Goal: Information Seeking & Learning: Learn about a topic

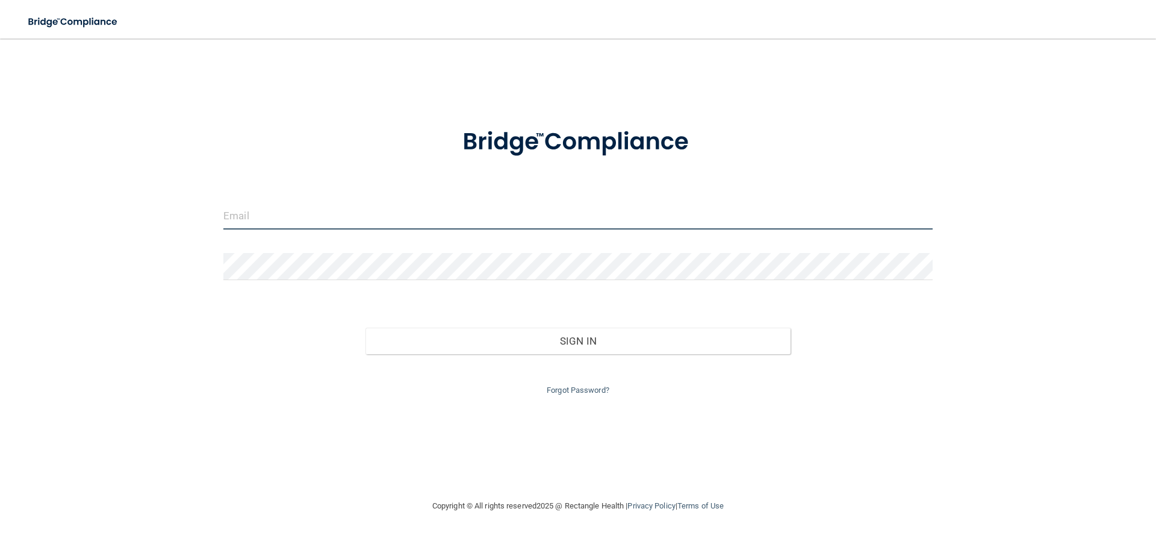
click at [279, 211] on input "email" at bounding box center [578, 215] width 710 height 27
type input "[EMAIL_ADDRESS][DOMAIN_NAME]"
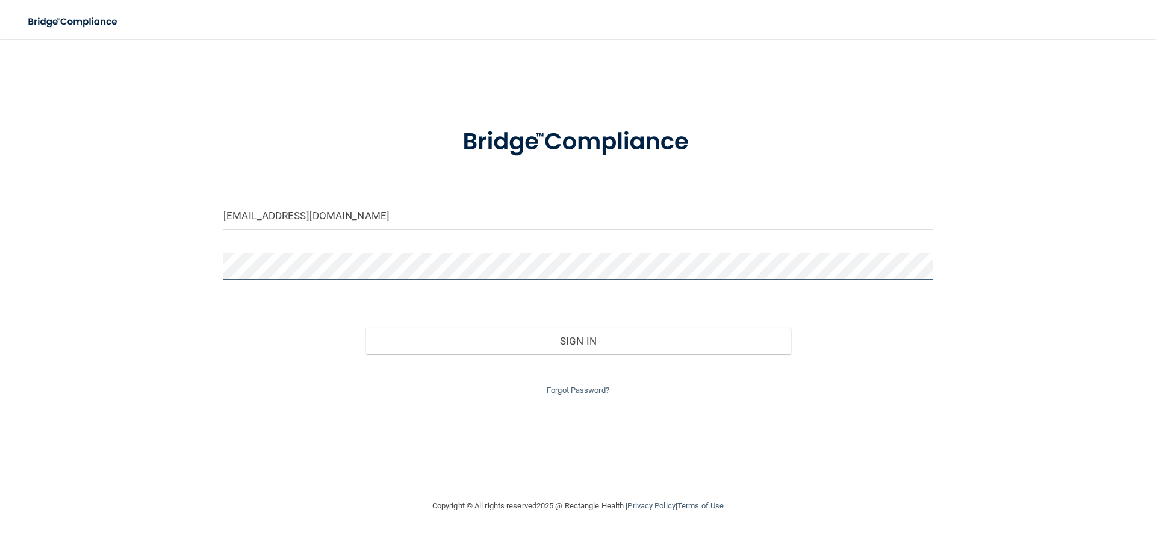
click at [366, 328] on button "Sign In" at bounding box center [579, 341] width 426 height 27
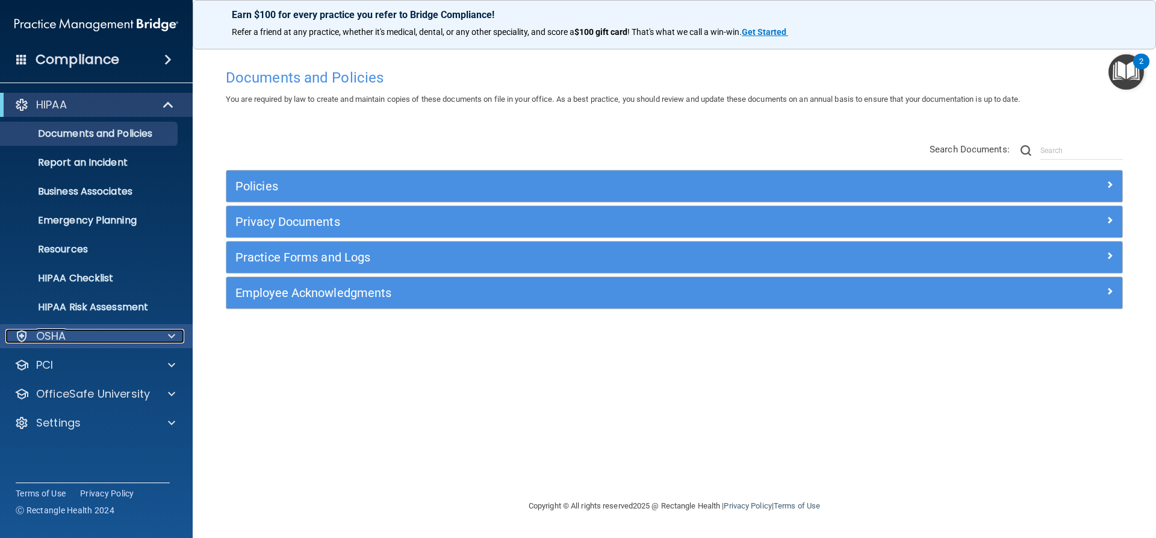
click at [172, 338] on span at bounding box center [171, 336] width 7 height 14
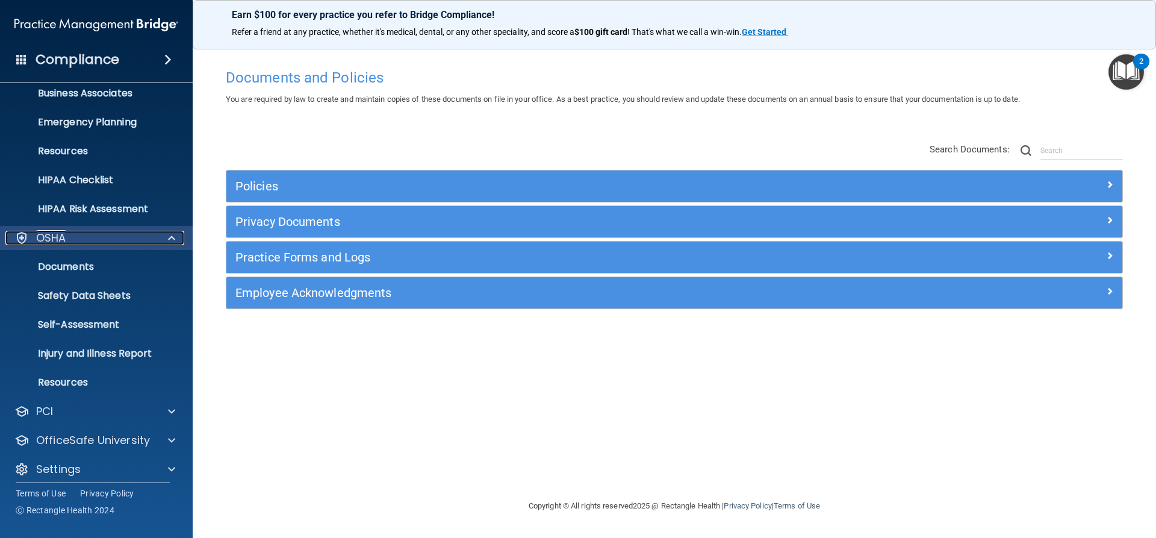
scroll to position [107, 0]
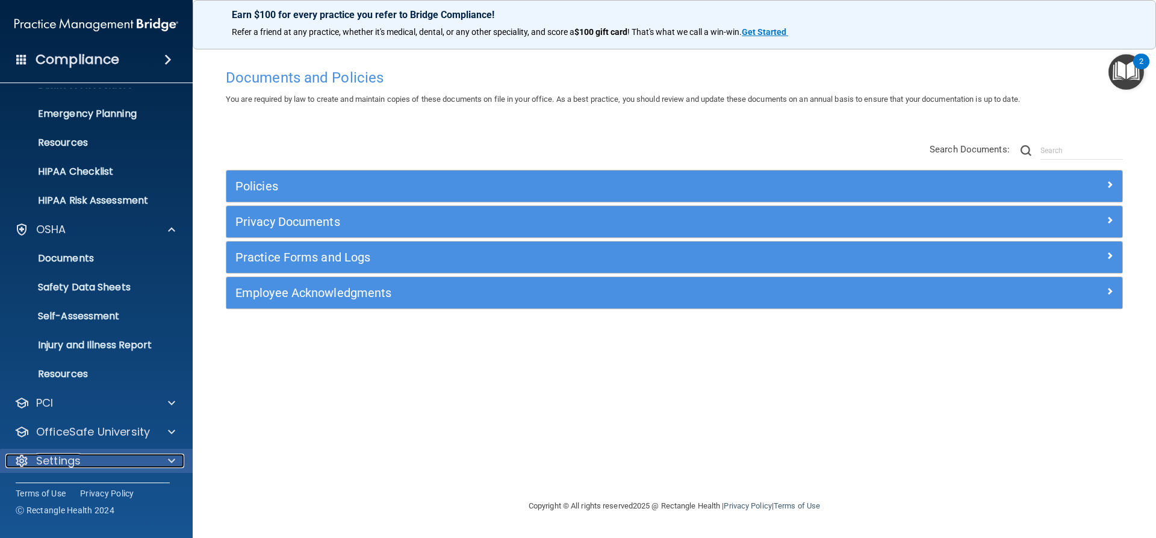
click at [169, 461] on span at bounding box center [171, 461] width 7 height 14
click at [173, 461] on span at bounding box center [171, 461] width 7 height 14
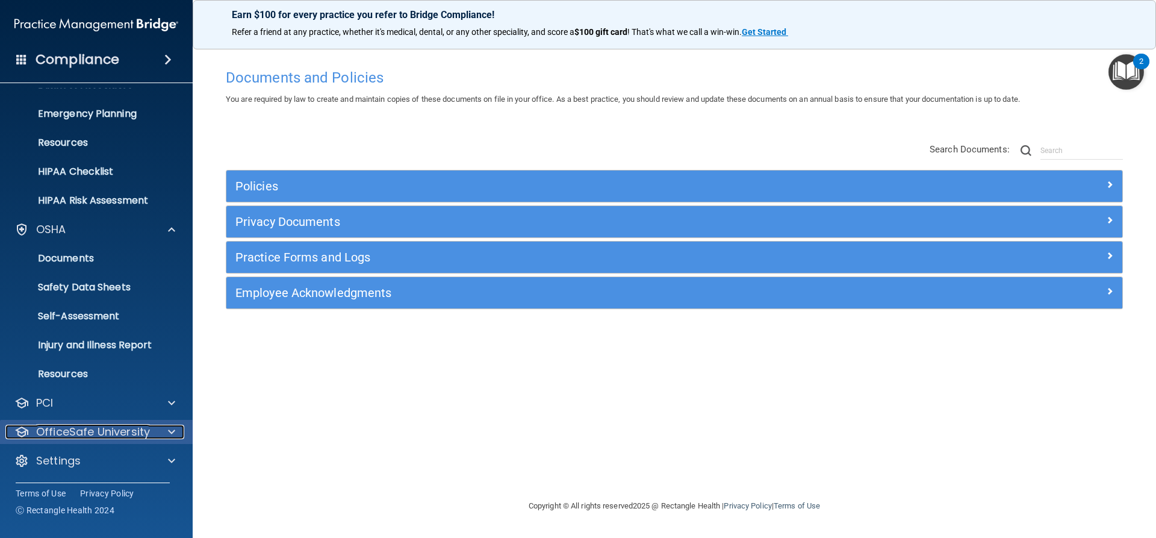
click at [168, 431] on span at bounding box center [171, 432] width 7 height 14
click at [142, 461] on img at bounding box center [146, 460] width 15 height 15
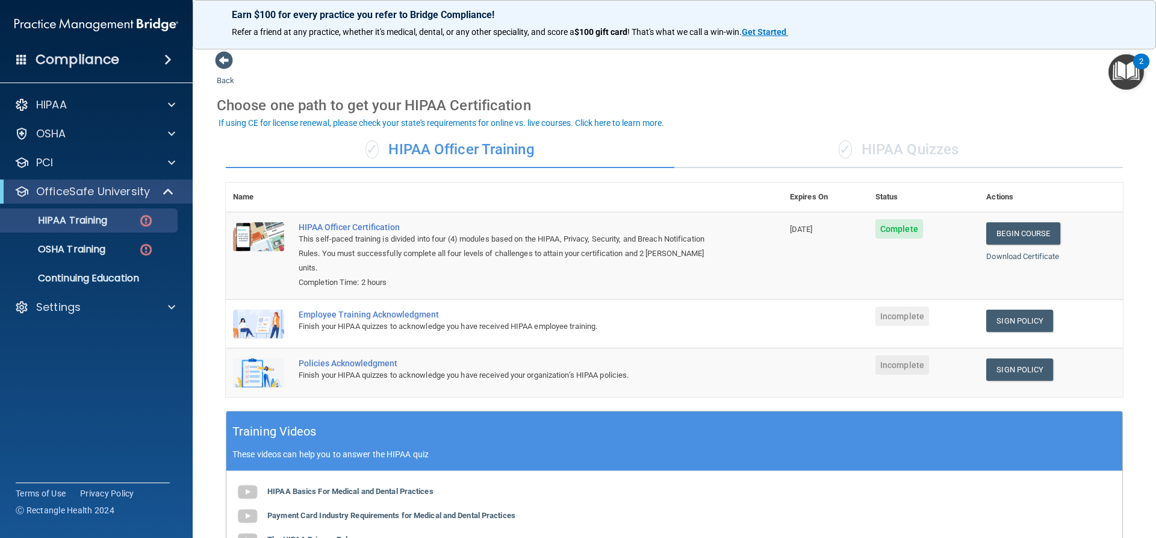
click at [971, 108] on div "Choose one path to get your HIPAA Certification" at bounding box center [674, 105] width 915 height 35
click at [1014, 92] on div "Choose one path to get your HIPAA Certification" at bounding box center [674, 105] width 915 height 35
click at [996, 310] on link "Sign Policy" at bounding box center [1020, 321] width 67 height 22
click at [1006, 235] on link "Begin Course" at bounding box center [1023, 233] width 73 height 22
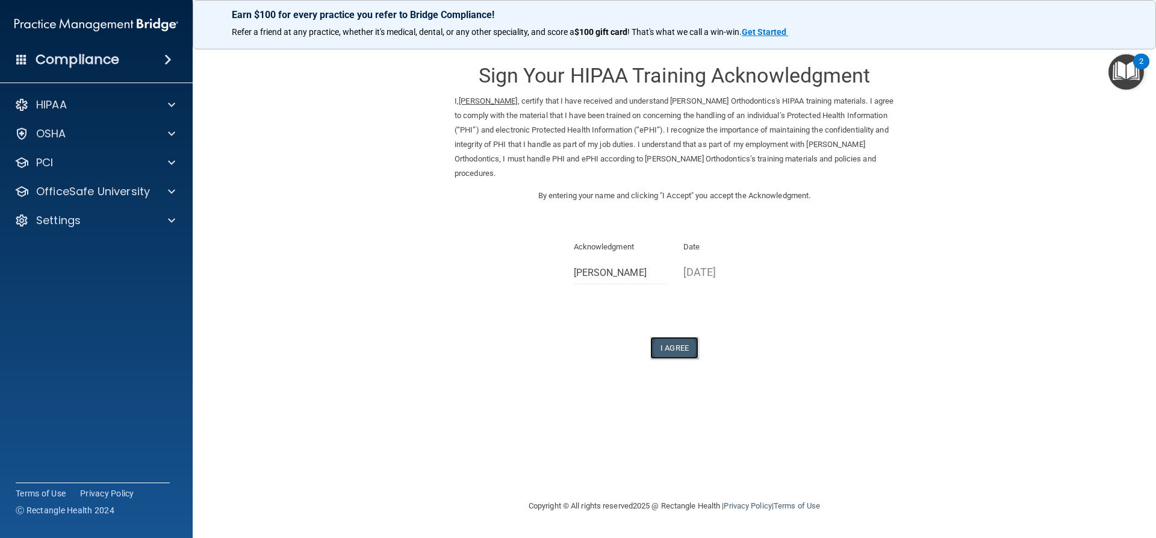
click at [681, 348] on button "I Agree" at bounding box center [674, 348] width 48 height 22
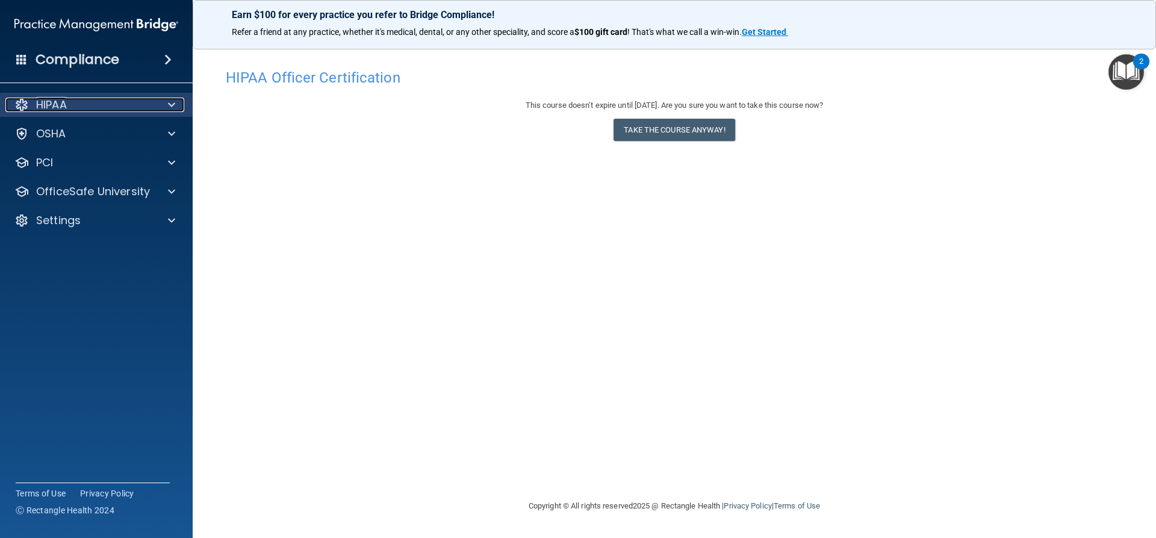
click at [83, 105] on div "HIPAA" at bounding box center [79, 105] width 149 height 14
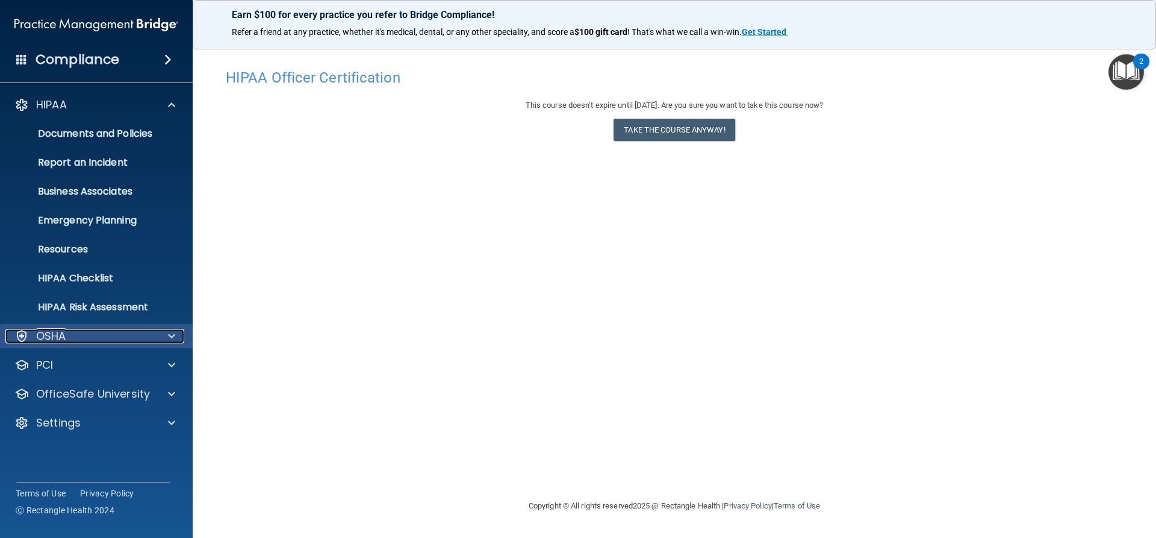
click at [170, 339] on span at bounding box center [171, 336] width 7 height 14
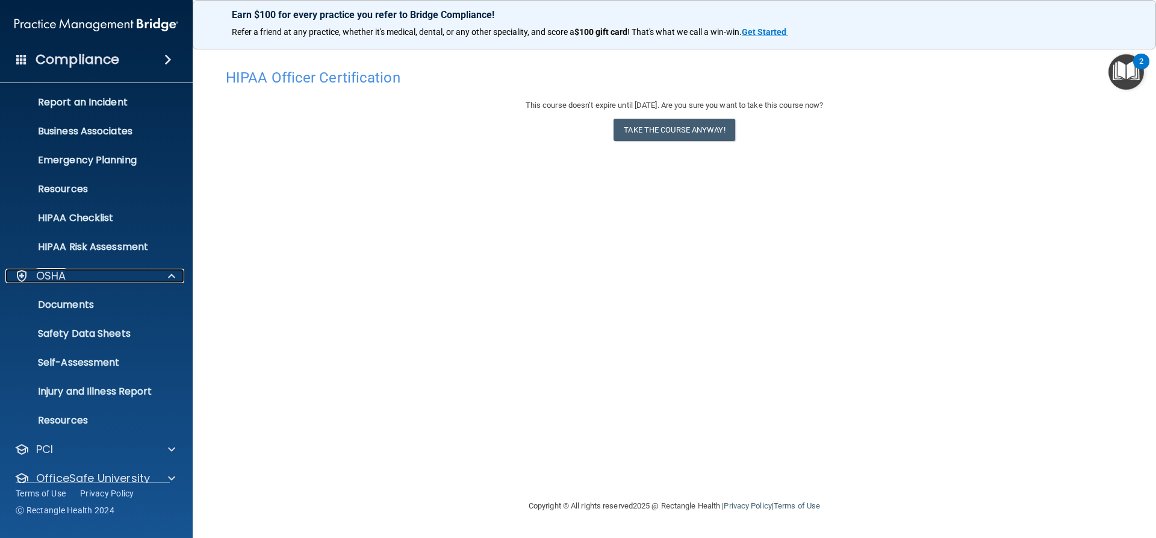
scroll to position [107, 0]
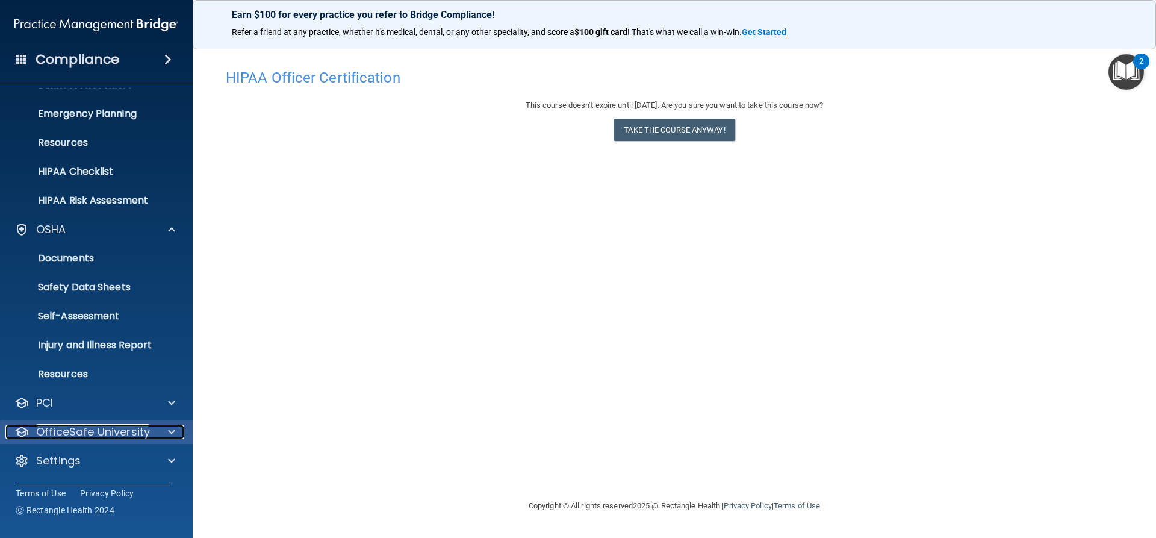
click at [170, 431] on span at bounding box center [171, 432] width 7 height 14
click at [98, 458] on p "HIPAA Training" at bounding box center [57, 461] width 99 height 12
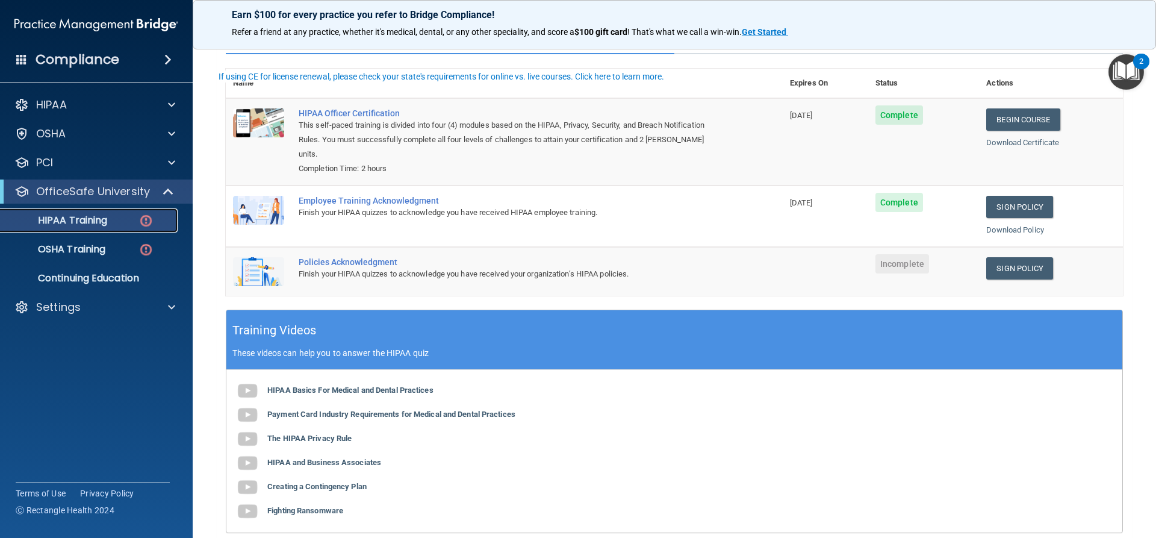
scroll to position [120, 0]
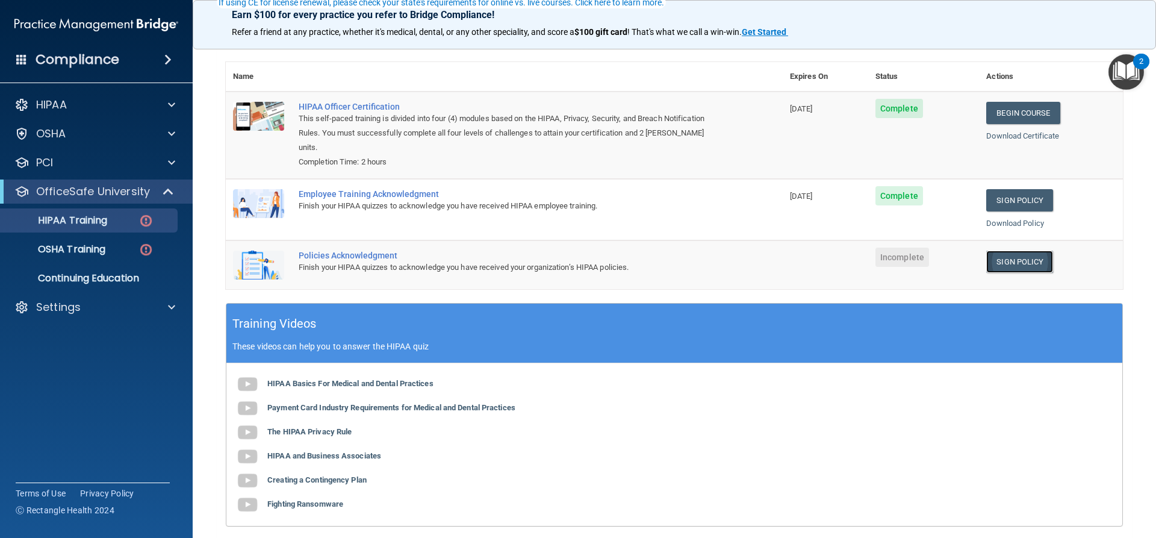
click at [1003, 251] on link "Sign Policy" at bounding box center [1020, 262] width 67 height 22
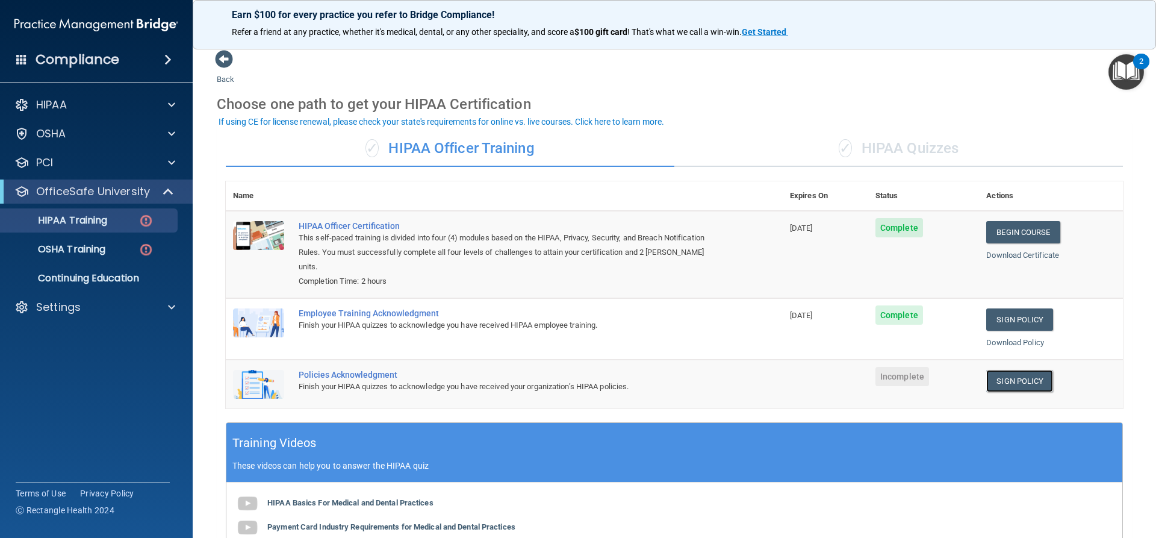
scroll to position [0, 0]
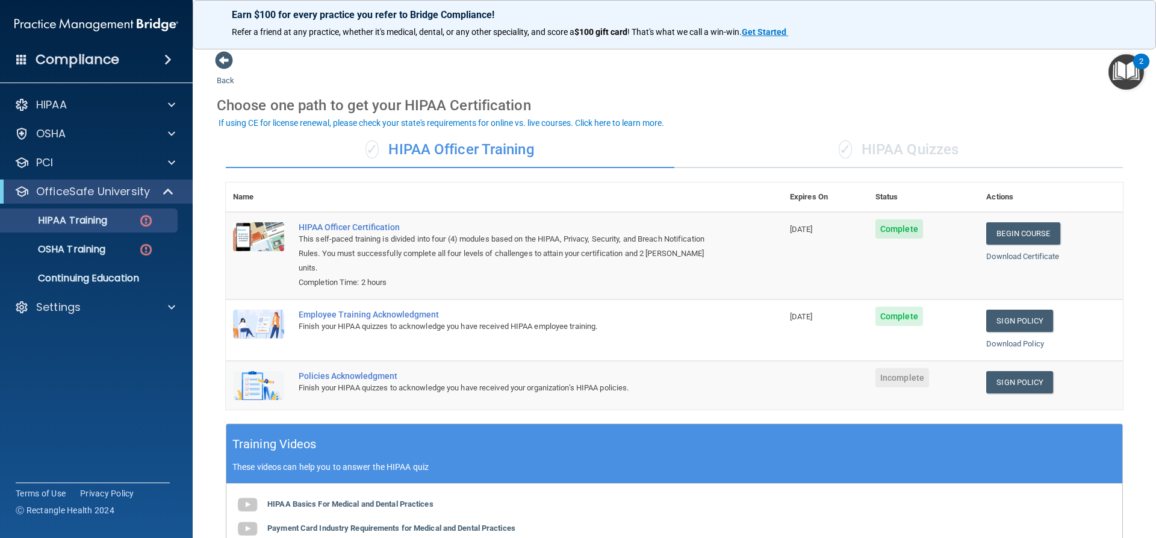
click at [884, 148] on div "✓ HIPAA Quizzes" at bounding box center [899, 150] width 449 height 36
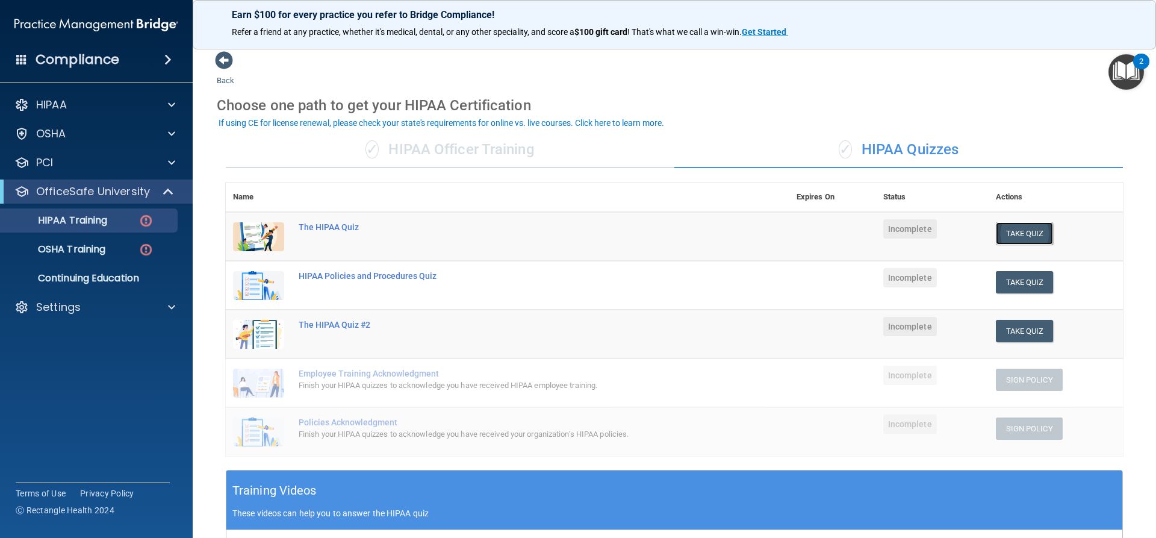
click at [1005, 235] on button "Take Quiz" at bounding box center [1025, 233] width 58 height 22
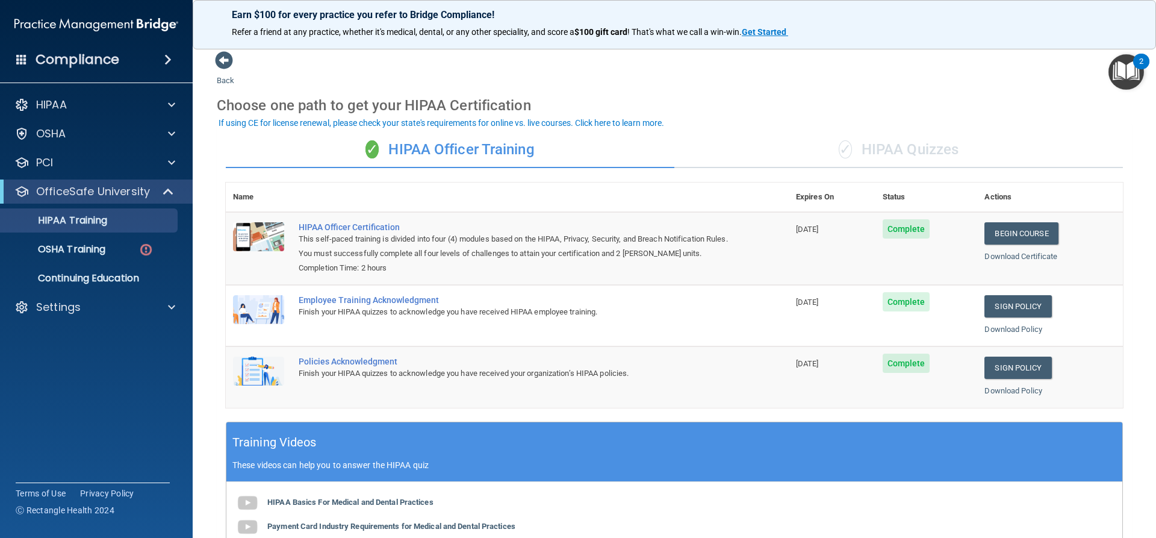
click at [883, 155] on div "✓ HIPAA Quizzes" at bounding box center [899, 150] width 449 height 36
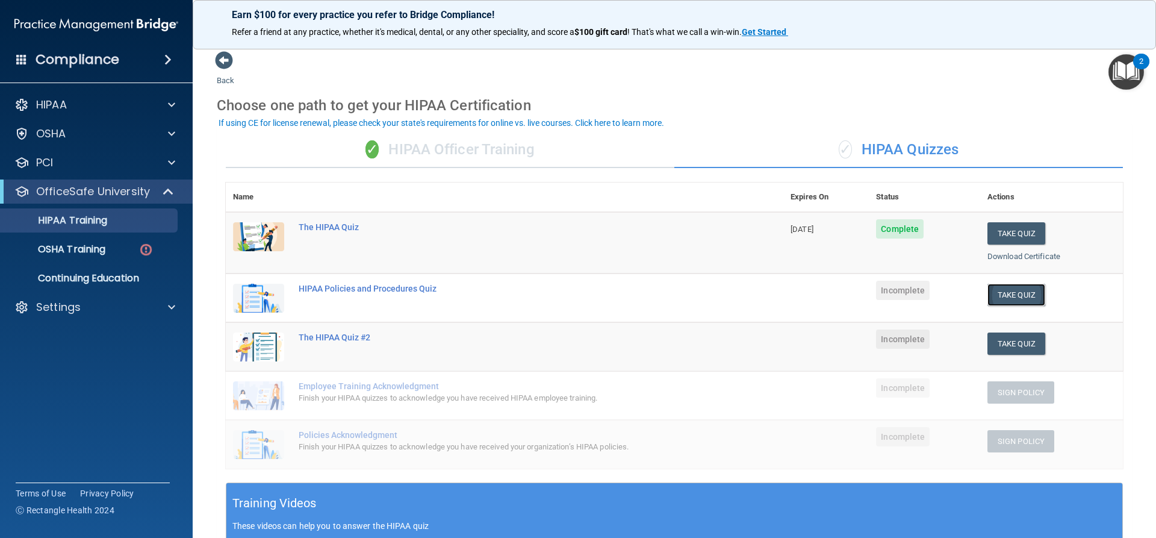
click at [1009, 296] on button "Take Quiz" at bounding box center [1017, 295] width 58 height 22
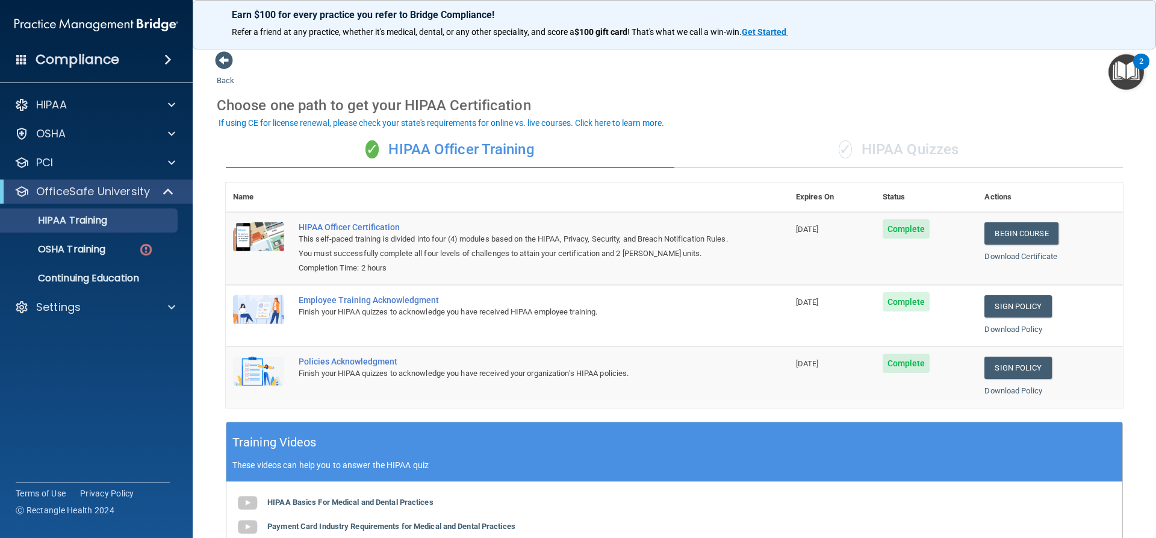
click at [873, 150] on div "✓ HIPAA Quizzes" at bounding box center [899, 150] width 449 height 36
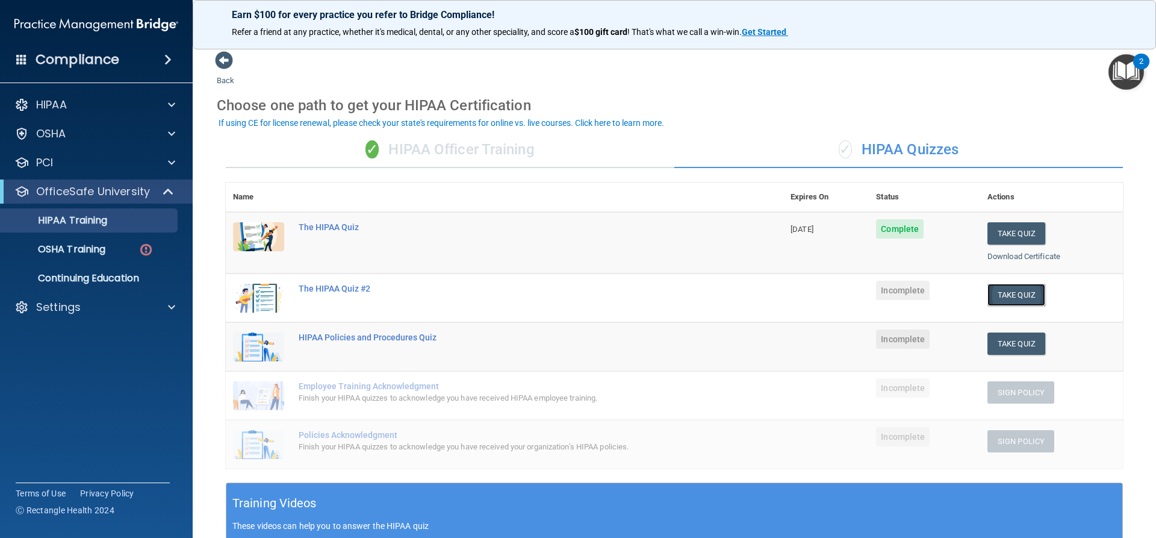
click at [1002, 295] on button "Take Quiz" at bounding box center [1017, 295] width 58 height 22
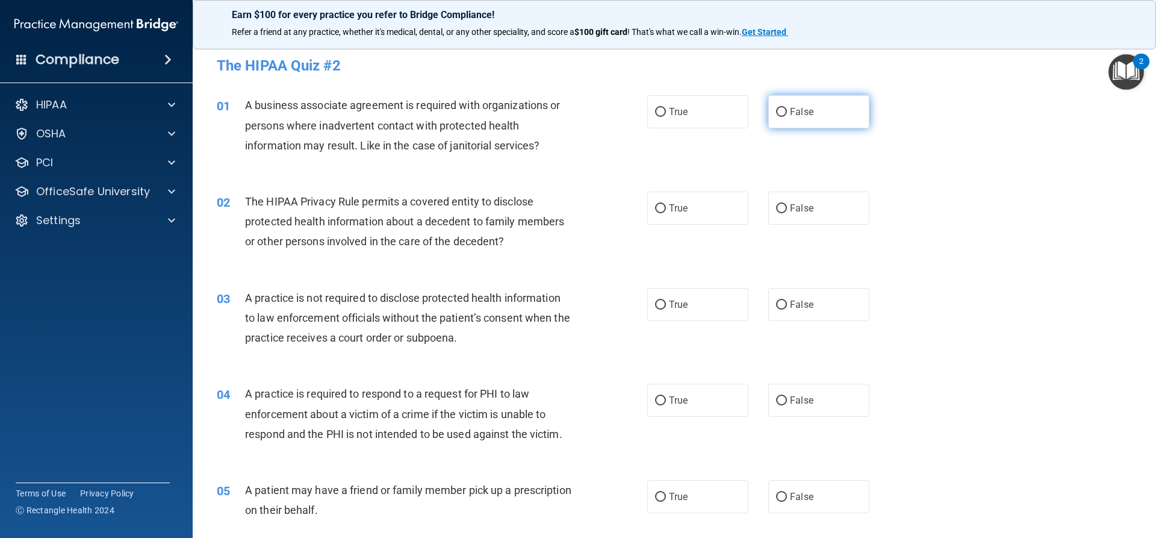
click at [777, 111] on input "False" at bounding box center [781, 112] width 11 height 9
radio input "true"
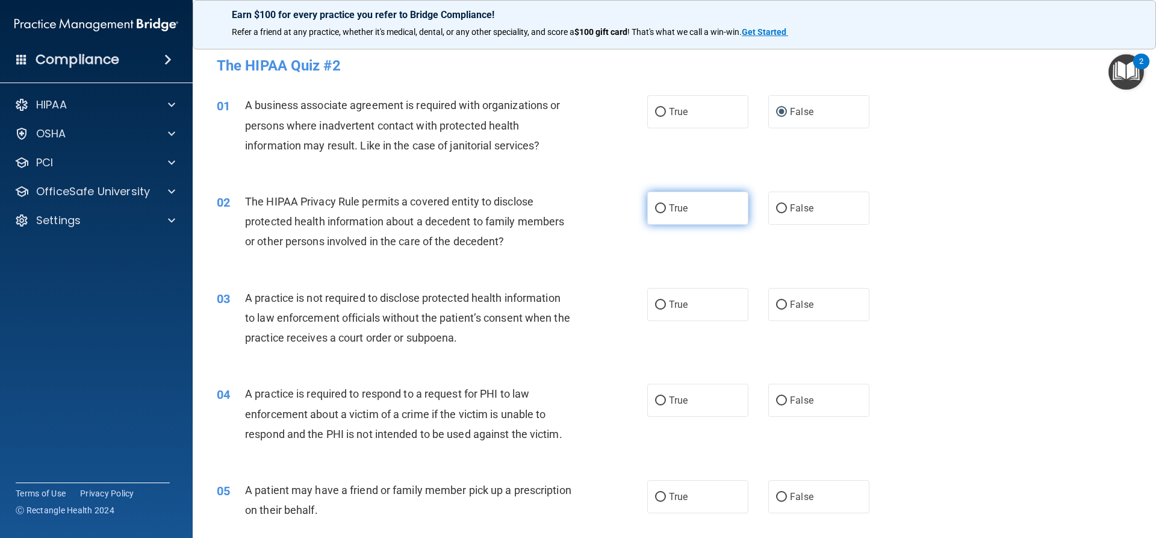
click at [658, 208] on input "True" at bounding box center [660, 208] width 11 height 9
radio input "true"
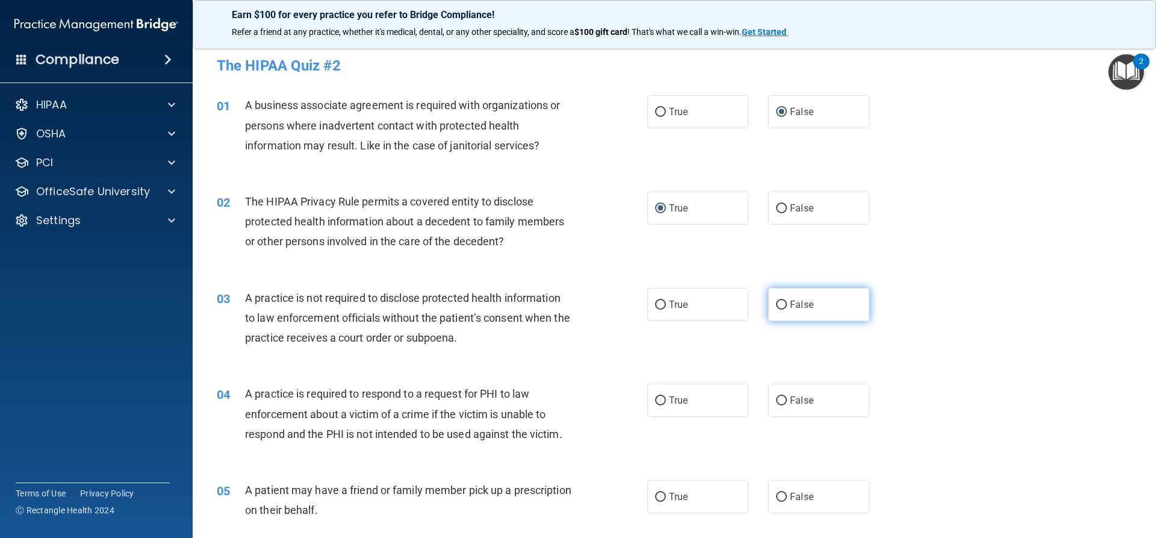
click at [776, 303] on input "False" at bounding box center [781, 305] width 11 height 9
radio input "true"
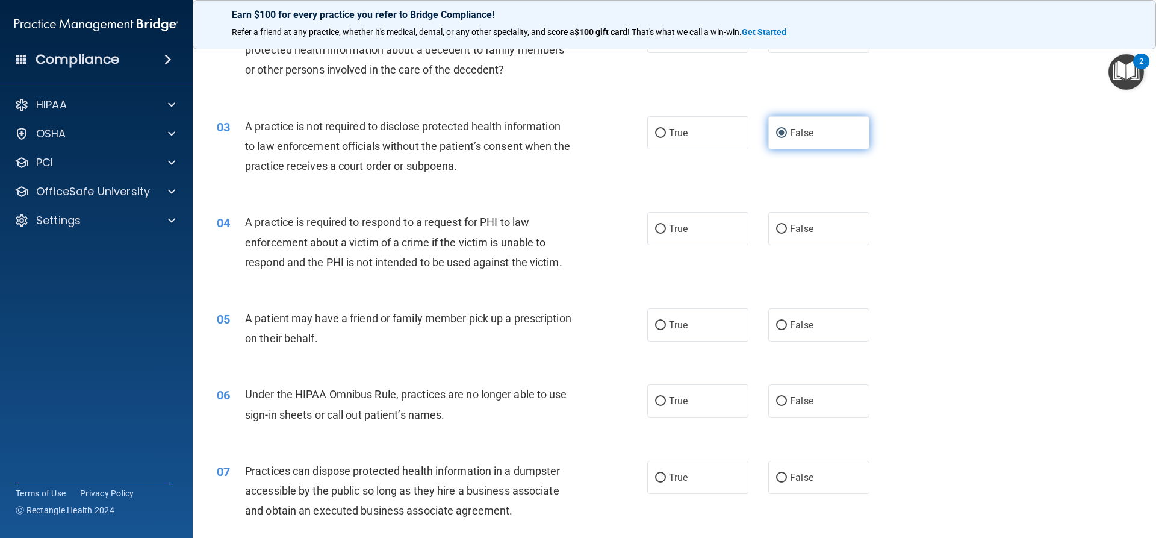
scroll to position [181, 0]
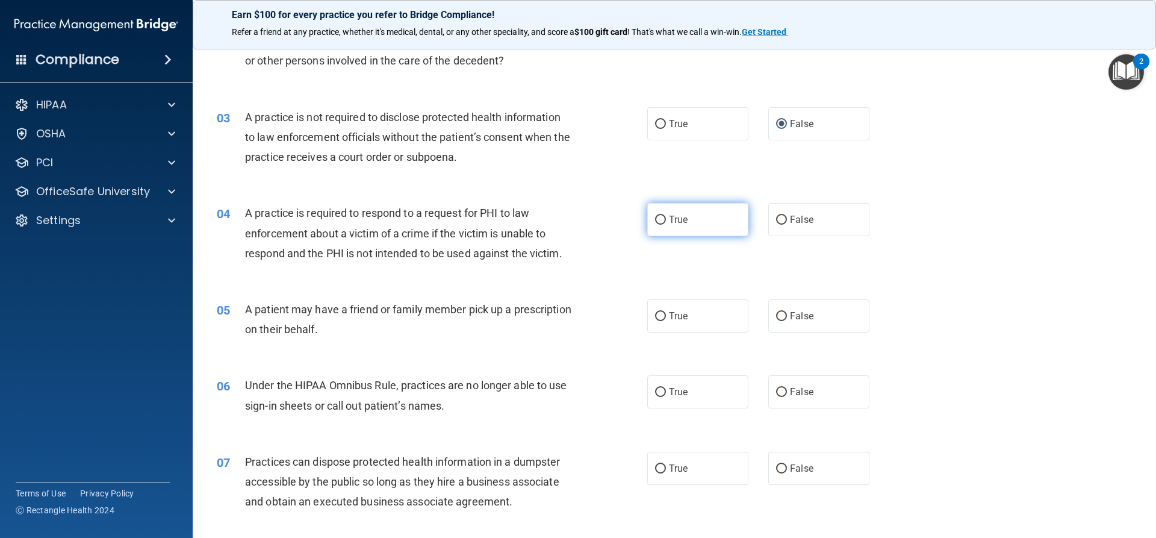
click at [655, 219] on input "True" at bounding box center [660, 220] width 11 height 9
radio input "true"
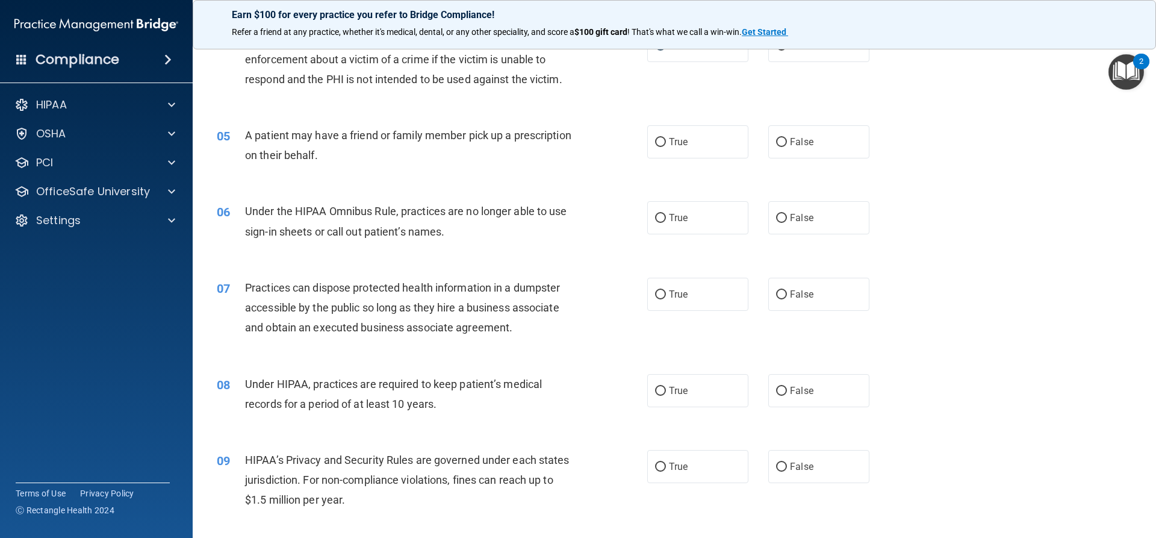
scroll to position [361, 0]
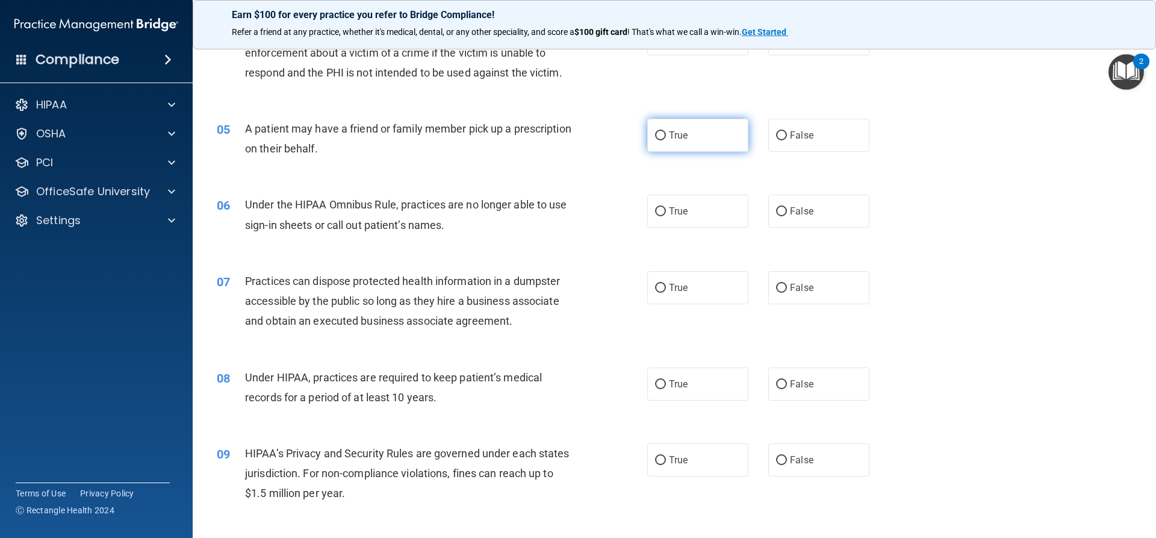
click at [655, 136] on input "True" at bounding box center [660, 135] width 11 height 9
radio input "true"
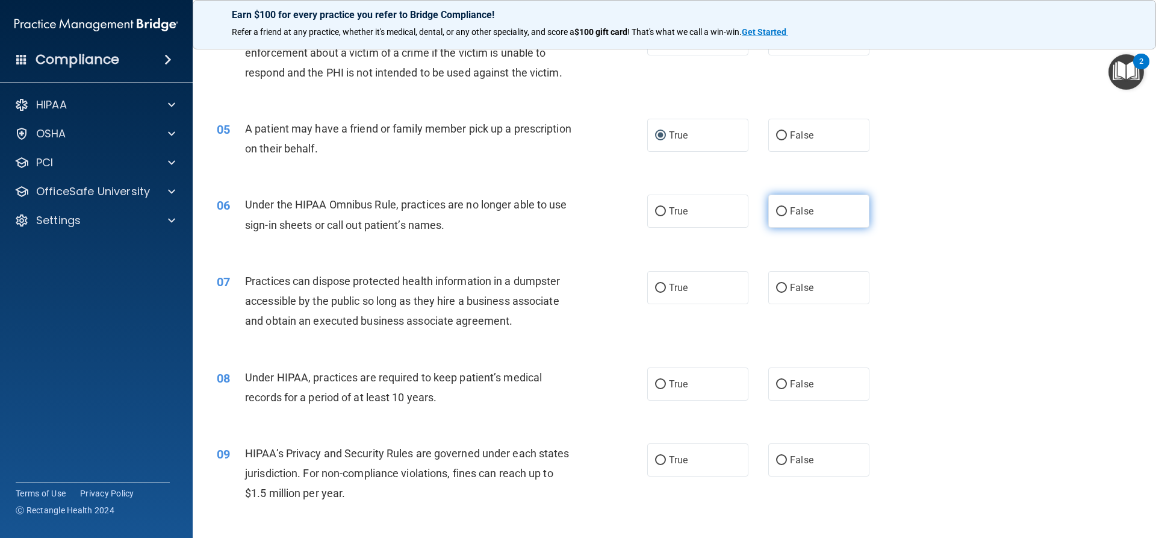
click at [776, 211] on input "False" at bounding box center [781, 211] width 11 height 9
radio input "true"
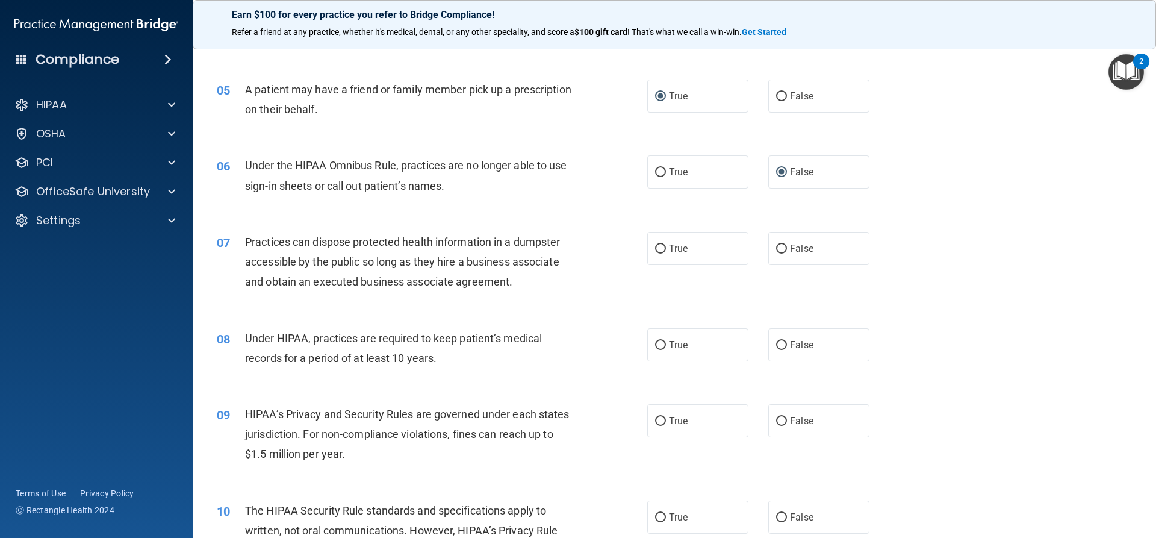
scroll to position [422, 0]
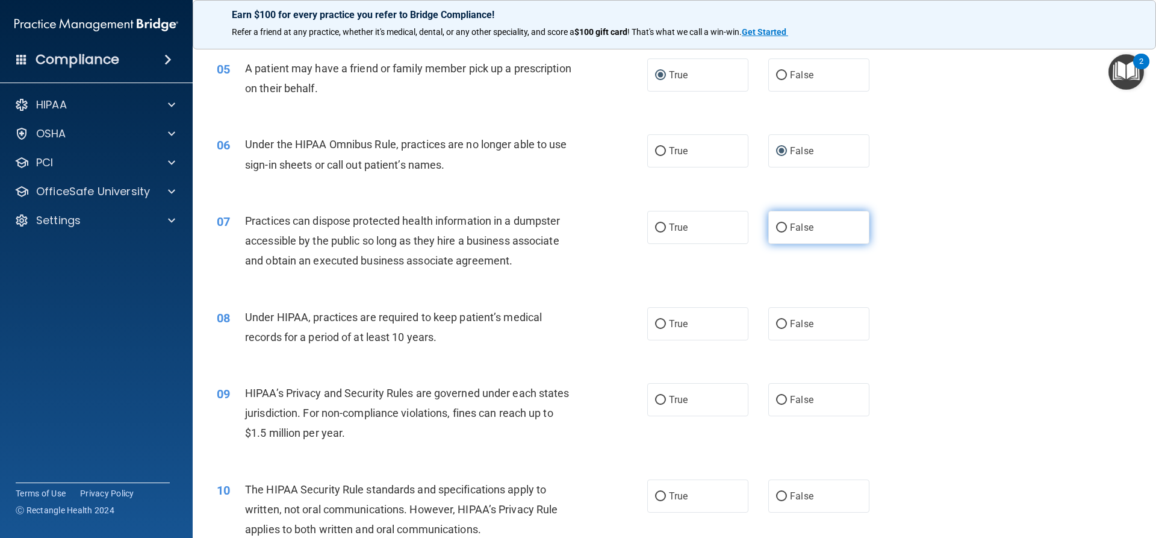
click at [776, 229] on input "False" at bounding box center [781, 227] width 11 height 9
radio input "true"
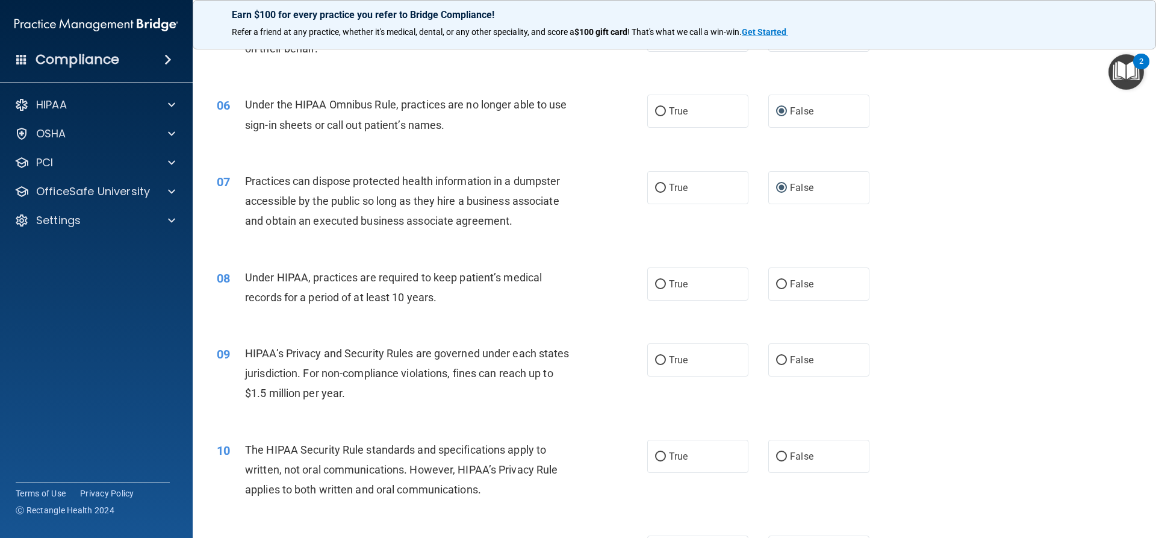
scroll to position [542, 0]
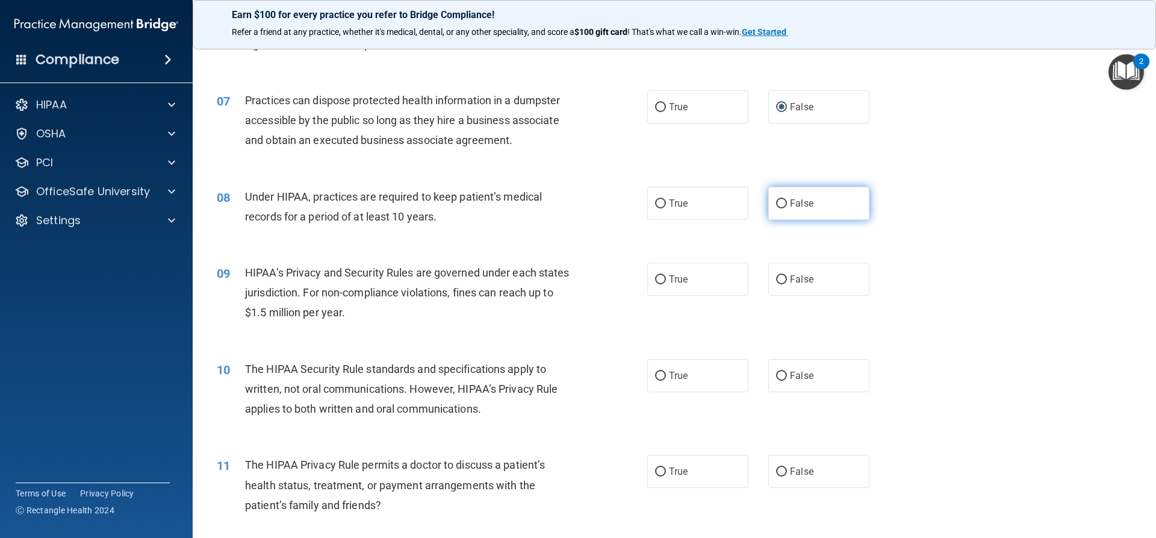
click at [776, 201] on input "False" at bounding box center [781, 203] width 11 height 9
radio input "true"
click at [777, 278] on input "False" at bounding box center [781, 279] width 11 height 9
radio input "true"
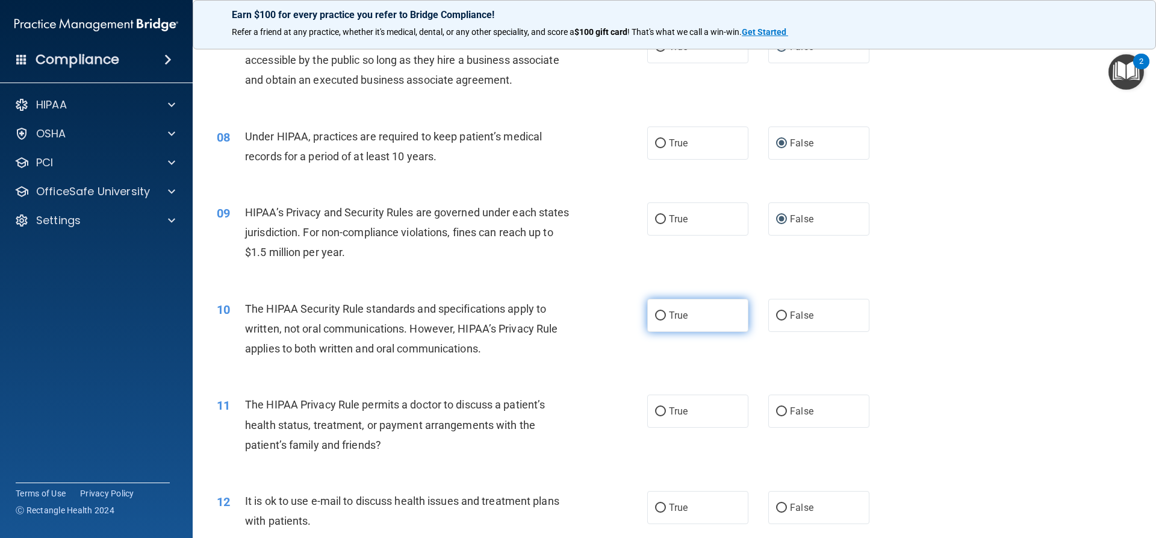
click at [656, 313] on input "True" at bounding box center [660, 315] width 11 height 9
radio input "true"
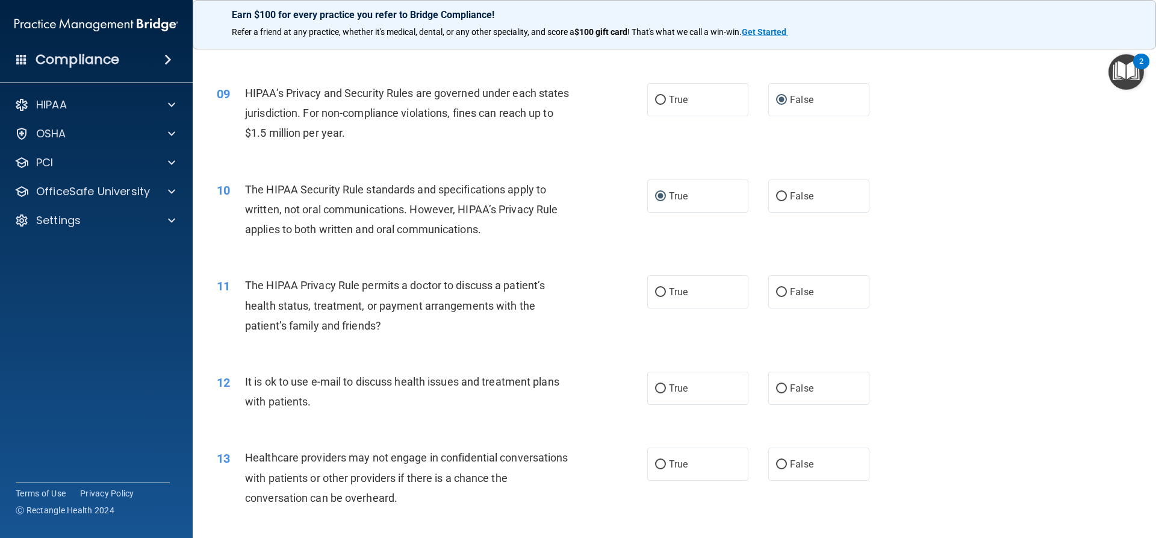
scroll to position [723, 0]
click at [656, 292] on input "True" at bounding box center [660, 291] width 11 height 9
radio input "true"
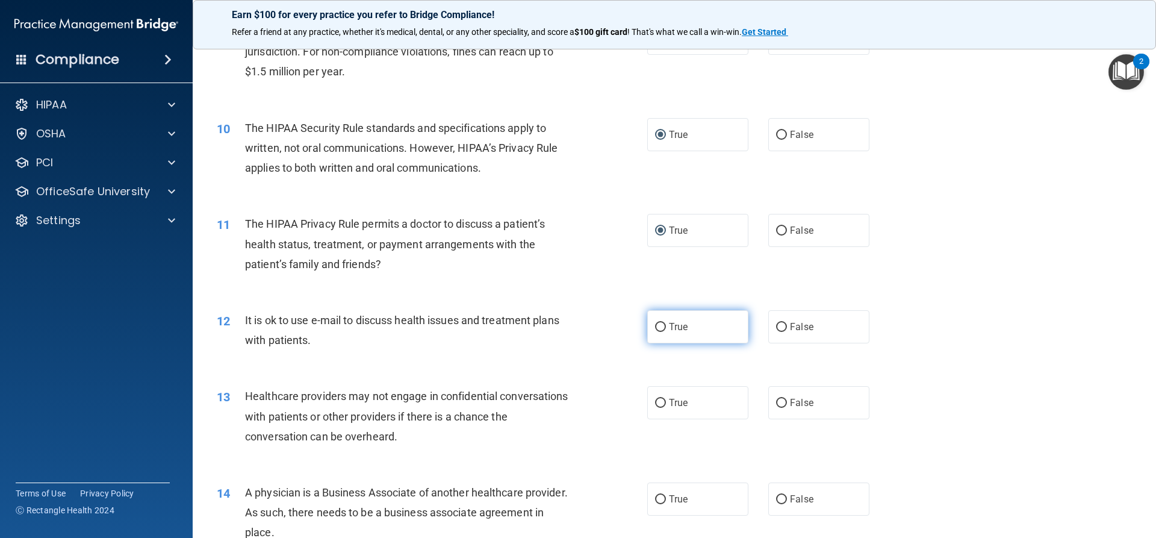
click at [655, 326] on input "True" at bounding box center [660, 327] width 11 height 9
radio input "true"
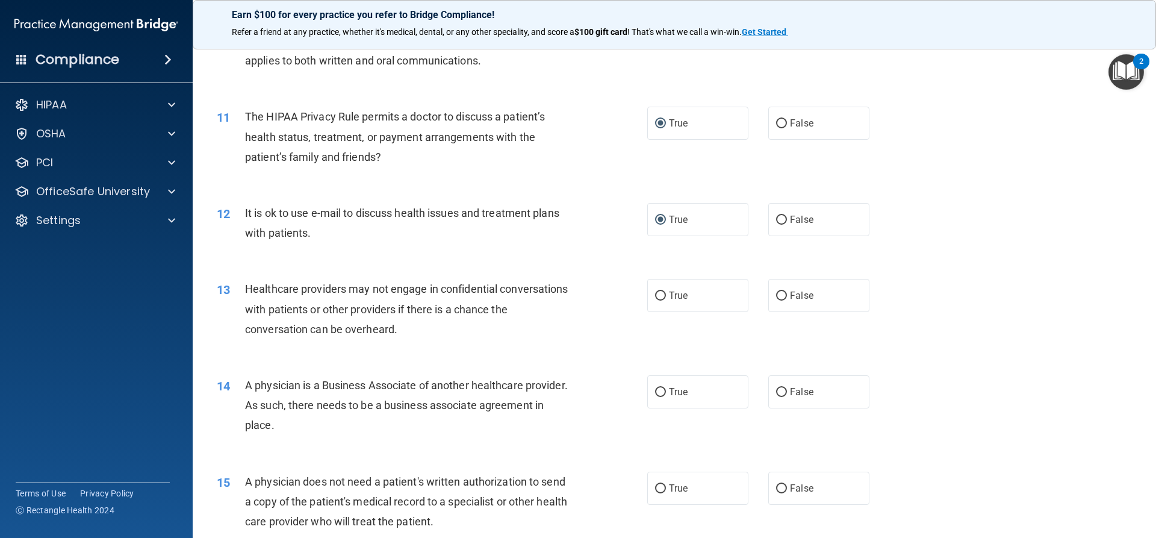
scroll to position [903, 0]
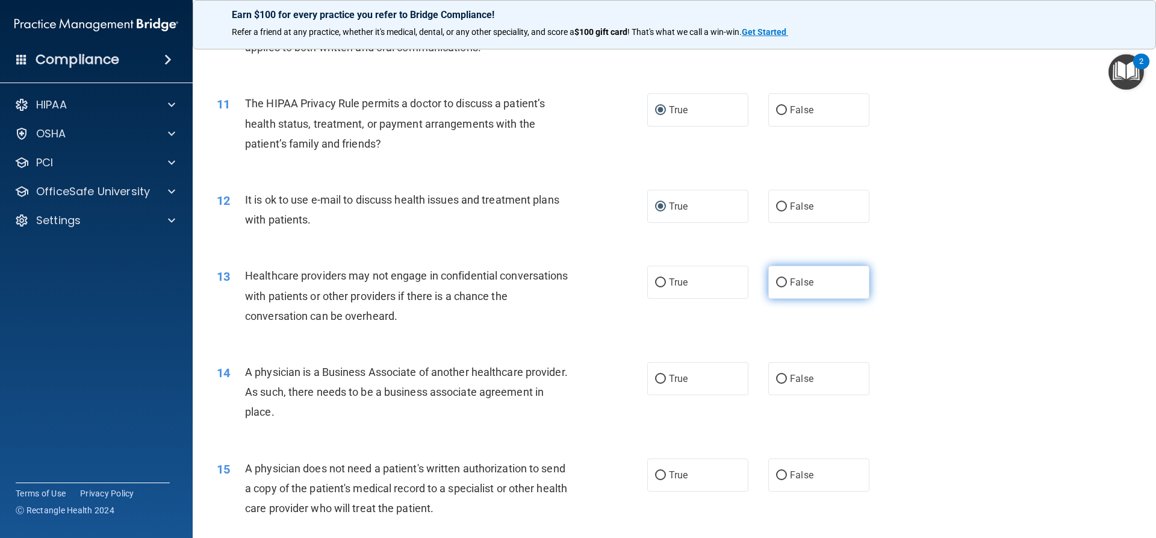
click at [776, 284] on input "False" at bounding box center [781, 282] width 11 height 9
radio input "true"
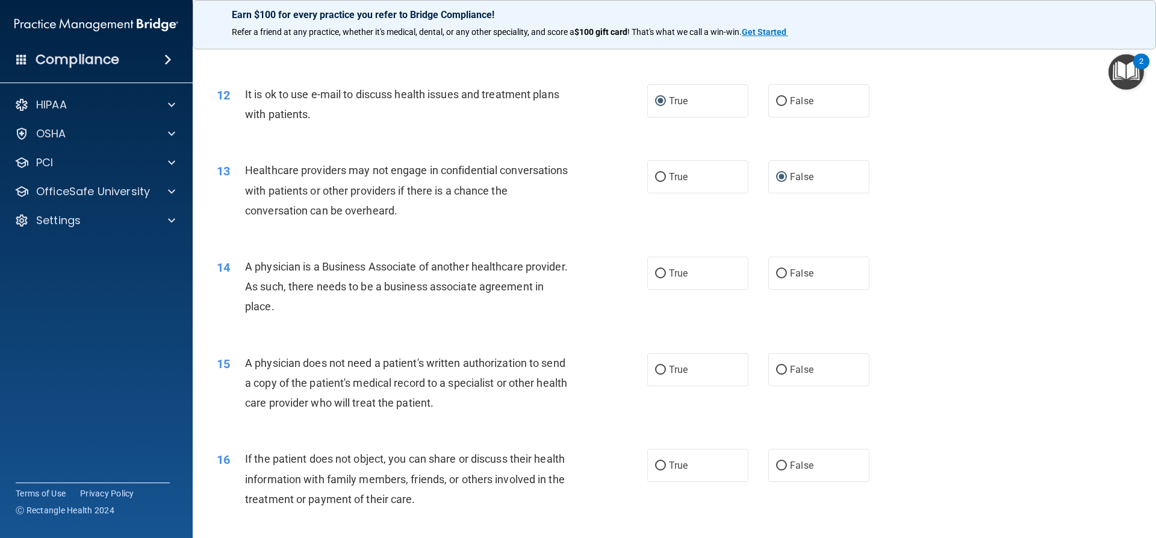
scroll to position [1024, 0]
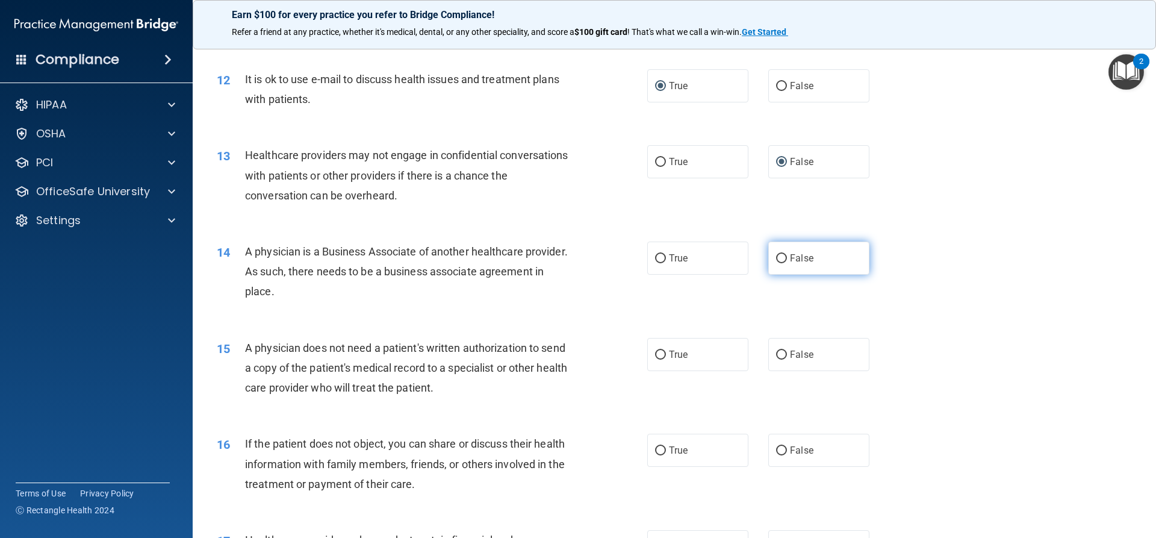
click at [776, 259] on input "False" at bounding box center [781, 258] width 11 height 9
radio input "true"
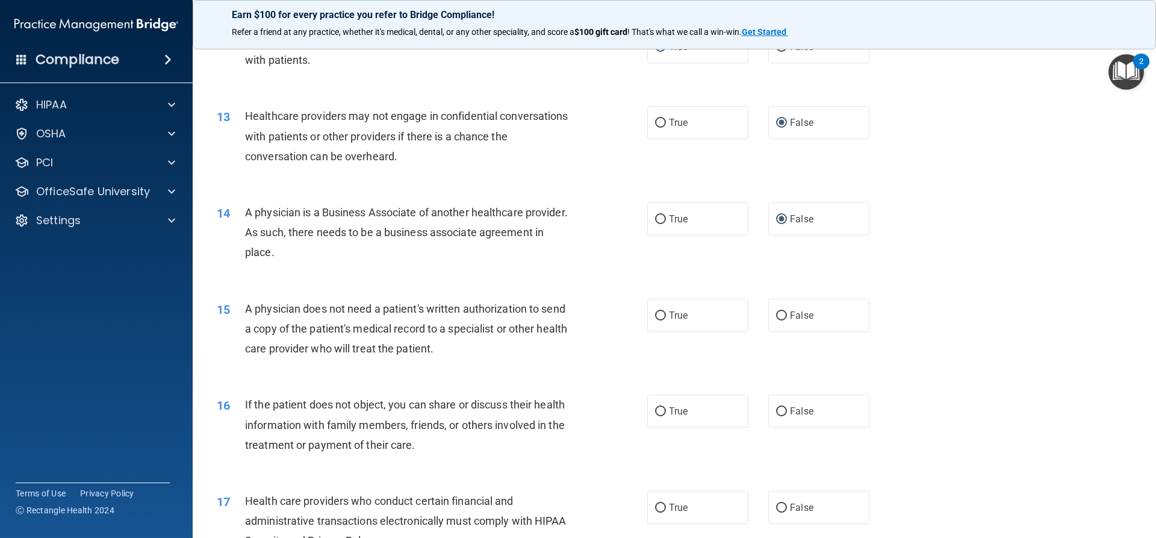
scroll to position [1084, 0]
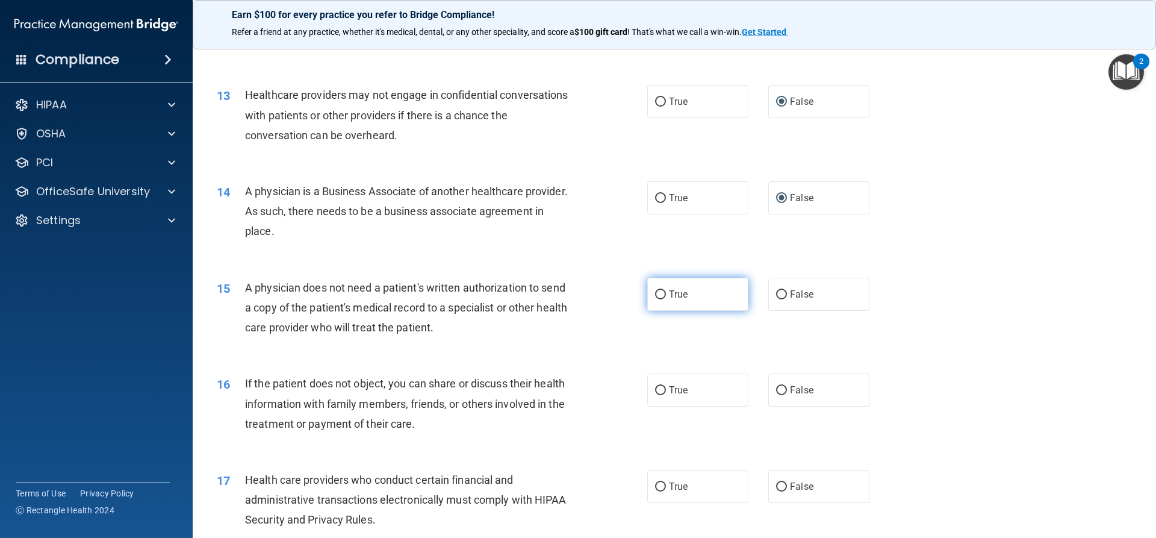
click at [657, 295] on input "True" at bounding box center [660, 294] width 11 height 9
radio input "true"
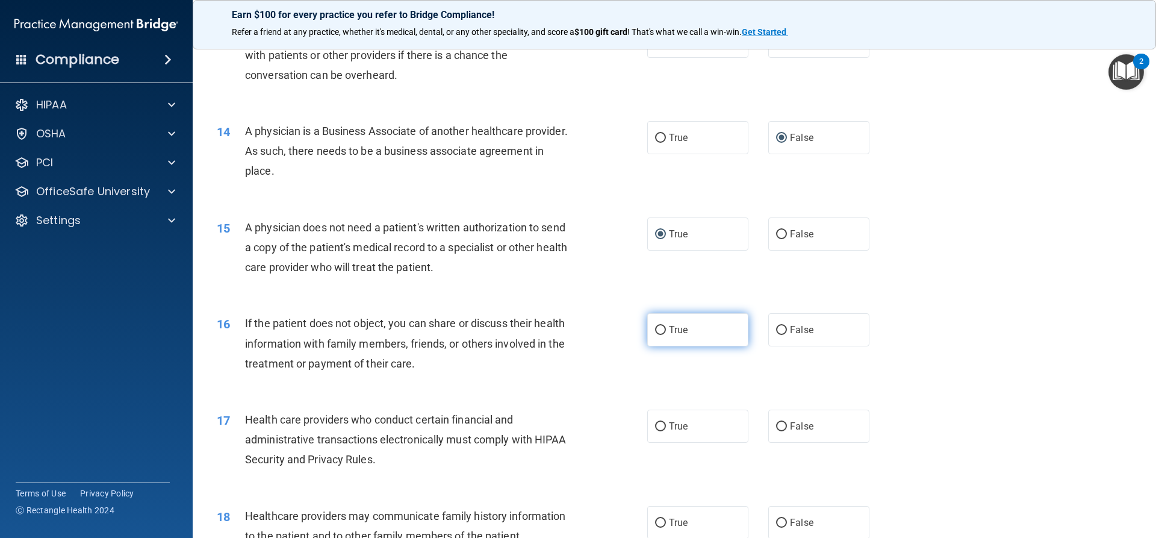
click at [655, 332] on input "True" at bounding box center [660, 330] width 11 height 9
radio input "true"
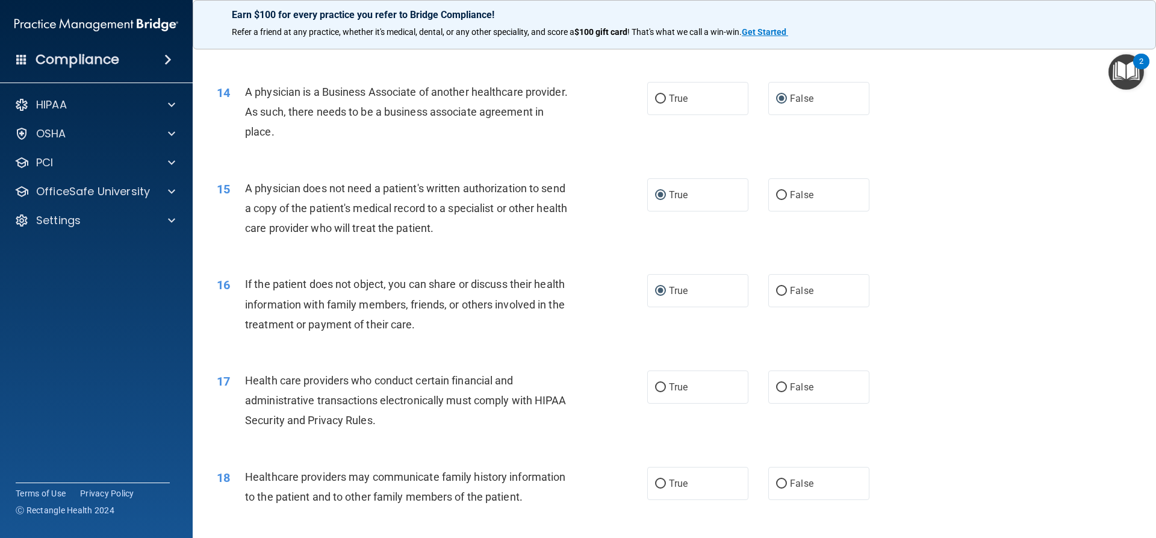
scroll to position [1205, 0]
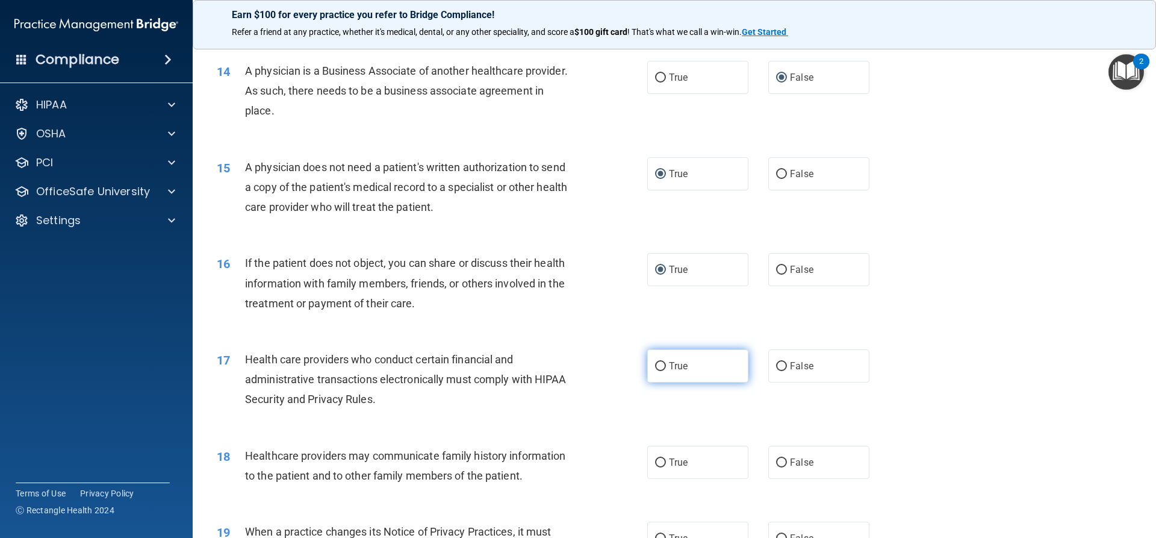
click at [655, 366] on input "True" at bounding box center [660, 366] width 11 height 9
radio input "true"
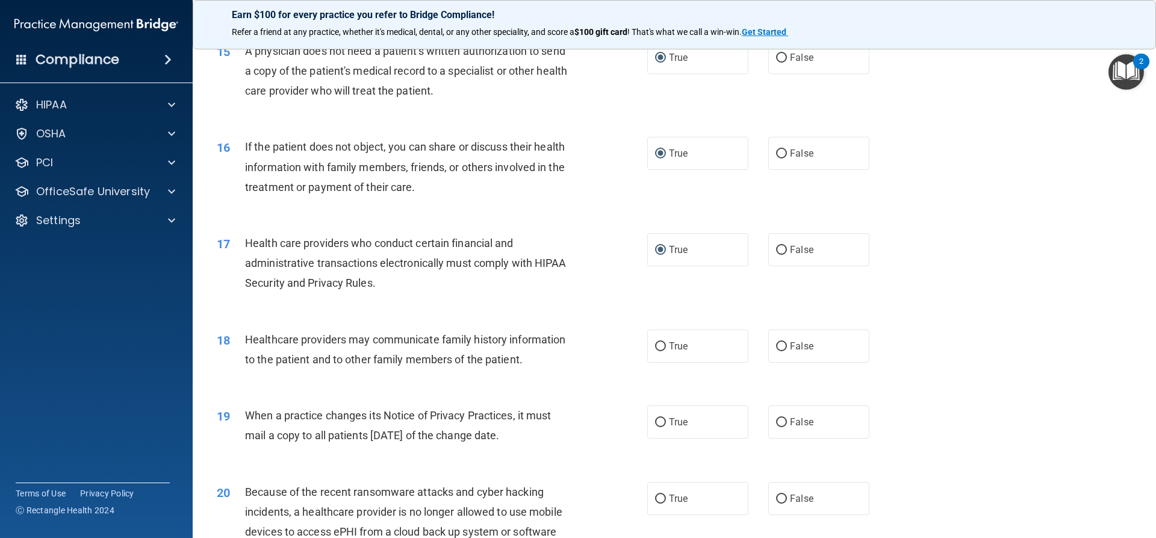
scroll to position [1325, 0]
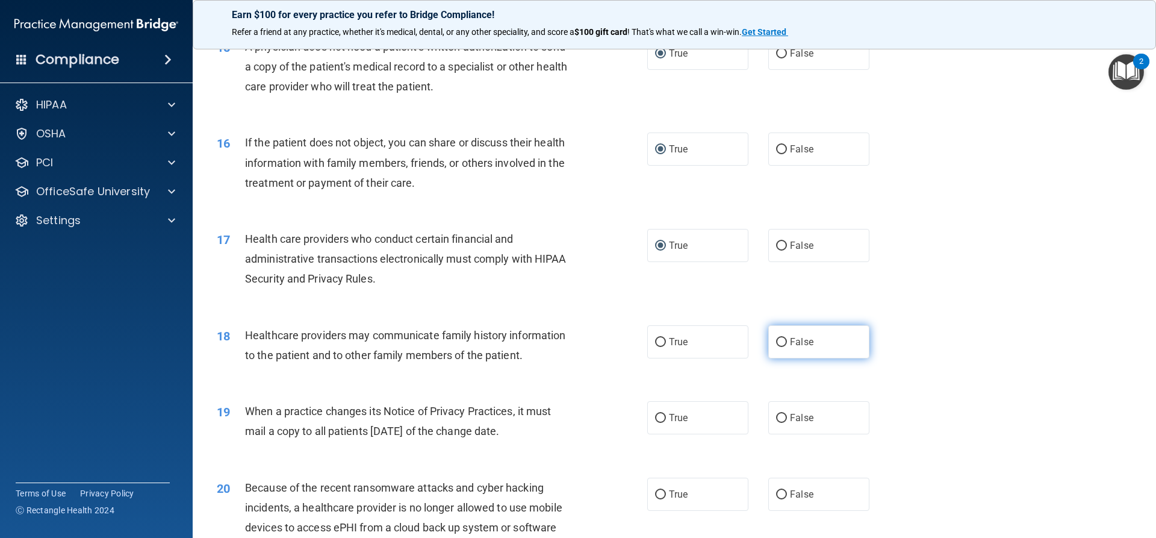
click at [776, 344] on input "False" at bounding box center [781, 342] width 11 height 9
radio input "true"
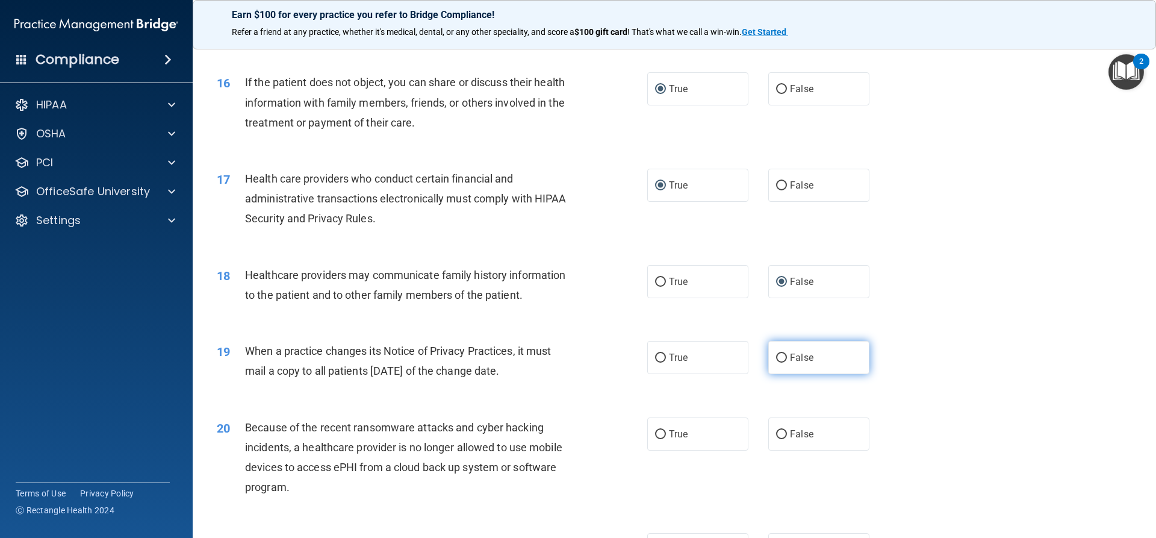
click at [780, 364] on label "False" at bounding box center [819, 357] width 101 height 33
click at [780, 363] on input "False" at bounding box center [781, 358] width 11 height 9
radio input "true"
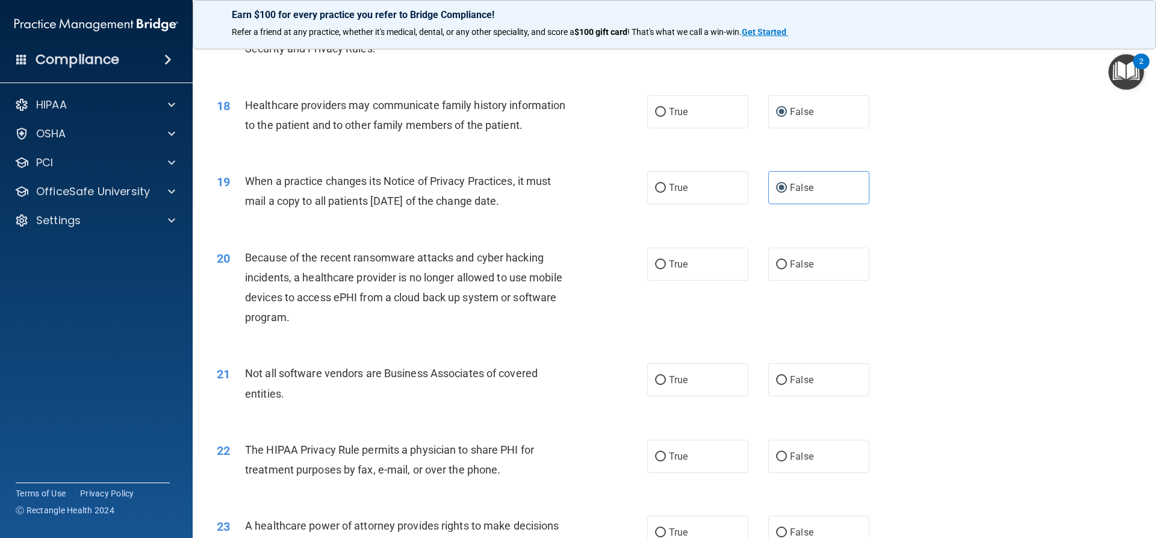
scroll to position [1566, 0]
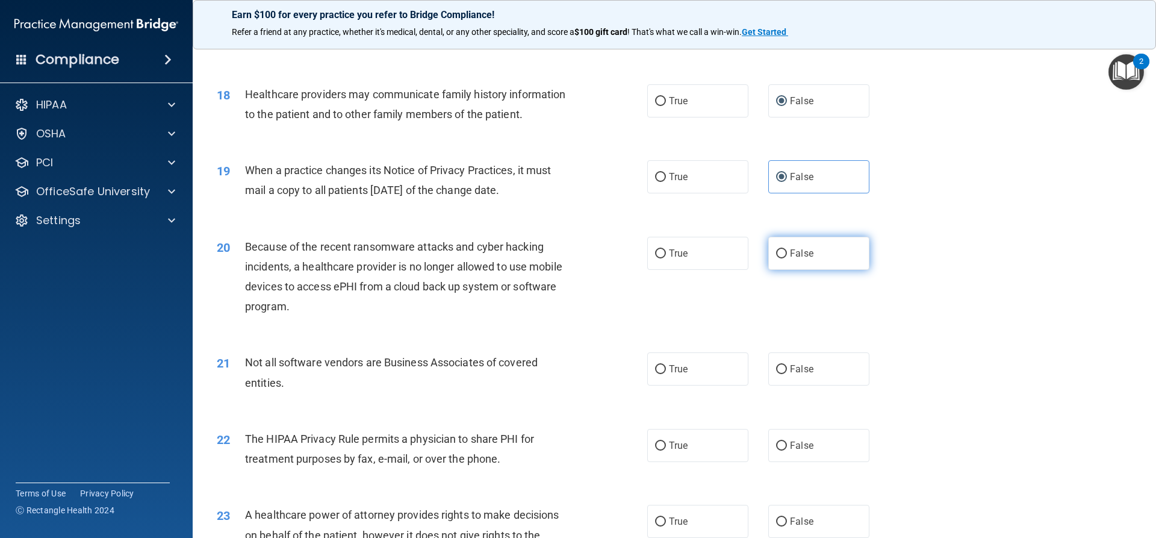
click at [777, 256] on input "False" at bounding box center [781, 253] width 11 height 9
radio input "true"
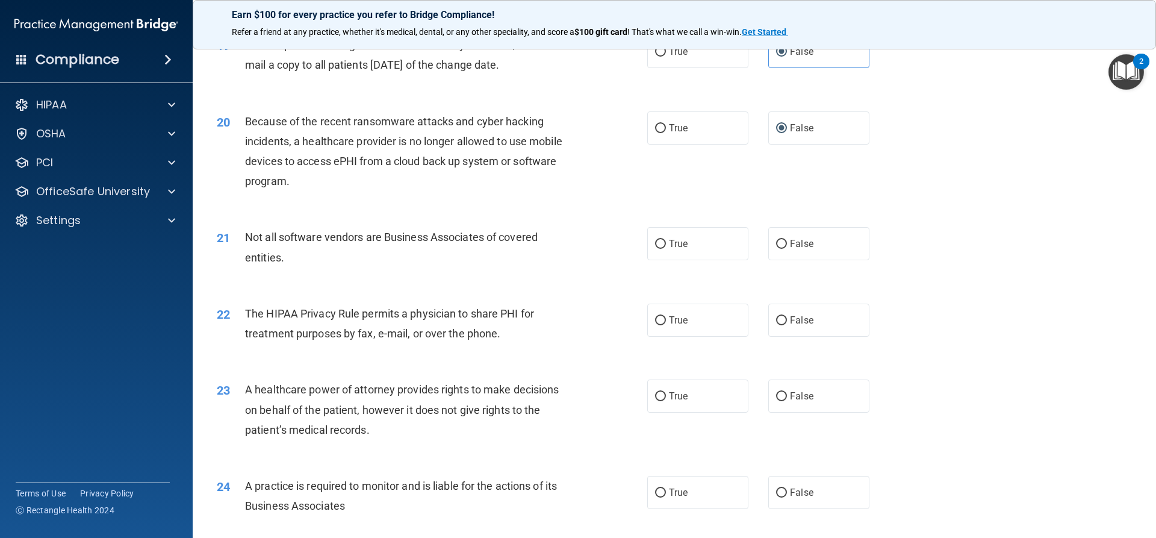
scroll to position [1686, 0]
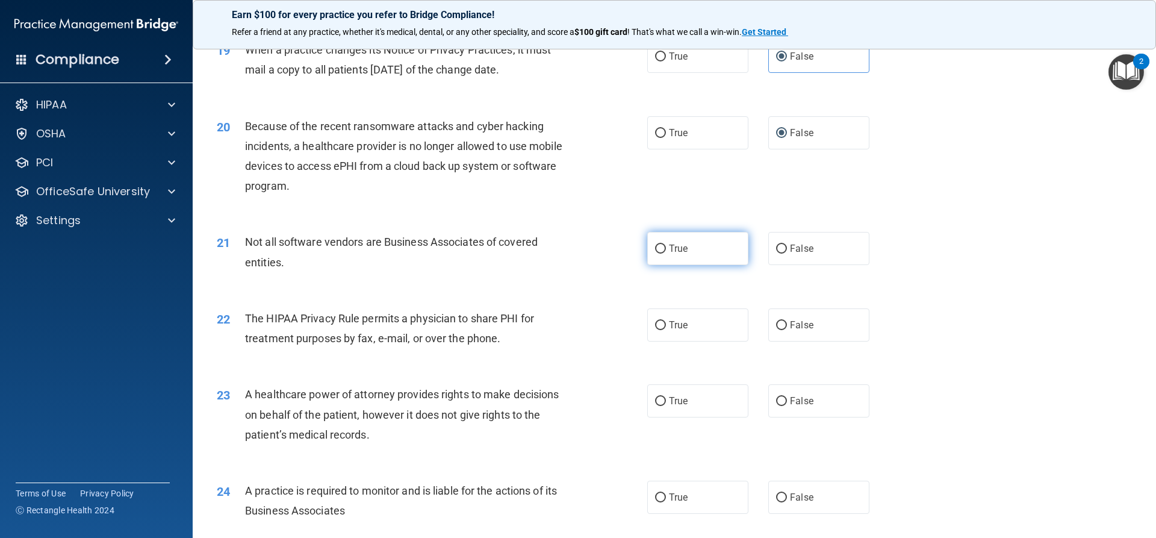
click at [656, 250] on input "True" at bounding box center [660, 249] width 11 height 9
radio input "true"
click at [658, 328] on input "True" at bounding box center [660, 325] width 11 height 9
radio input "true"
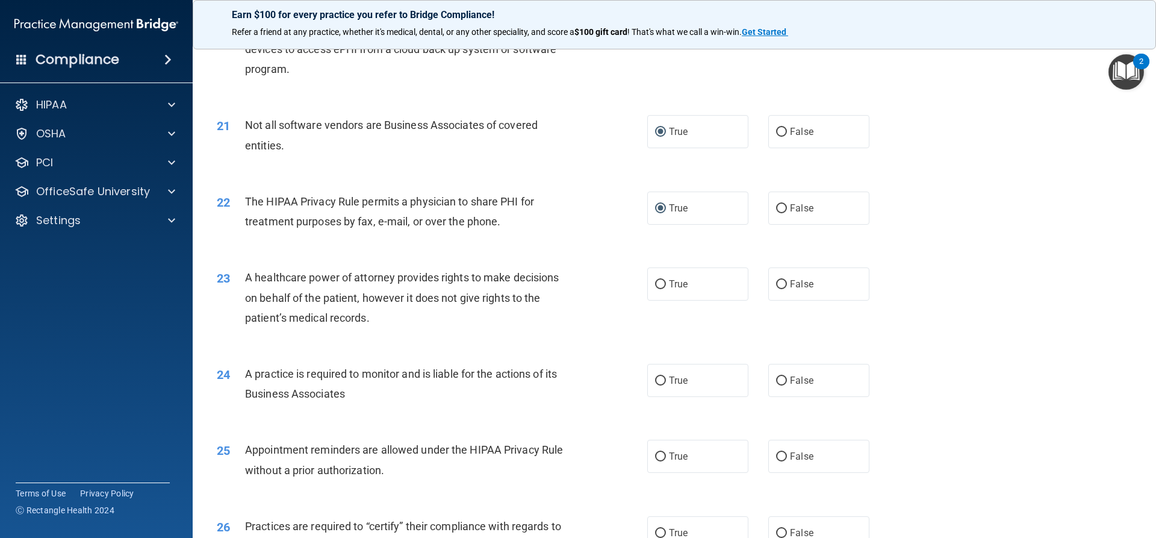
scroll to position [1807, 0]
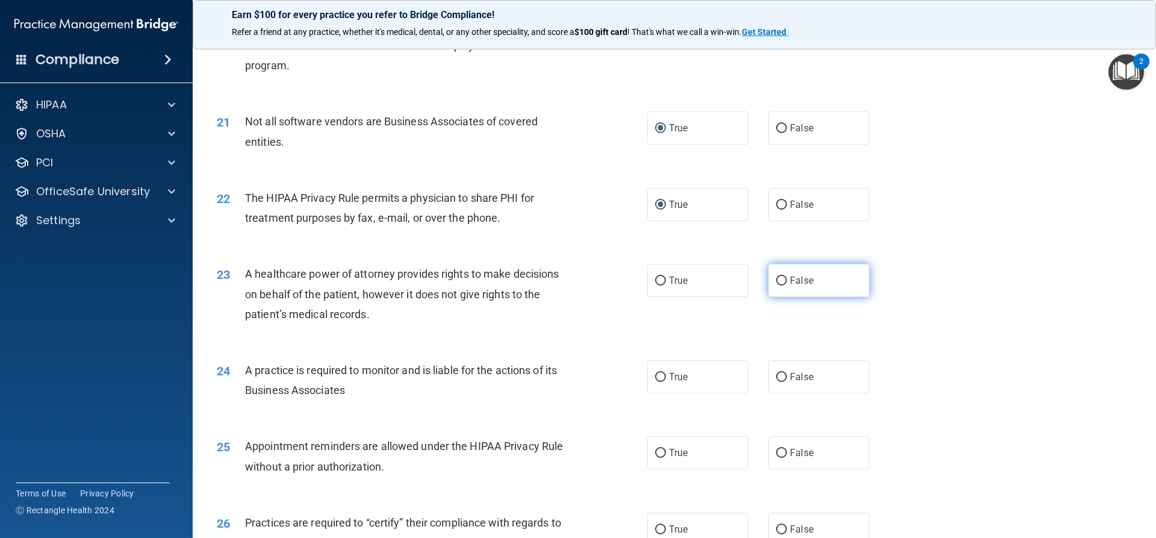
click at [778, 281] on input "False" at bounding box center [781, 280] width 11 height 9
radio input "true"
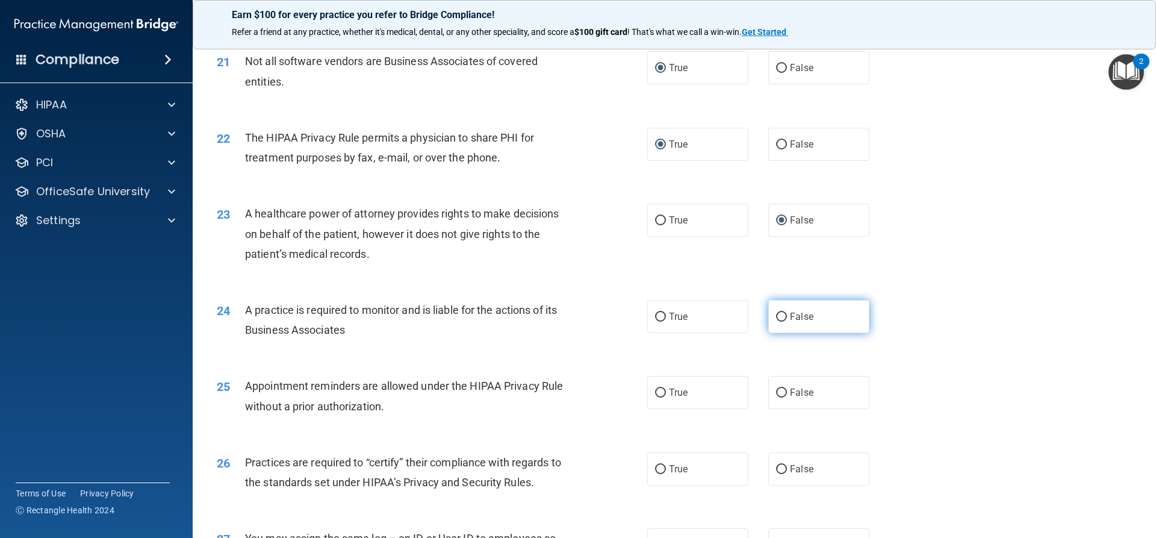
click at [776, 316] on input "False" at bounding box center [781, 317] width 11 height 9
radio input "true"
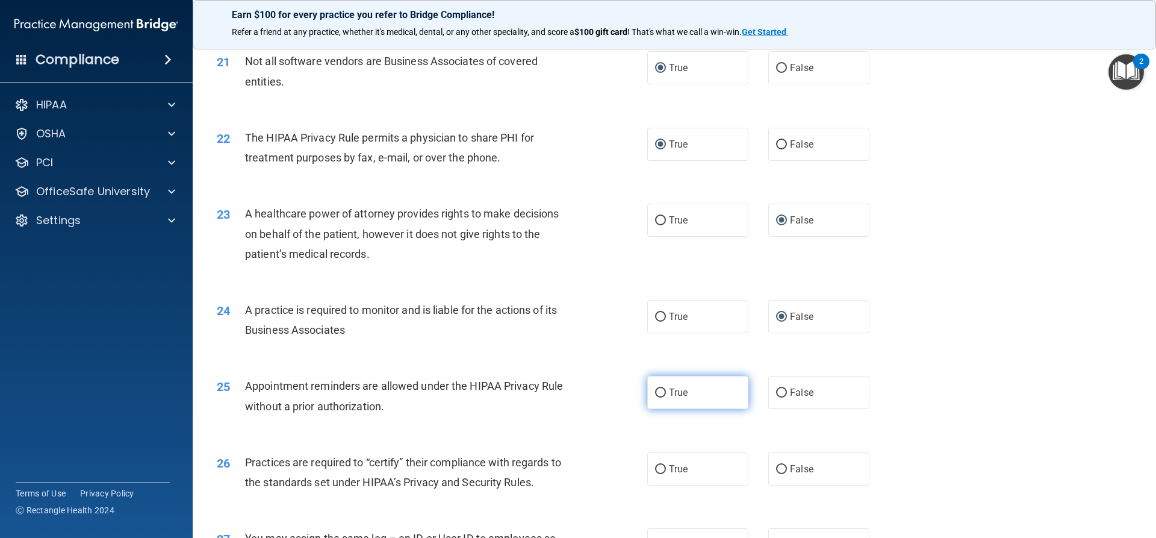
click at [658, 392] on input "True" at bounding box center [660, 392] width 11 height 9
radio input "true"
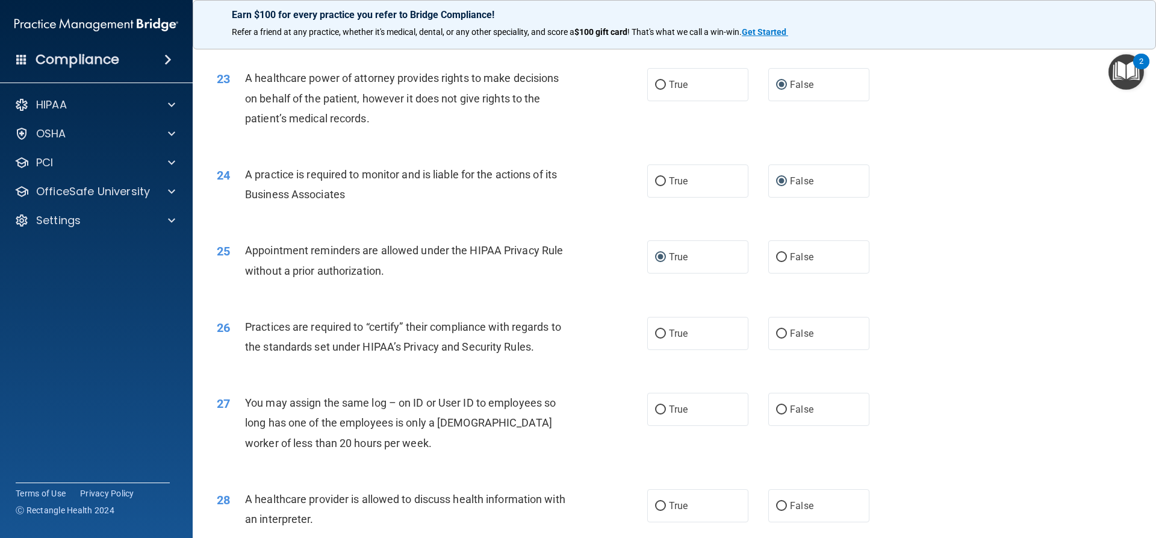
scroll to position [2048, 0]
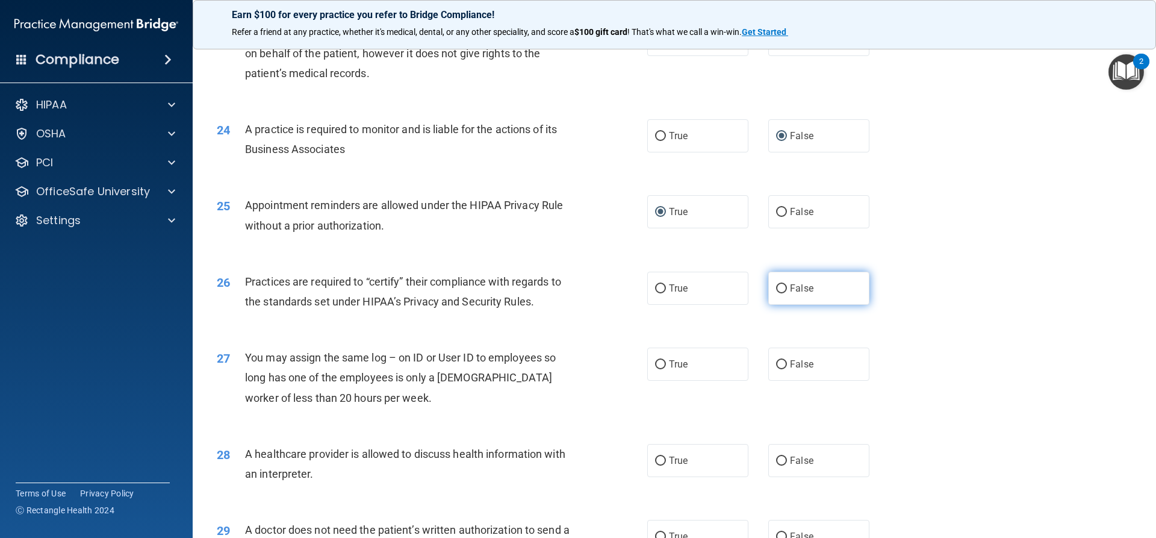
click at [776, 288] on input "False" at bounding box center [781, 288] width 11 height 9
radio input "true"
click at [776, 364] on input "False" at bounding box center [781, 364] width 11 height 9
radio input "true"
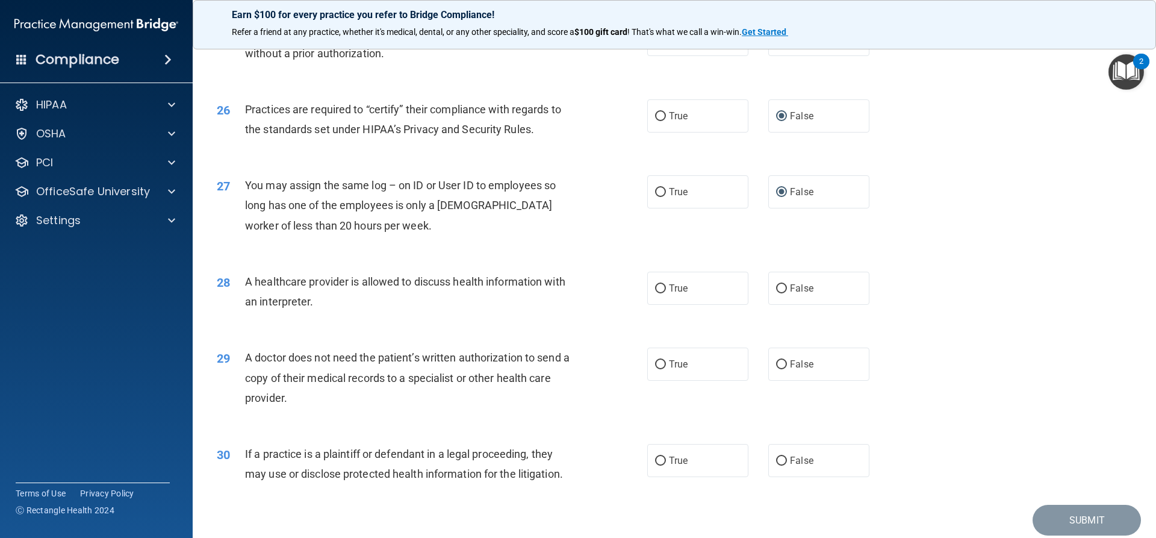
scroll to position [2229, 0]
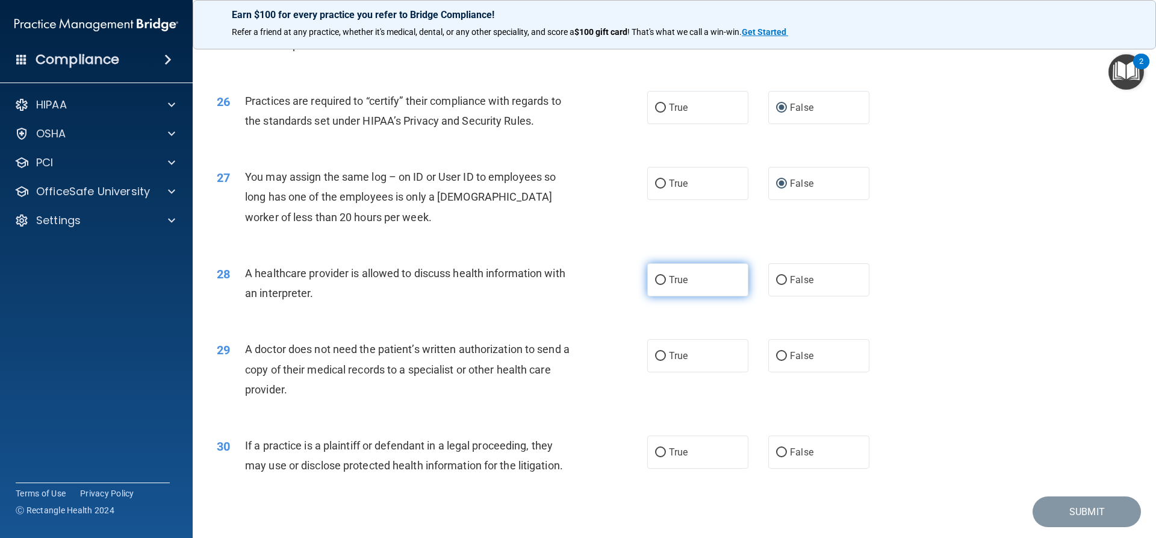
click at [657, 282] on input "True" at bounding box center [660, 280] width 11 height 9
radio input "true"
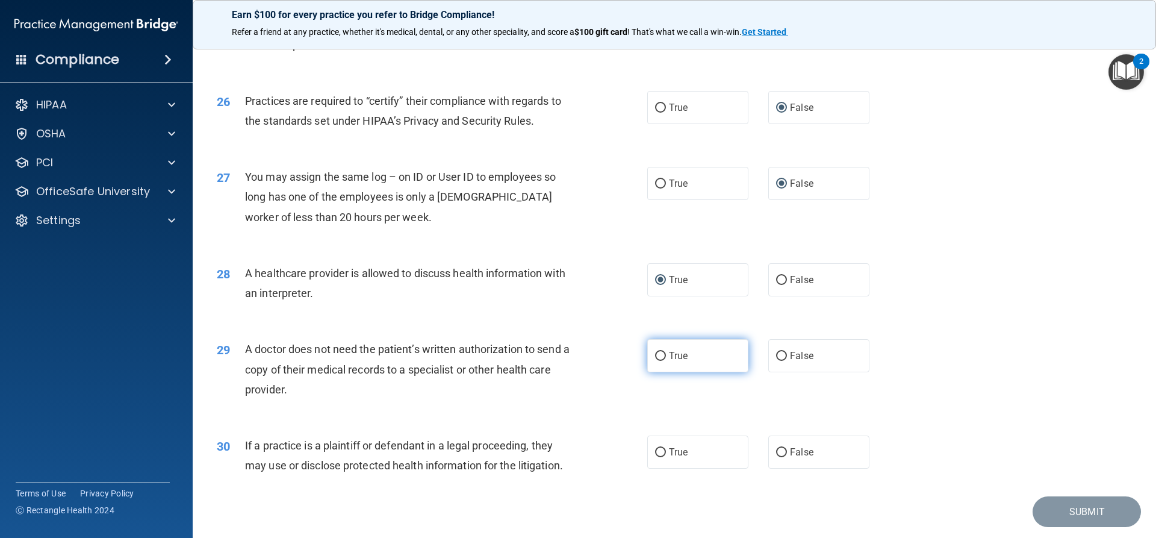
click at [656, 356] on input "True" at bounding box center [660, 356] width 11 height 9
radio input "true"
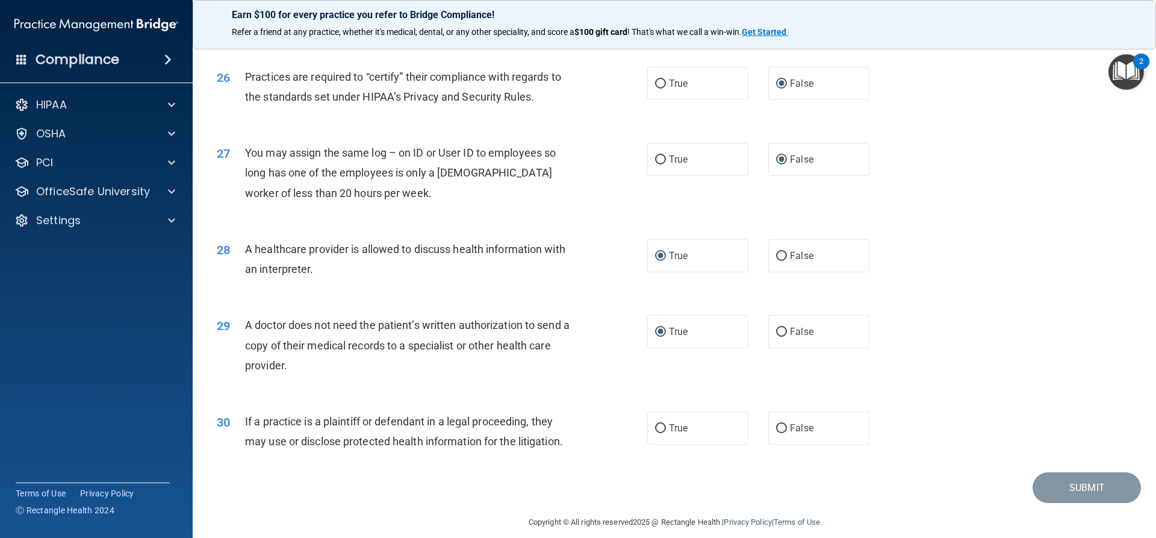
scroll to position [2266, 0]
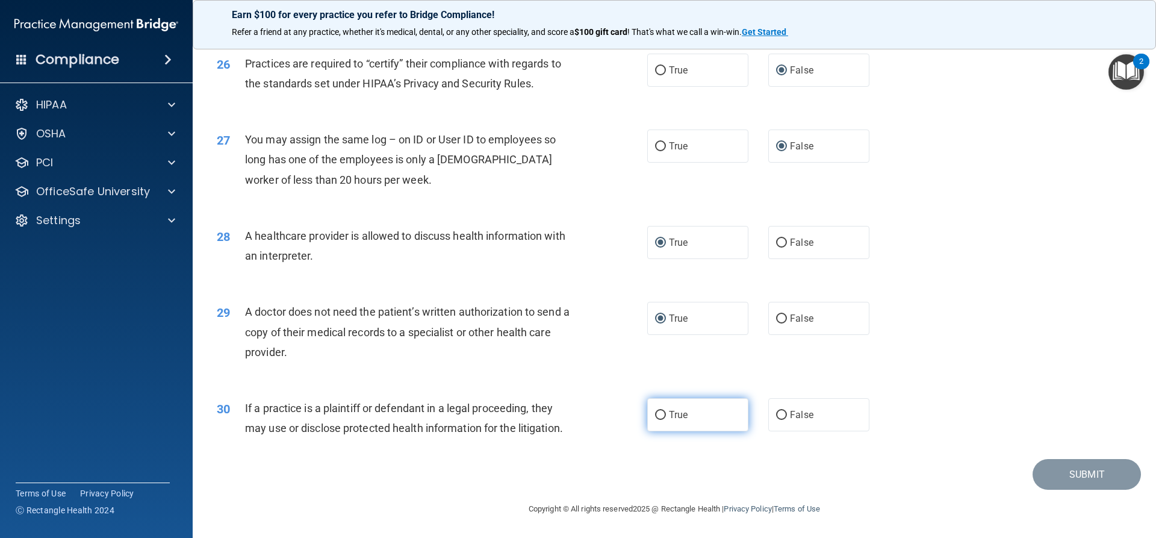
click at [655, 414] on input "True" at bounding box center [660, 415] width 11 height 9
radio input "true"
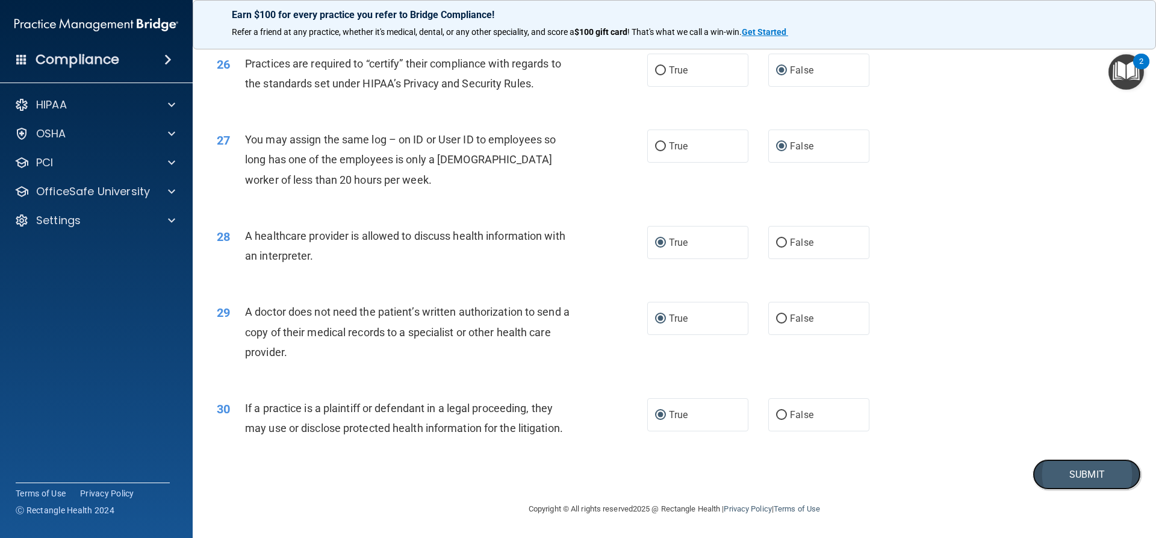
click at [1042, 473] on button "Submit" at bounding box center [1087, 474] width 108 height 31
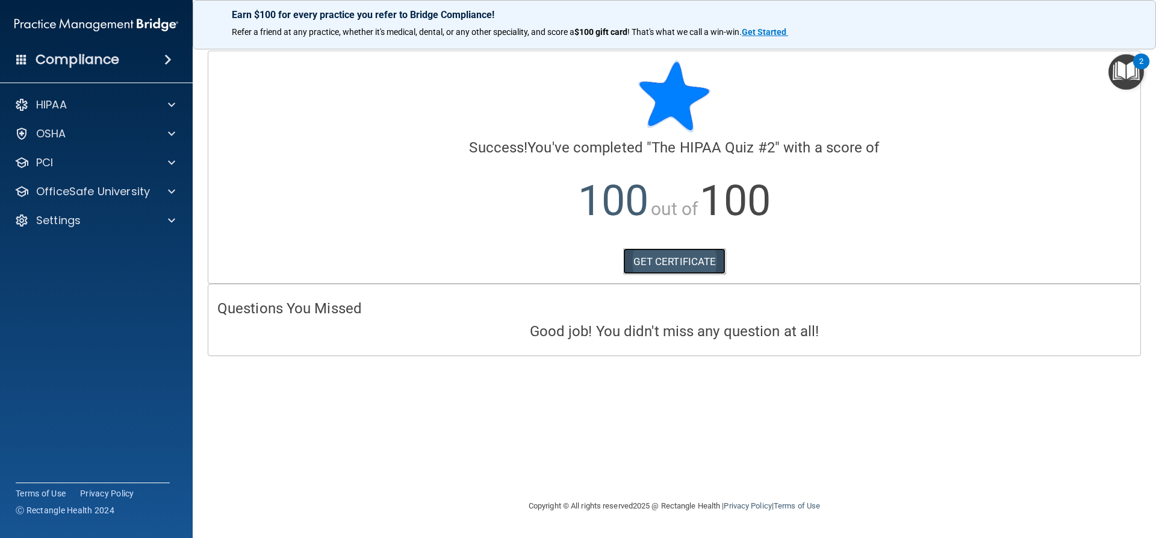
click at [656, 261] on link "GET CERTIFICATE" at bounding box center [674, 261] width 103 height 27
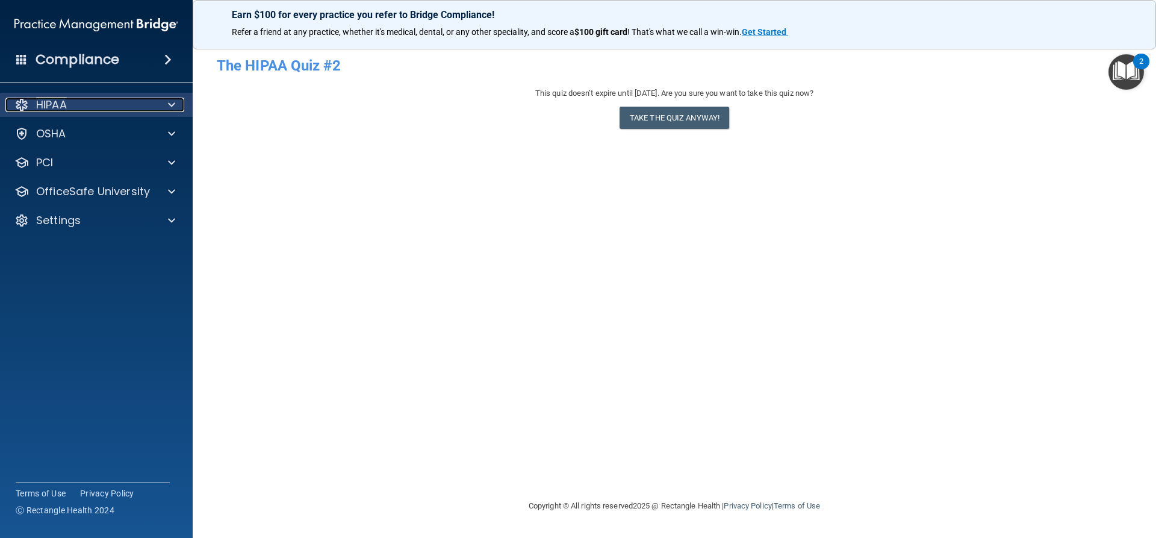
click at [169, 102] on span at bounding box center [171, 105] width 7 height 14
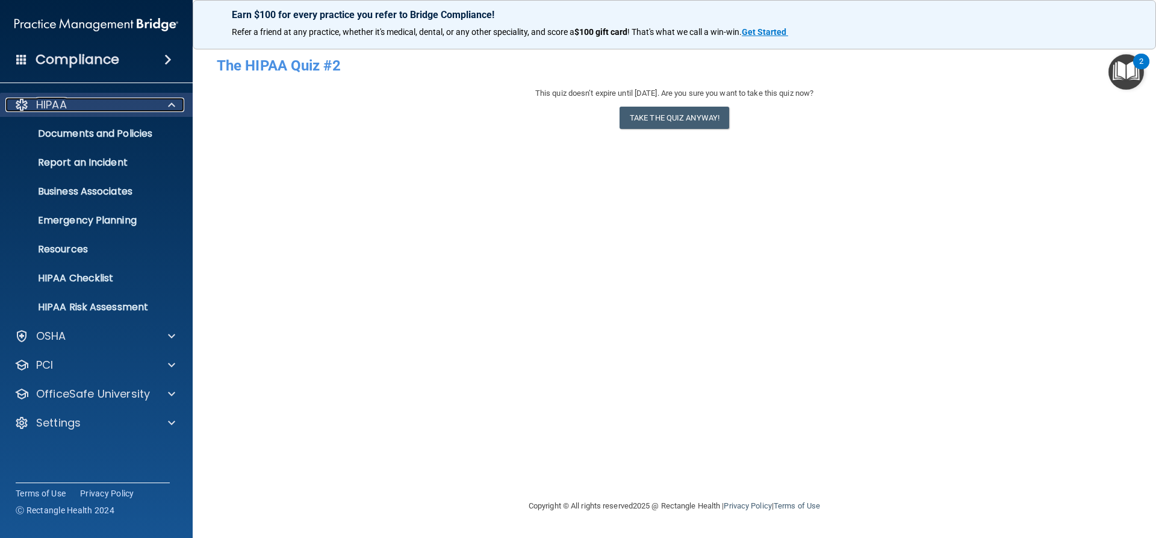
click at [170, 106] on span at bounding box center [171, 105] width 7 height 14
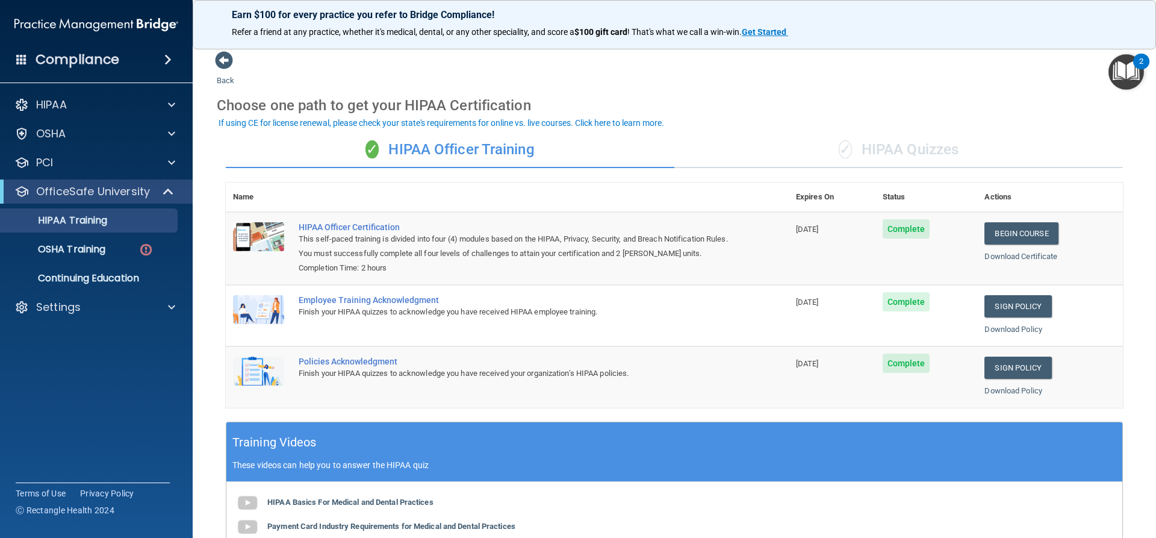
click at [890, 151] on div "✓ HIPAA Quizzes" at bounding box center [899, 150] width 449 height 36
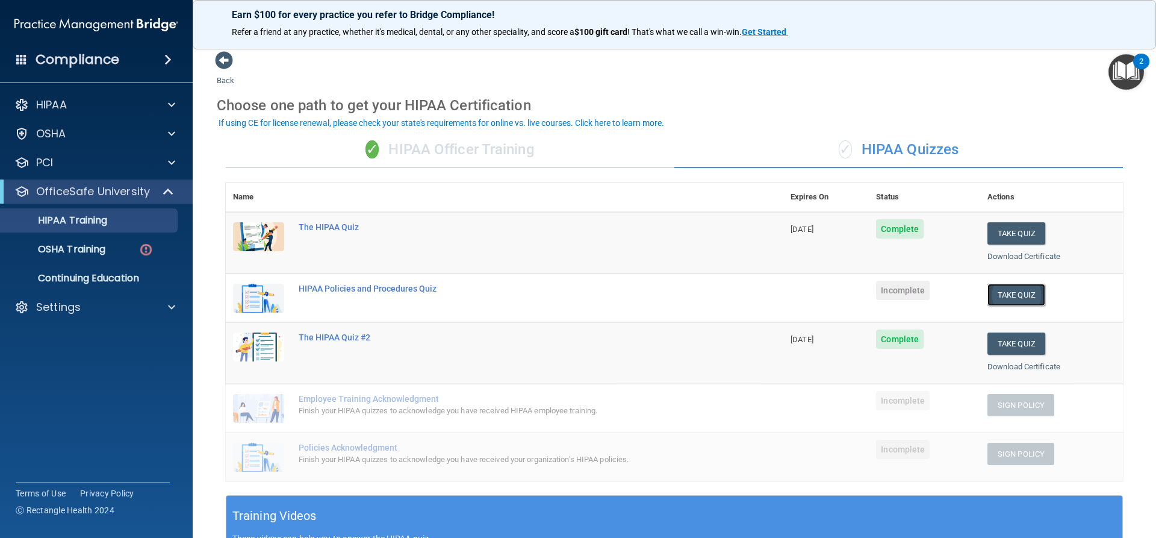
click at [1017, 296] on button "Take Quiz" at bounding box center [1017, 295] width 58 height 22
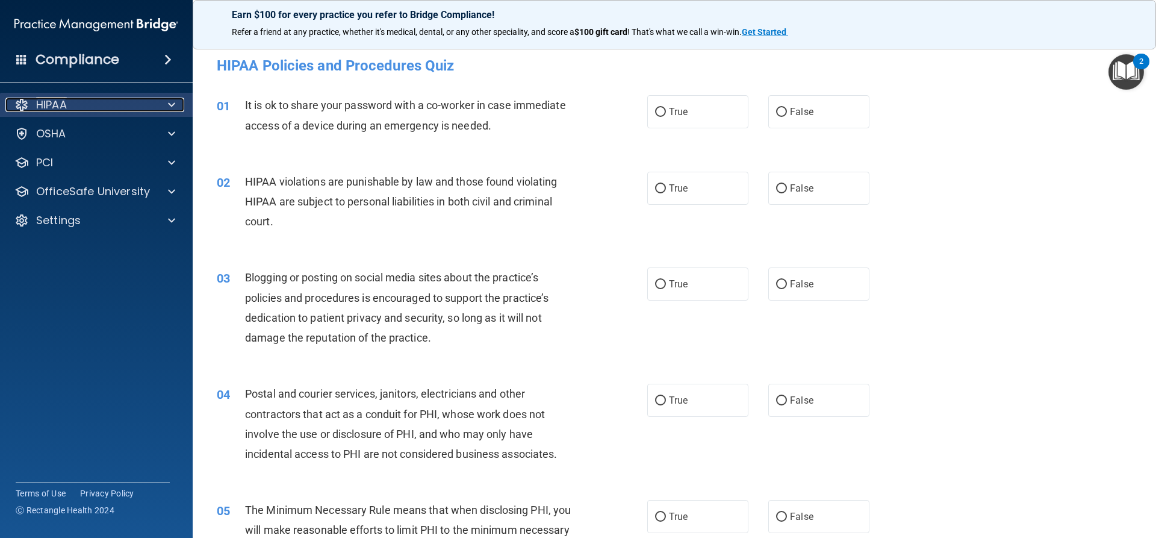
click at [170, 104] on span at bounding box center [171, 105] width 7 height 14
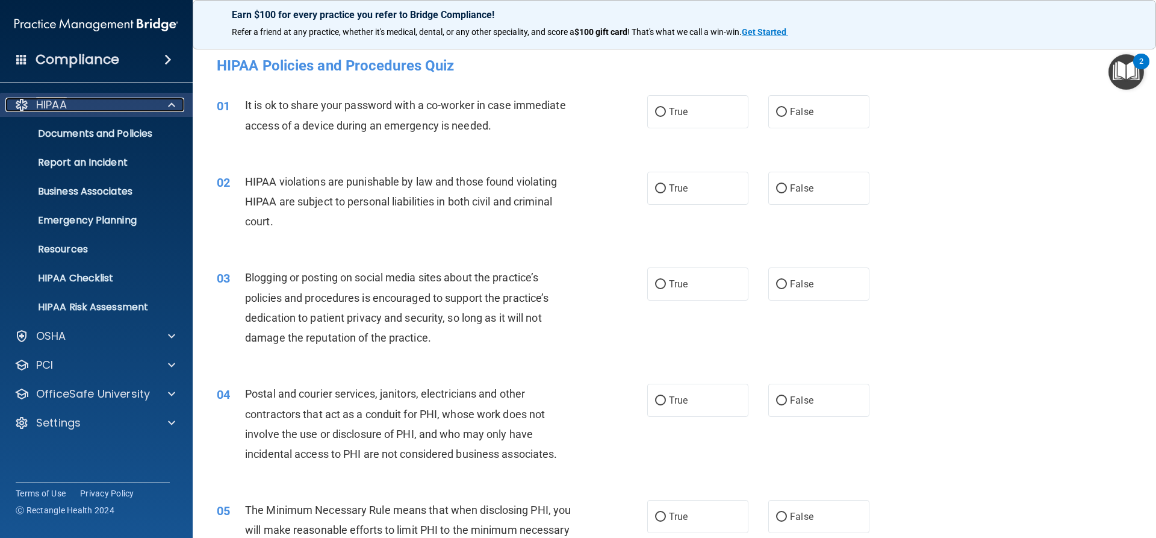
click at [163, 99] on div at bounding box center [170, 105] width 30 height 14
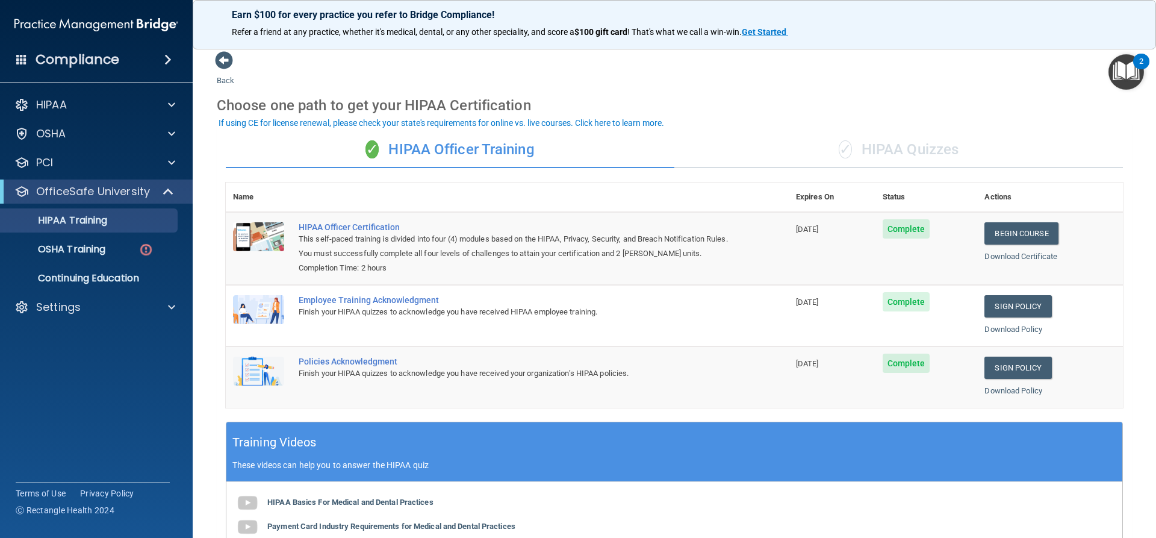
click at [899, 152] on div "✓ HIPAA Quizzes" at bounding box center [899, 150] width 449 height 36
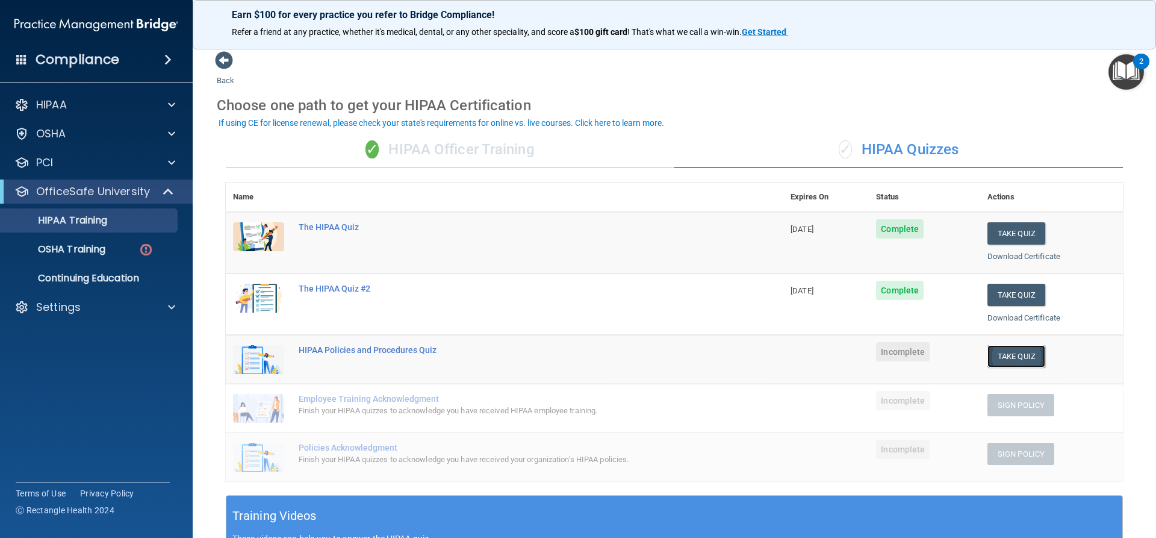
click at [1006, 358] on button "Take Quiz" at bounding box center [1017, 356] width 58 height 22
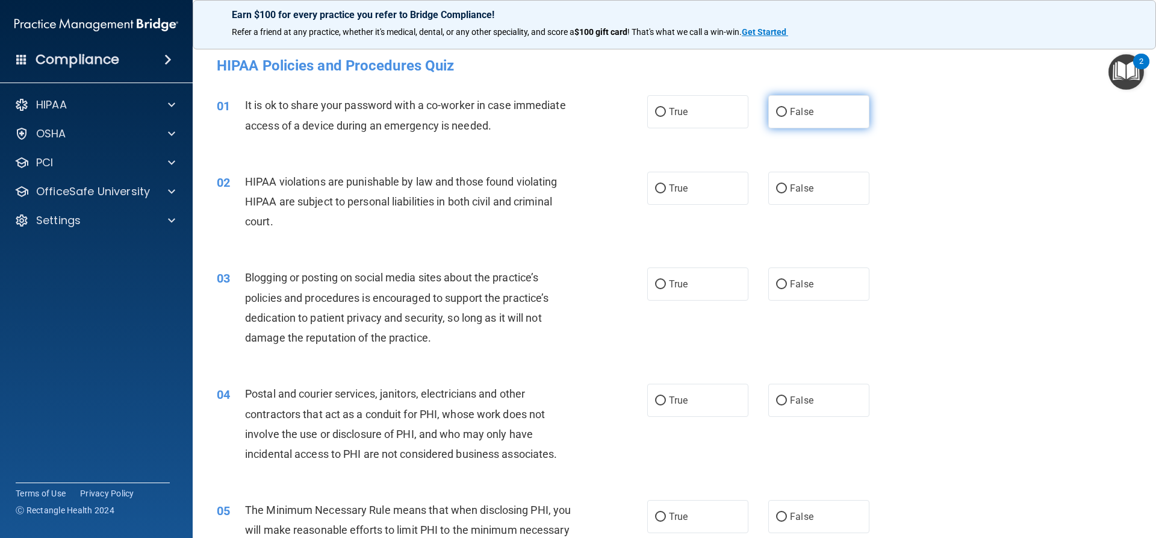
click at [778, 112] on input "False" at bounding box center [781, 112] width 11 height 9
radio input "true"
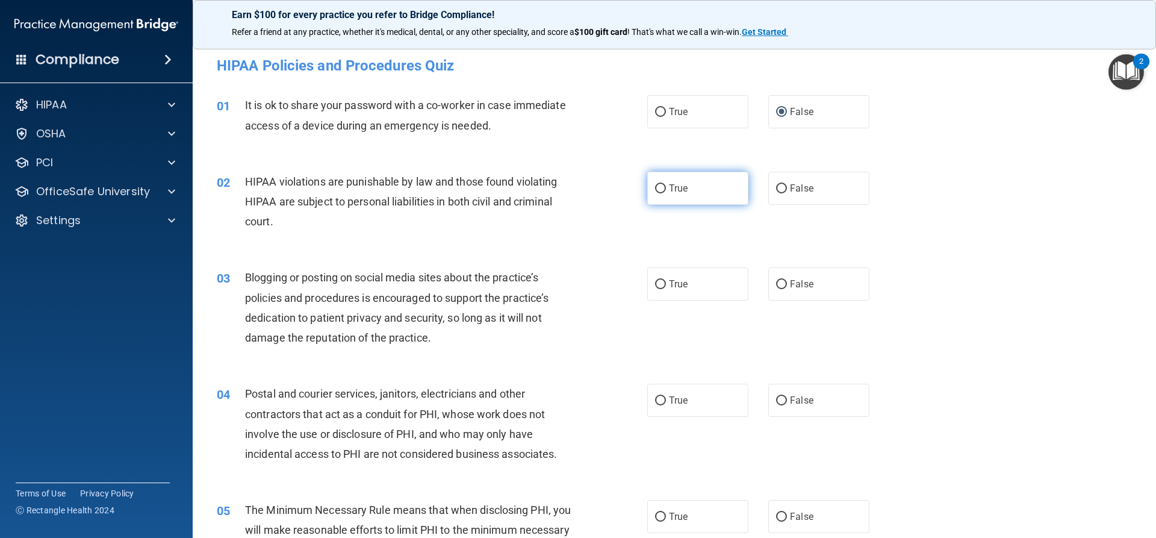
click at [657, 188] on input "True" at bounding box center [660, 188] width 11 height 9
radio input "true"
click at [776, 284] on input "False" at bounding box center [781, 284] width 11 height 9
radio input "true"
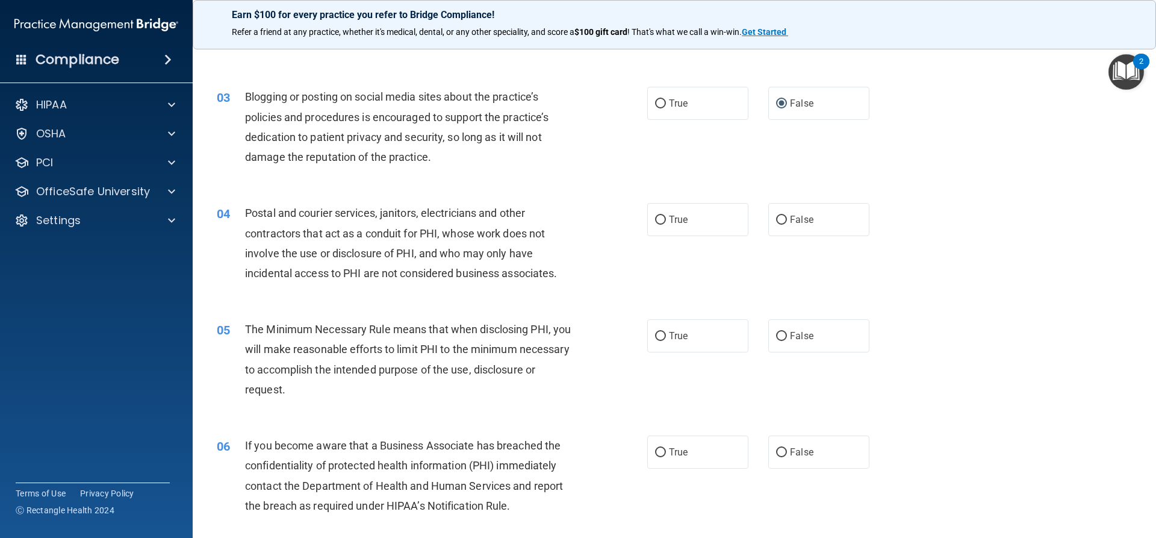
scroll to position [241, 0]
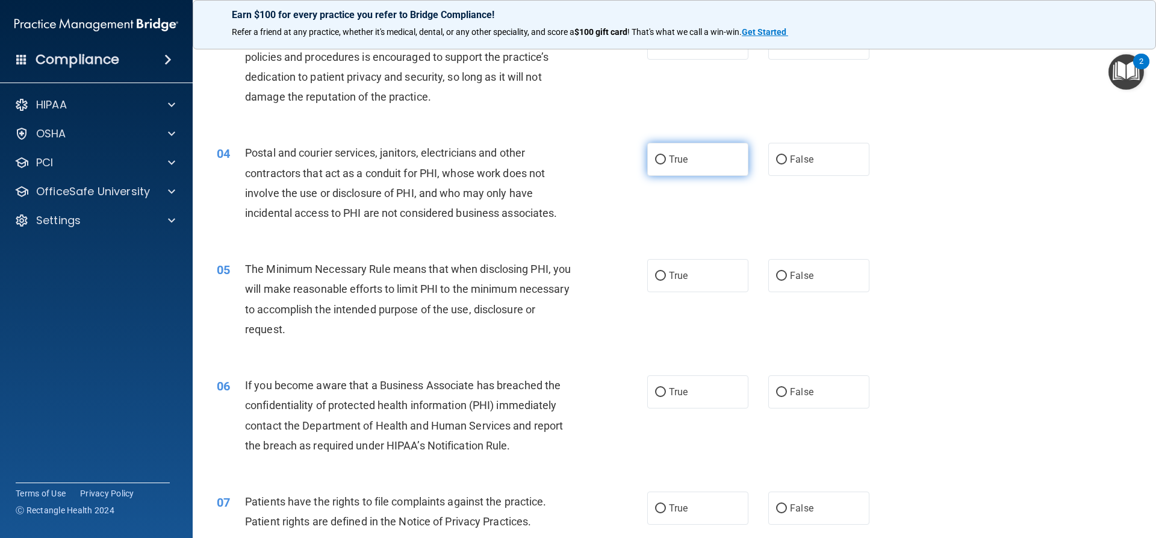
click at [656, 161] on input "True" at bounding box center [660, 159] width 11 height 9
radio input "true"
click at [655, 277] on input "True" at bounding box center [660, 276] width 11 height 9
radio input "true"
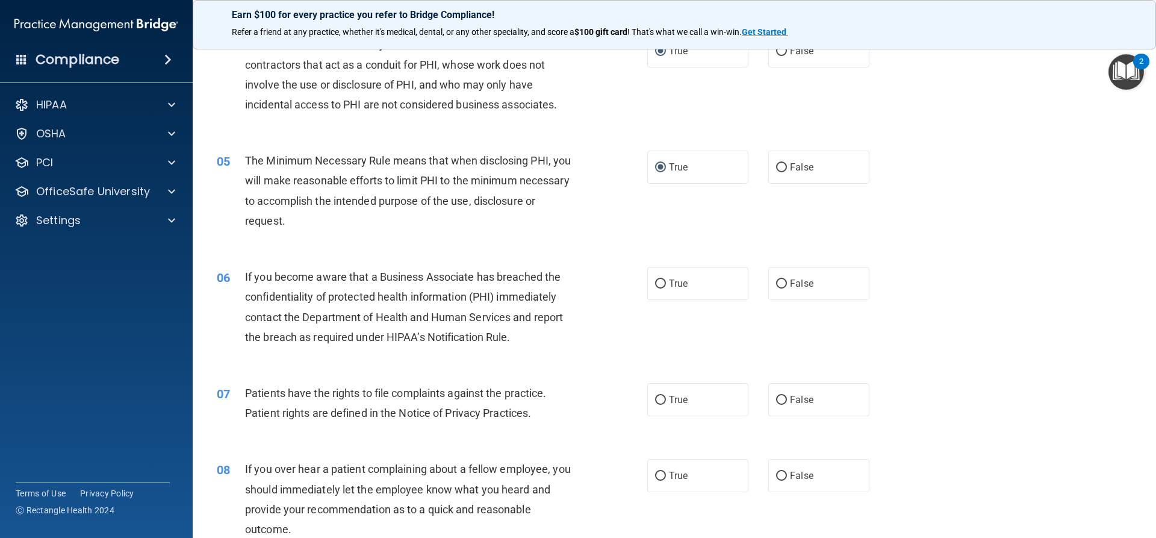
scroll to position [361, 0]
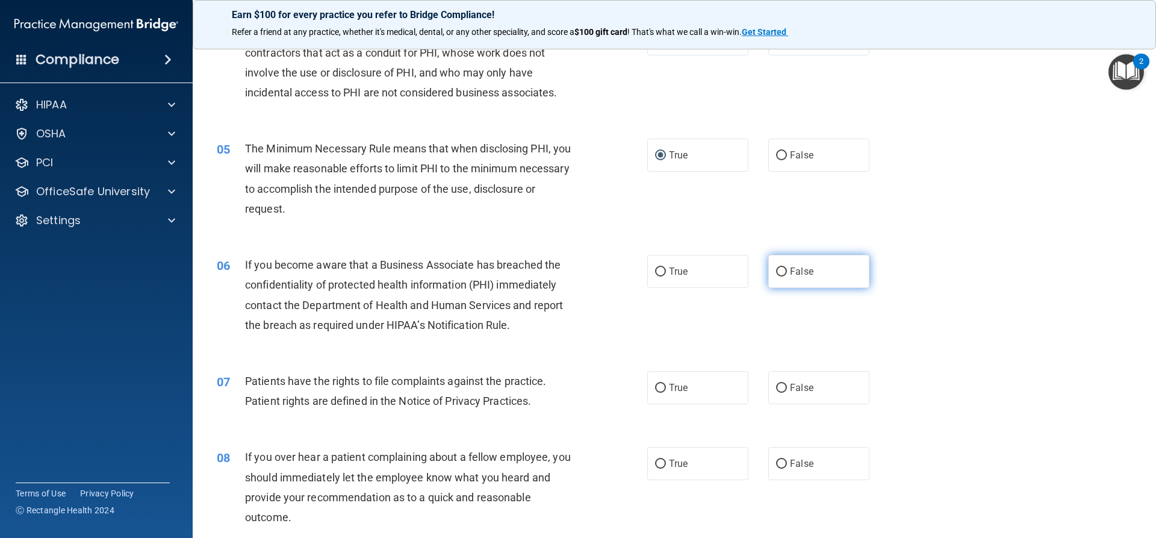
click at [776, 272] on input "False" at bounding box center [781, 271] width 11 height 9
radio input "true"
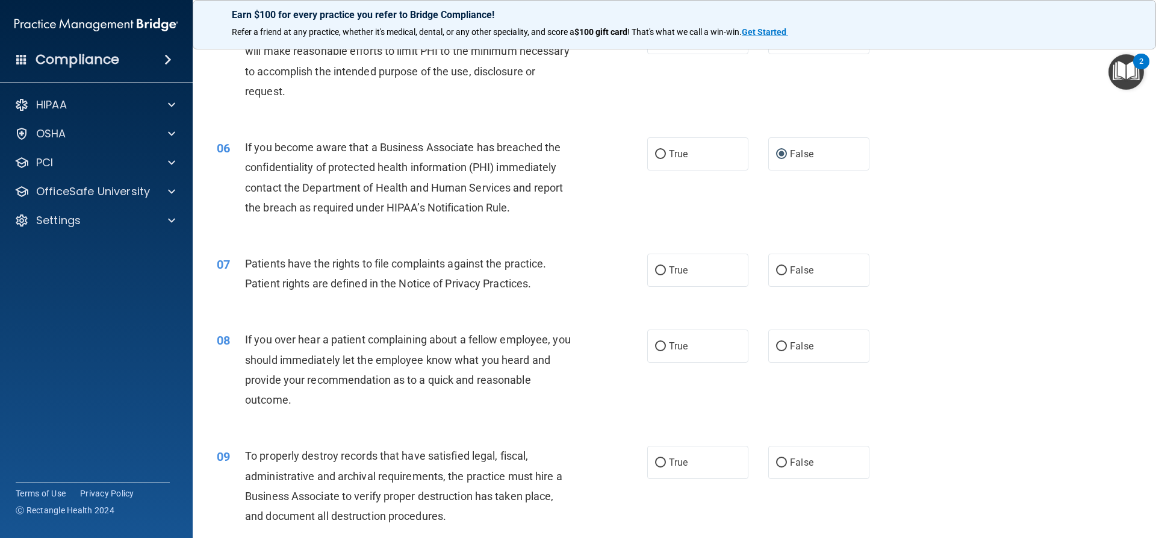
scroll to position [482, 0]
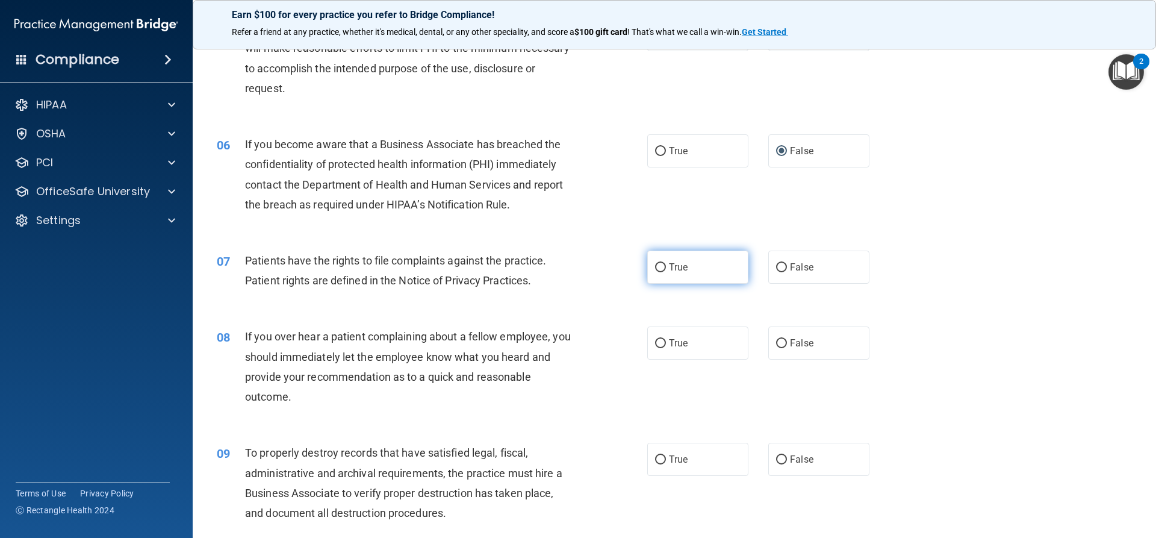
click at [658, 268] on input "True" at bounding box center [660, 267] width 11 height 9
radio input "true"
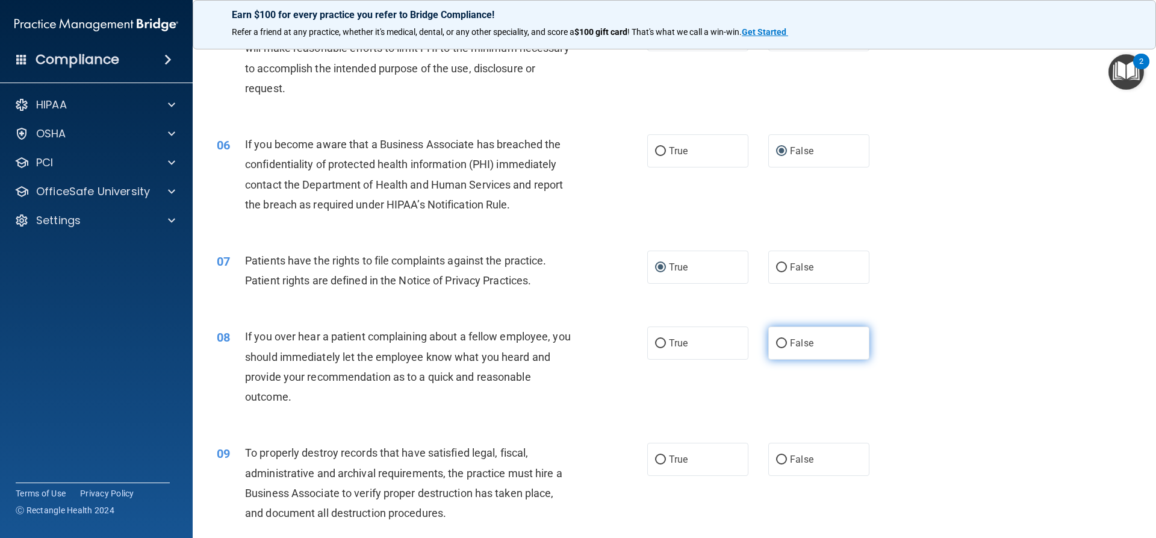
click at [780, 343] on input "False" at bounding box center [781, 343] width 11 height 9
radio input "true"
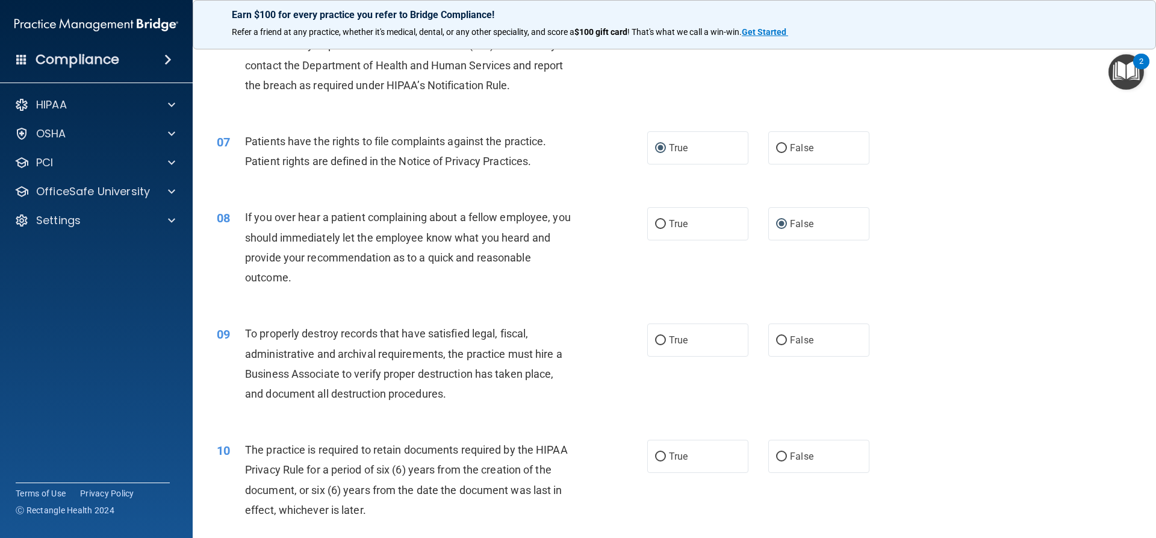
scroll to position [602, 0]
click at [776, 340] on input "False" at bounding box center [781, 339] width 11 height 9
radio input "true"
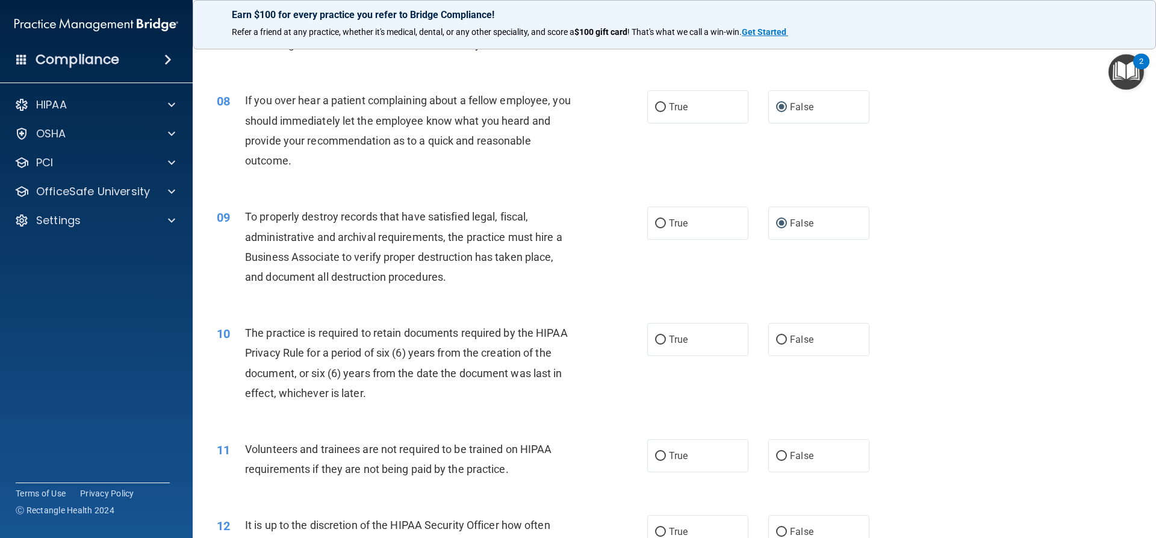
scroll to position [723, 0]
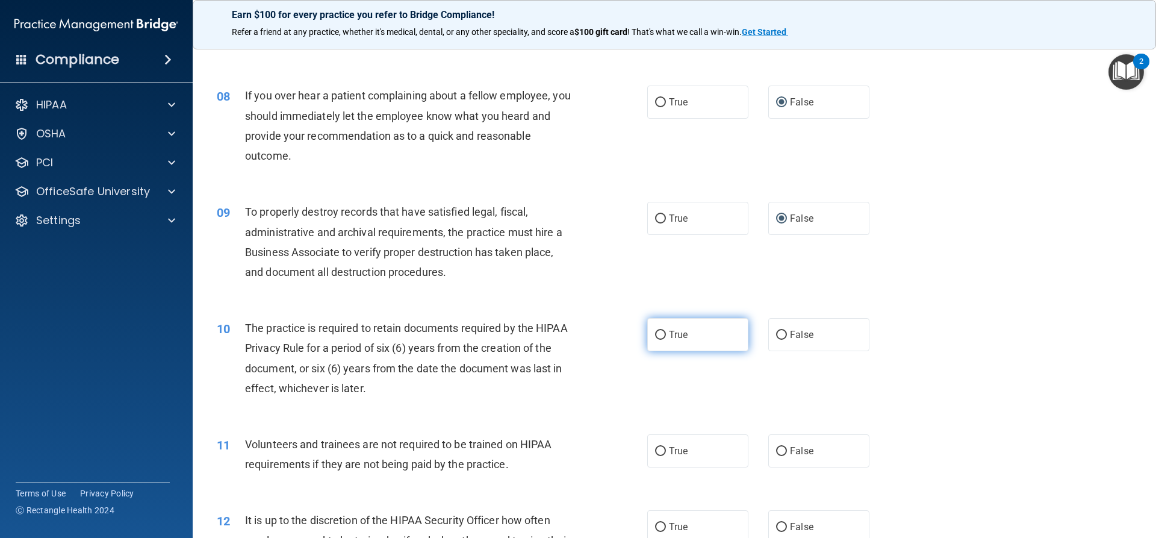
click at [658, 335] on input "True" at bounding box center [660, 335] width 11 height 9
radio input "true"
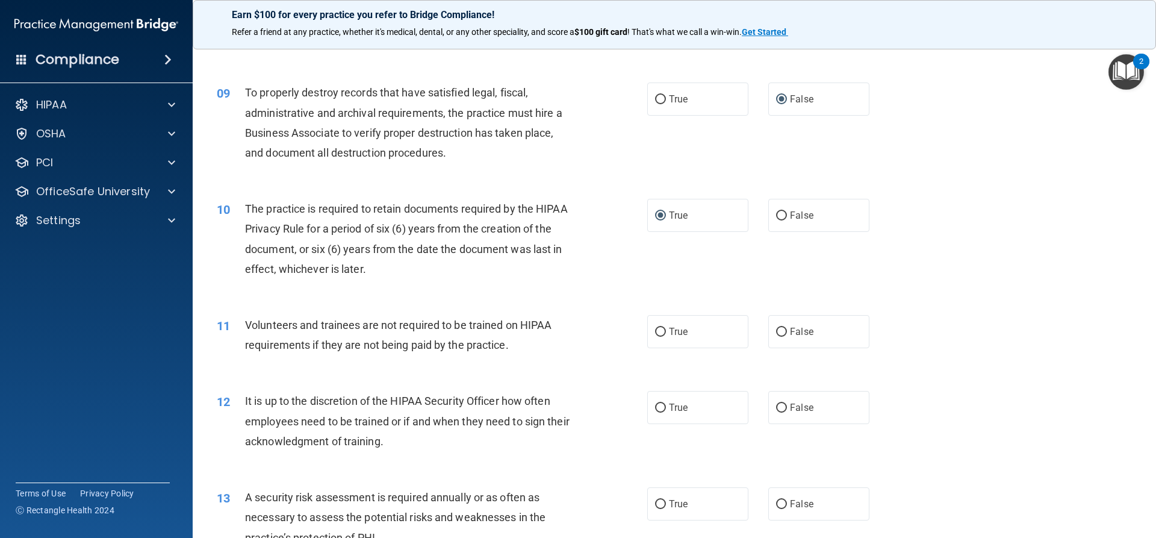
scroll to position [843, 0]
click at [776, 331] on input "False" at bounding box center [781, 330] width 11 height 9
radio input "true"
click at [776, 408] on input "False" at bounding box center [781, 406] width 11 height 9
radio input "true"
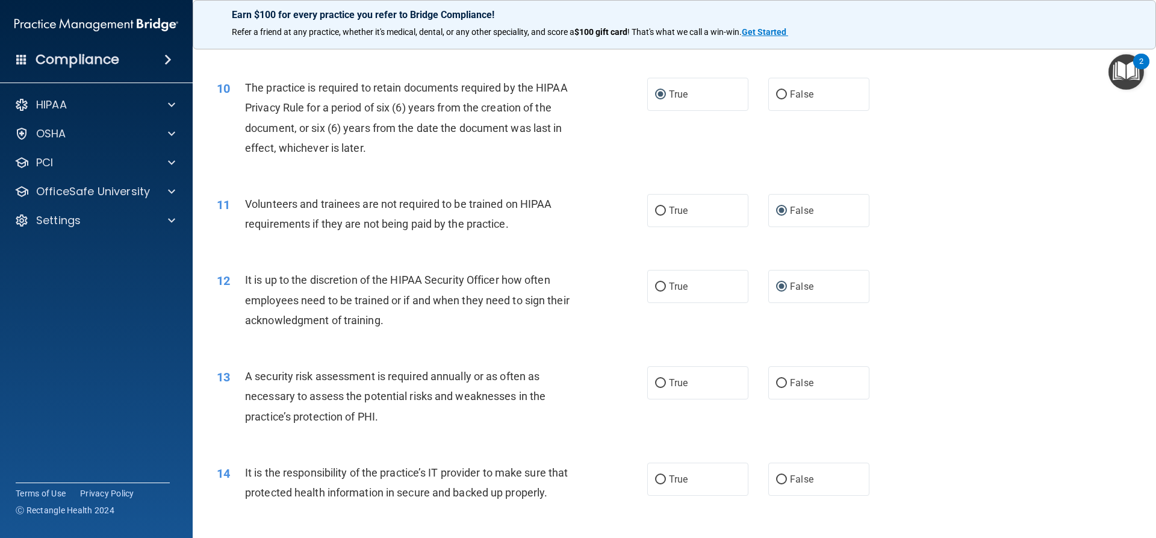
scroll to position [964, 0]
click at [657, 385] on input "True" at bounding box center [660, 382] width 11 height 9
radio input "true"
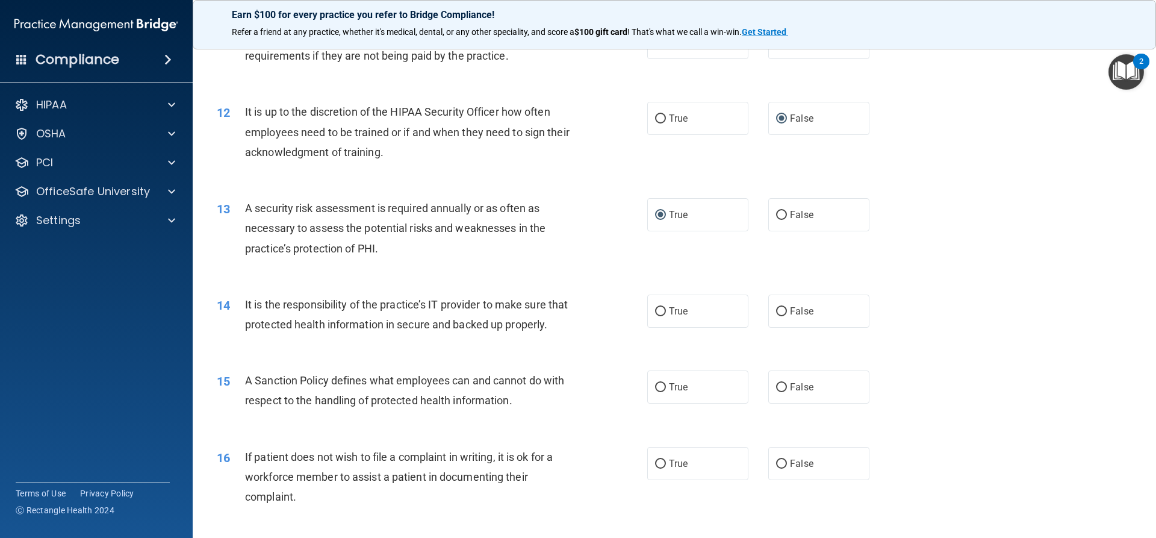
scroll to position [1144, 0]
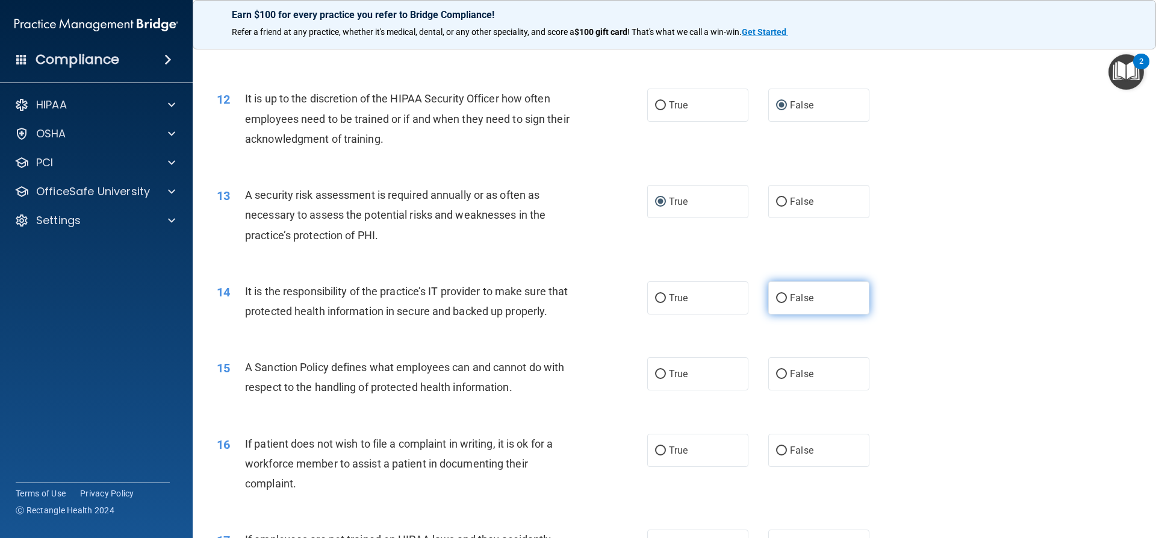
click at [776, 298] on input "False" at bounding box center [781, 298] width 11 height 9
radio input "true"
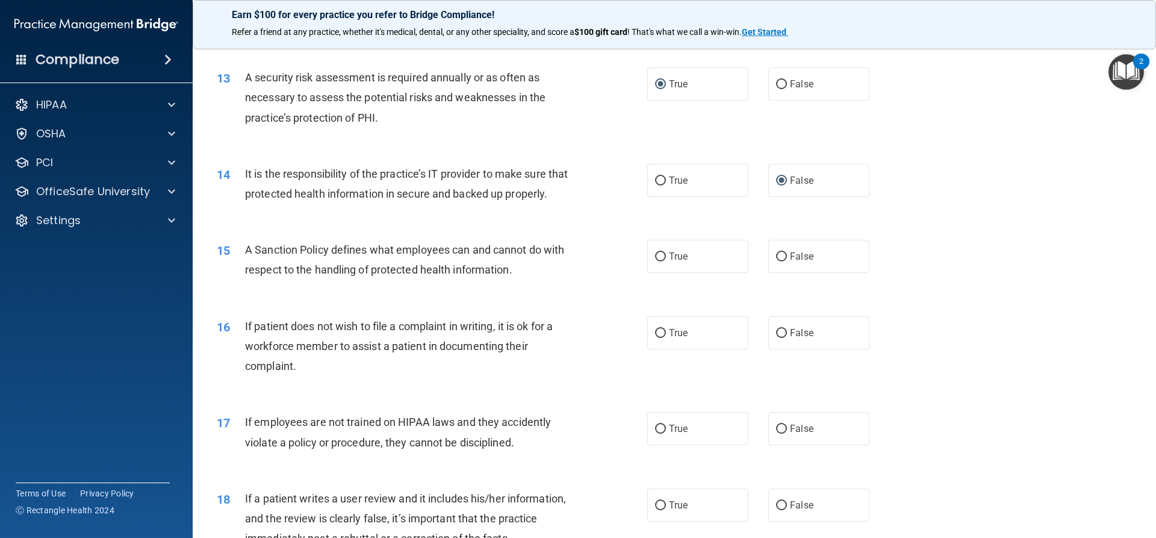
scroll to position [1265, 0]
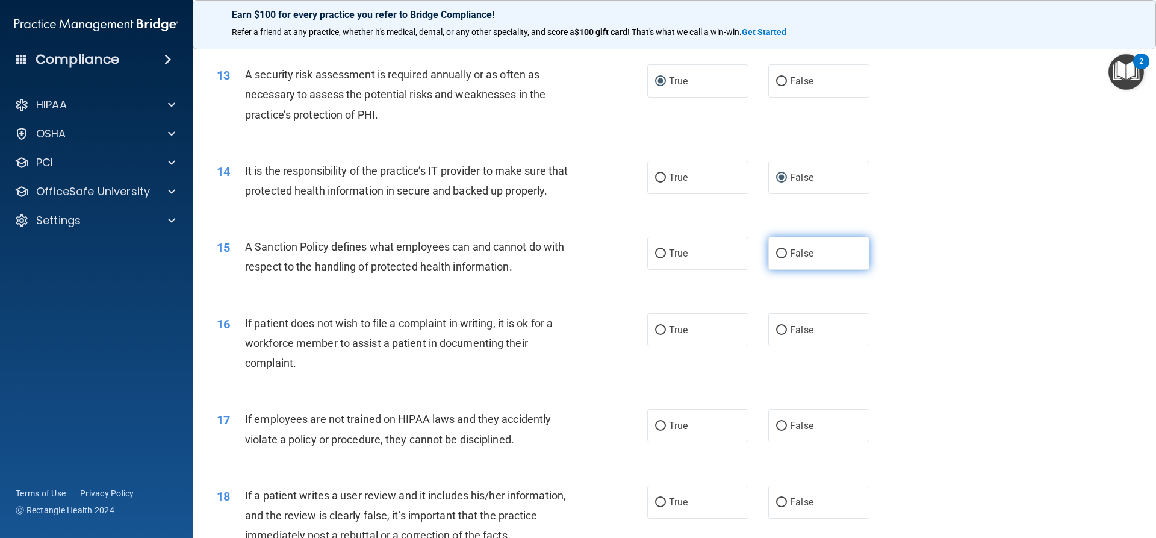
click at [778, 258] on input "False" at bounding box center [781, 253] width 11 height 9
radio input "true"
click at [655, 335] on input "True" at bounding box center [660, 330] width 11 height 9
radio input "true"
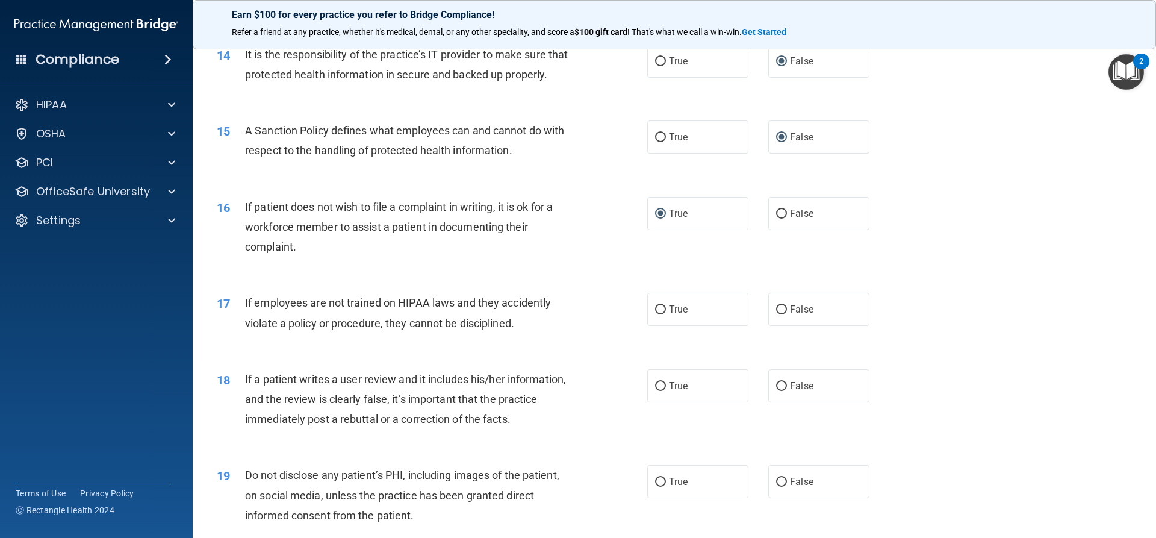
scroll to position [1385, 0]
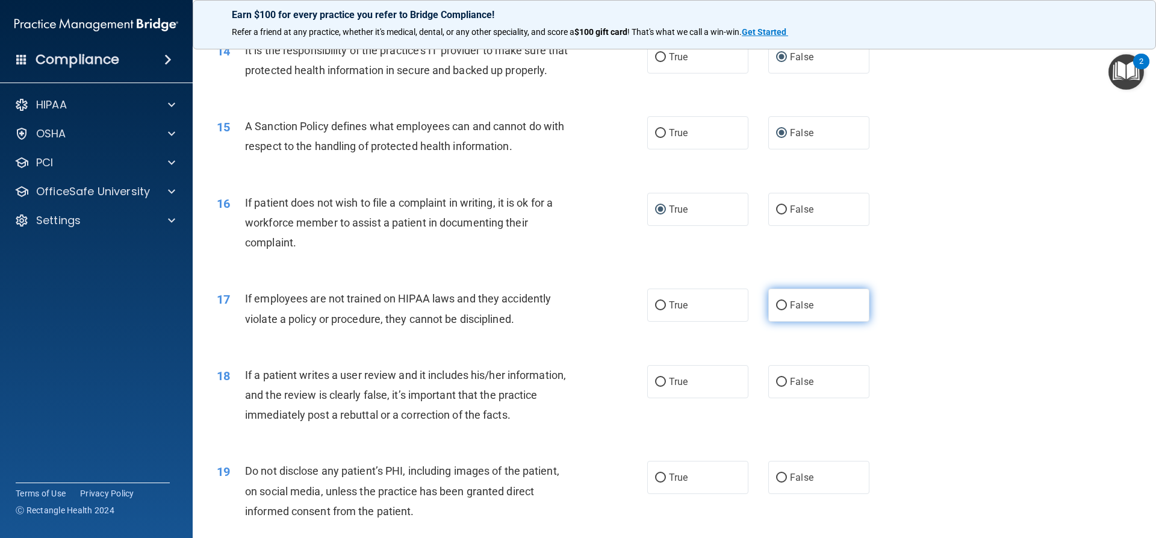
click at [777, 310] on input "False" at bounding box center [781, 305] width 11 height 9
radio input "true"
click at [776, 387] on input "False" at bounding box center [781, 382] width 11 height 9
radio input "true"
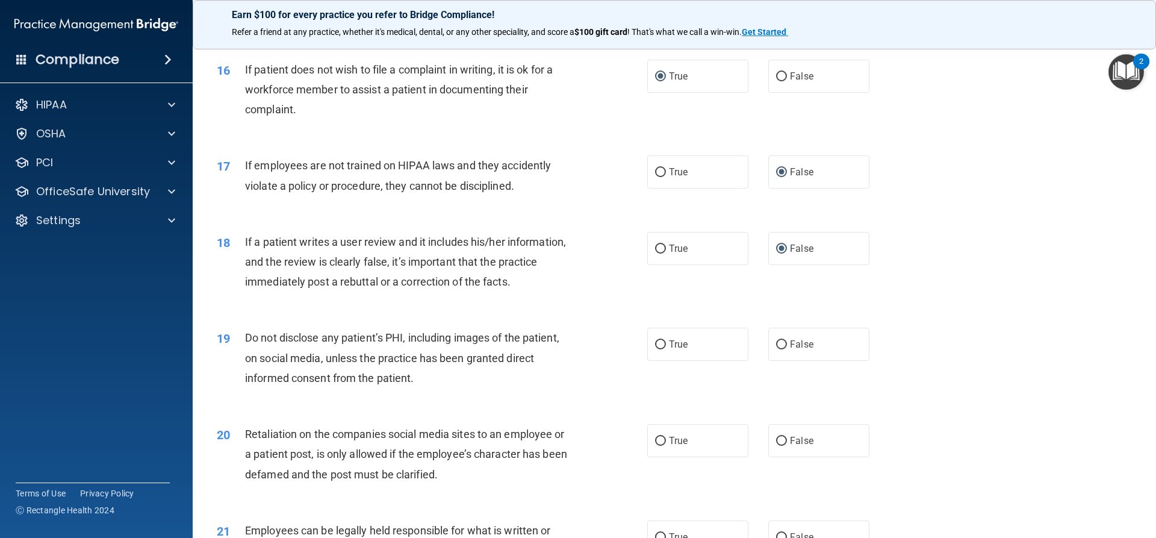
scroll to position [1566, 0]
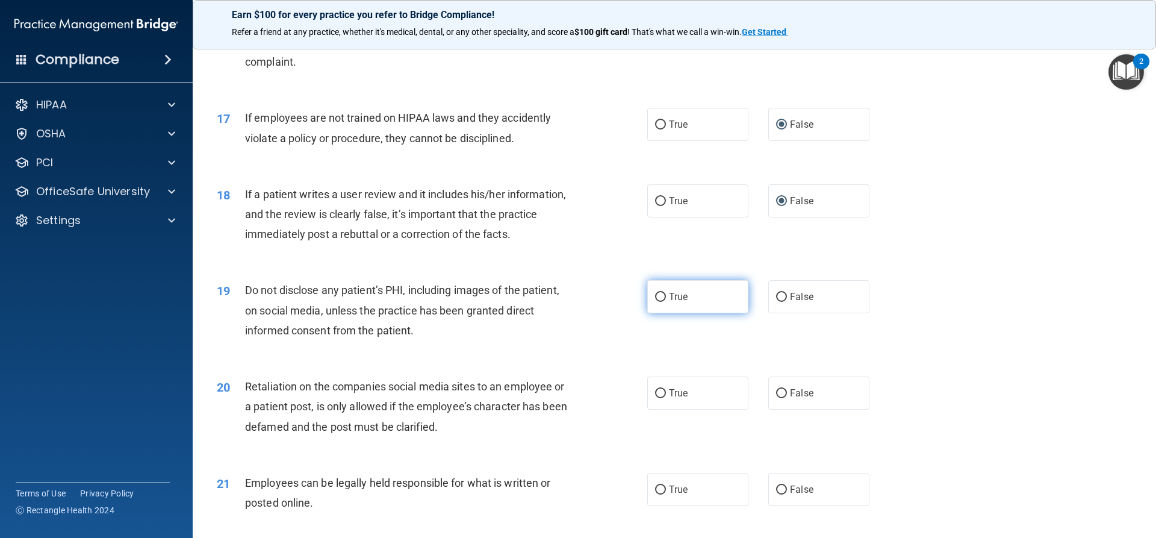
click at [657, 302] on input "True" at bounding box center [660, 297] width 11 height 9
radio input "true"
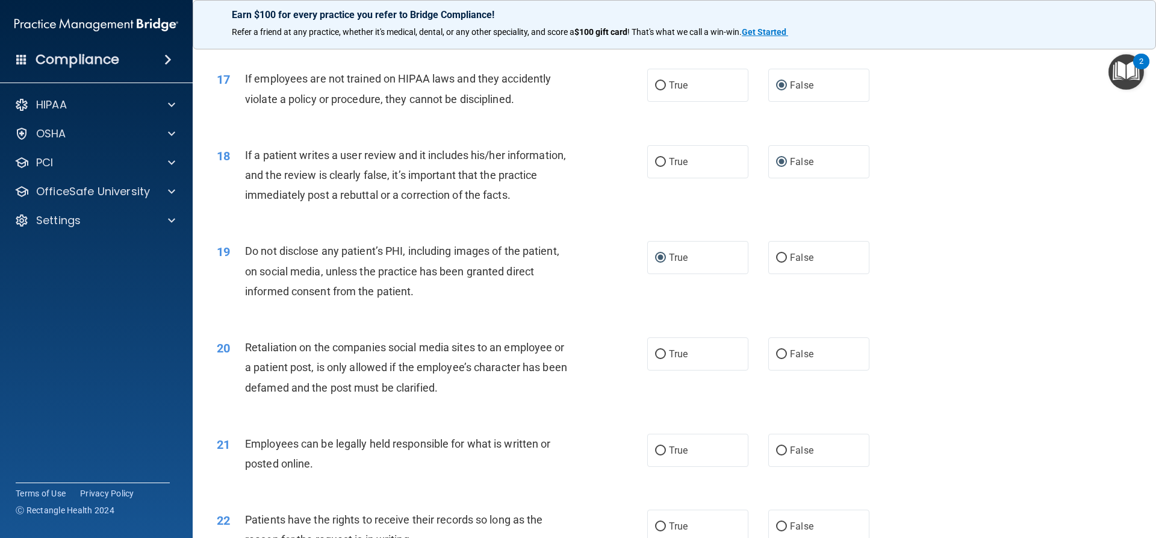
scroll to position [1626, 0]
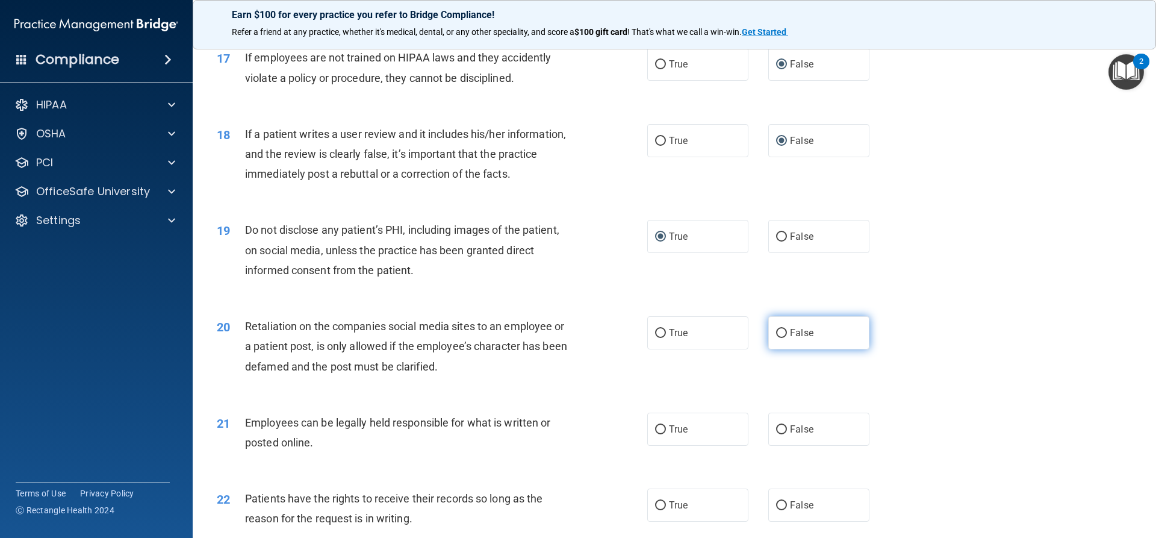
click at [778, 338] on input "False" at bounding box center [781, 333] width 11 height 9
radio input "true"
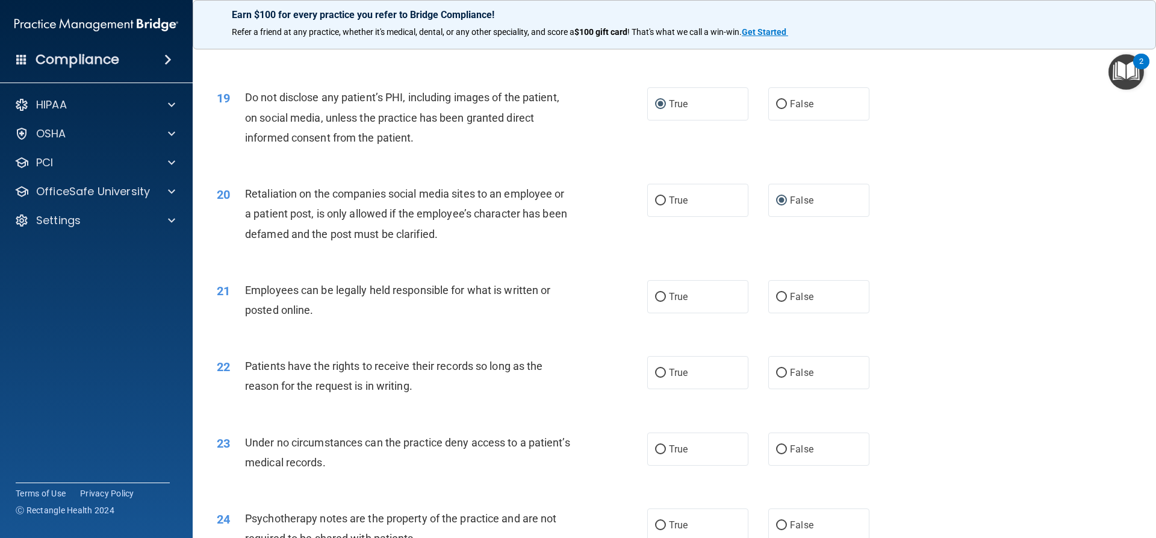
scroll to position [1807, 0]
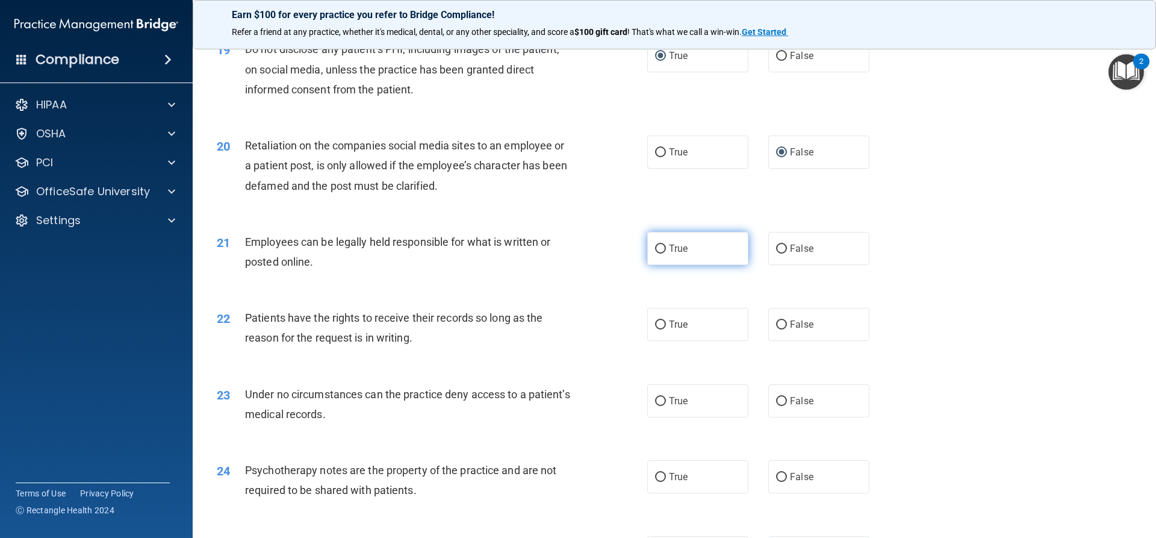
click at [655, 254] on input "True" at bounding box center [660, 249] width 11 height 9
radio input "true"
click at [776, 329] on input "False" at bounding box center [781, 324] width 11 height 9
radio input "true"
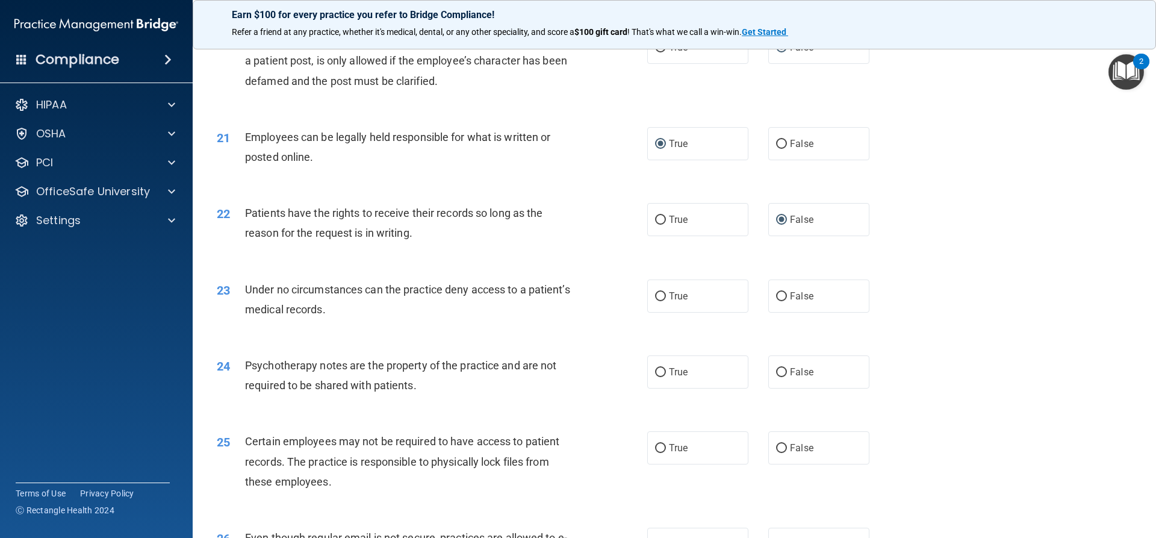
scroll to position [1927, 0]
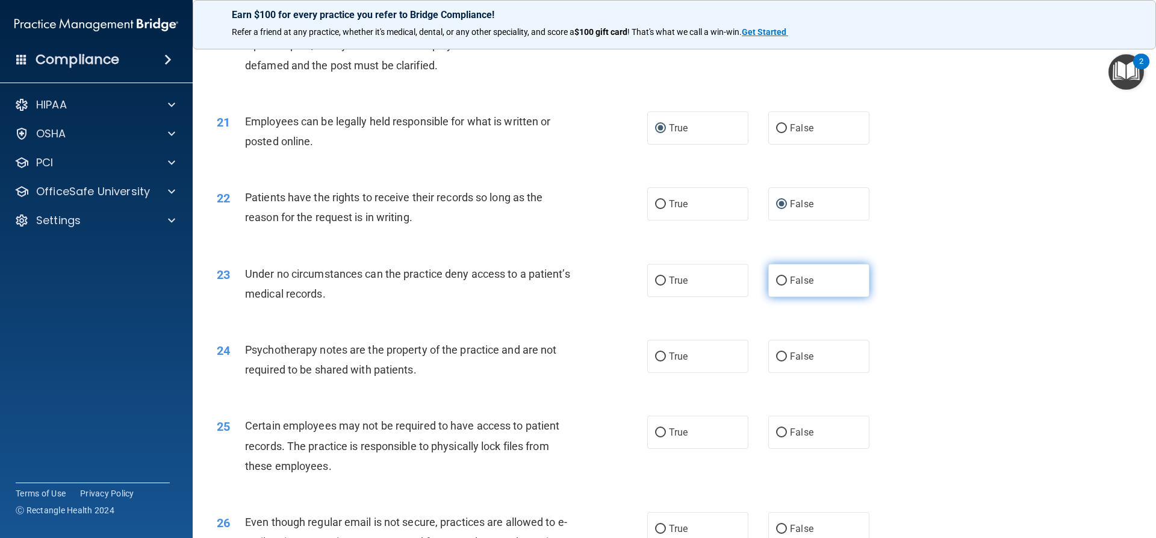
click at [776, 285] on input "False" at bounding box center [781, 280] width 11 height 9
radio input "true"
click at [658, 361] on input "True" at bounding box center [660, 356] width 11 height 9
radio input "true"
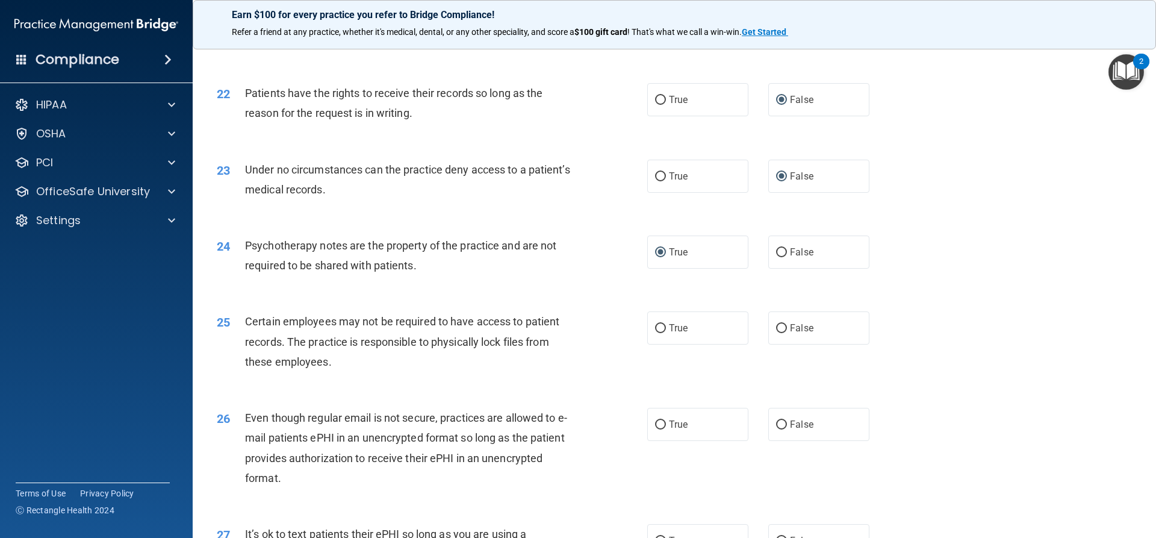
scroll to position [2048, 0]
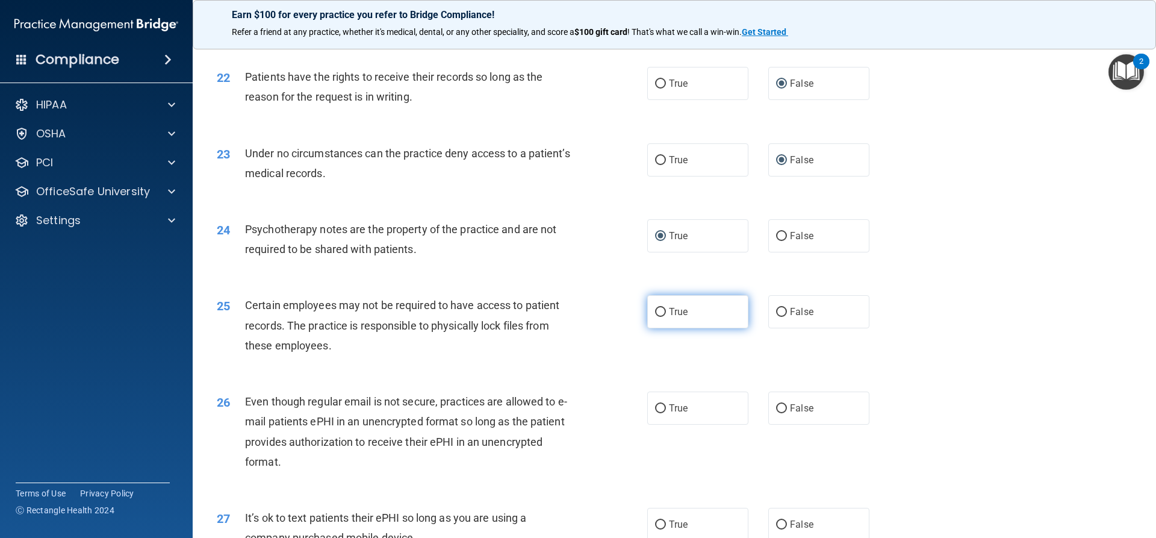
click at [655, 317] on input "True" at bounding box center [660, 312] width 11 height 9
radio input "true"
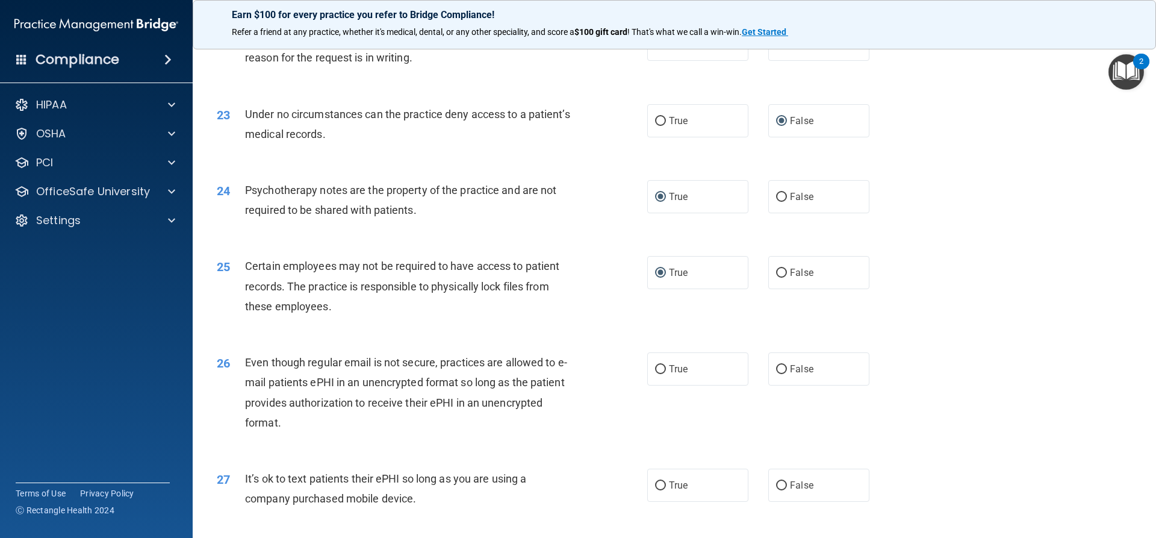
scroll to position [2108, 0]
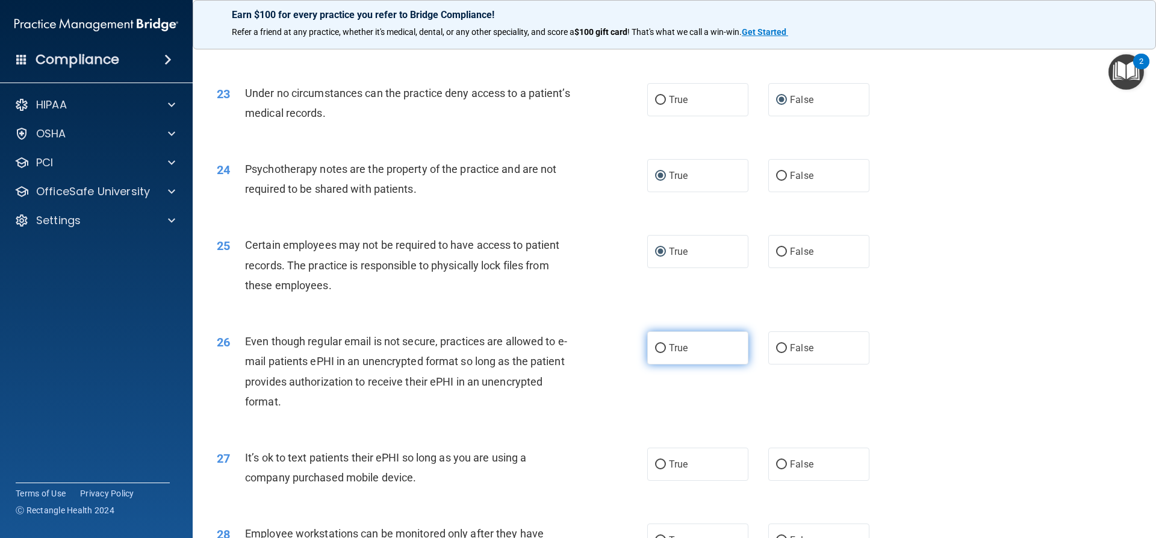
click at [655, 353] on input "True" at bounding box center [660, 348] width 11 height 9
radio input "true"
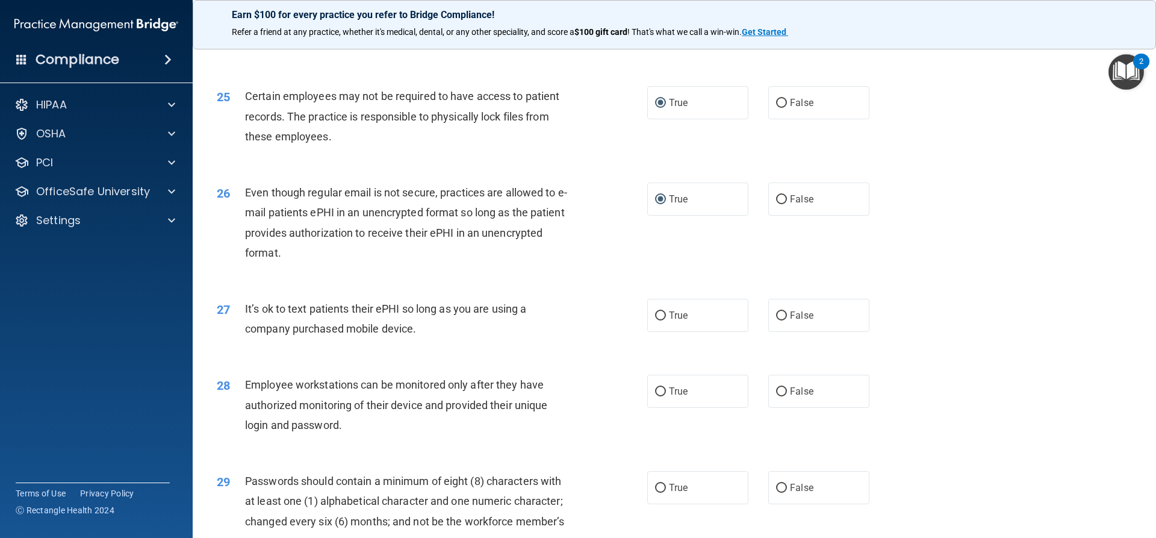
scroll to position [2289, 0]
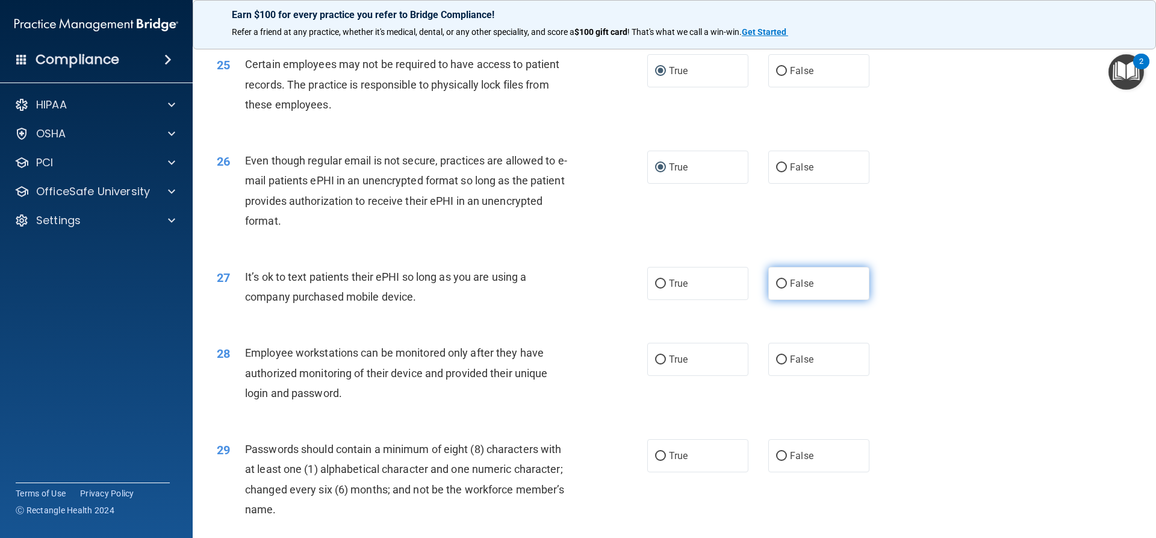
click at [776, 289] on input "False" at bounding box center [781, 283] width 11 height 9
radio input "true"
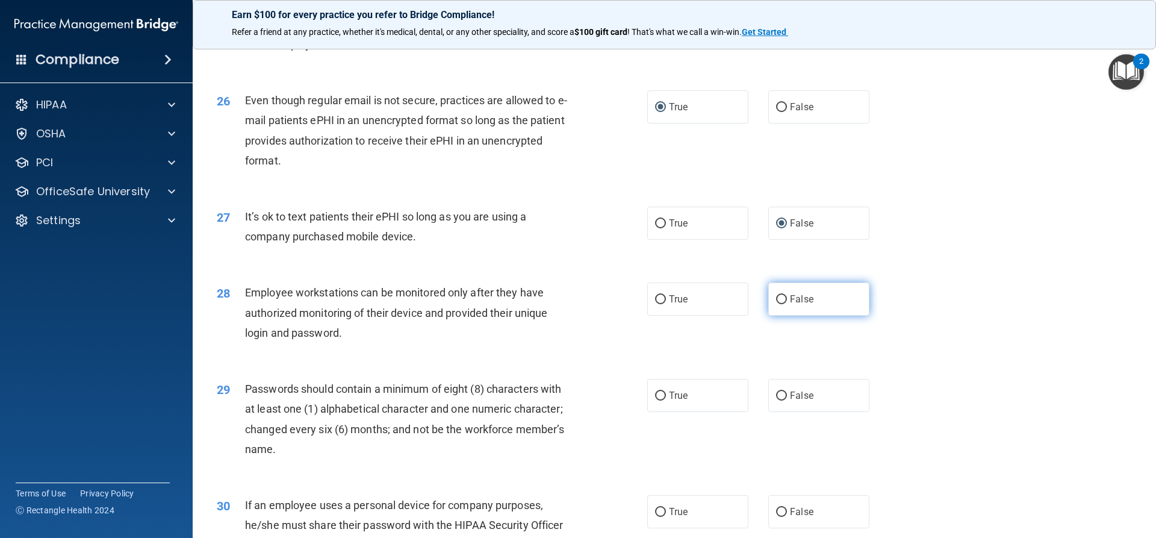
click at [778, 304] on input "False" at bounding box center [781, 299] width 11 height 9
radio input "true"
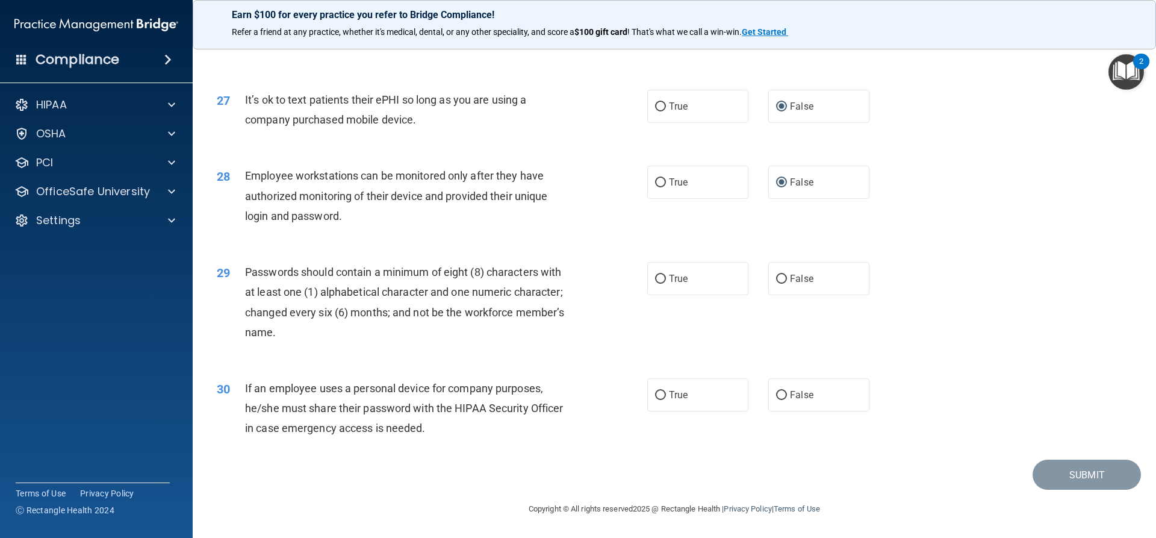
scroll to position [2469, 0]
click at [655, 284] on input "True" at bounding box center [660, 279] width 11 height 9
radio input "true"
click at [776, 397] on input "False" at bounding box center [781, 395] width 11 height 9
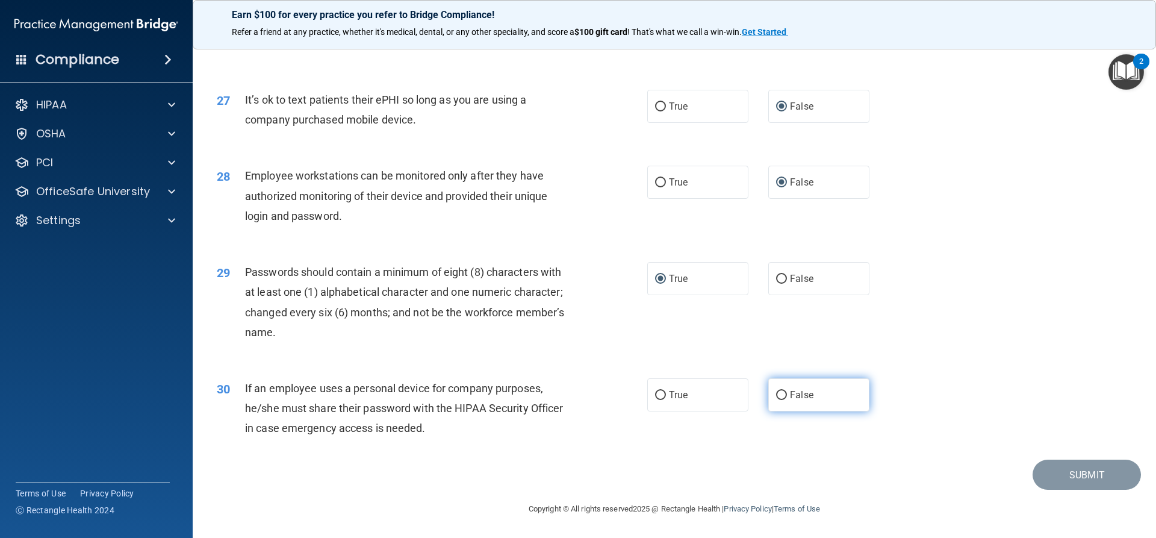
radio input "true"
click at [1080, 479] on button "Submit" at bounding box center [1087, 475] width 108 height 31
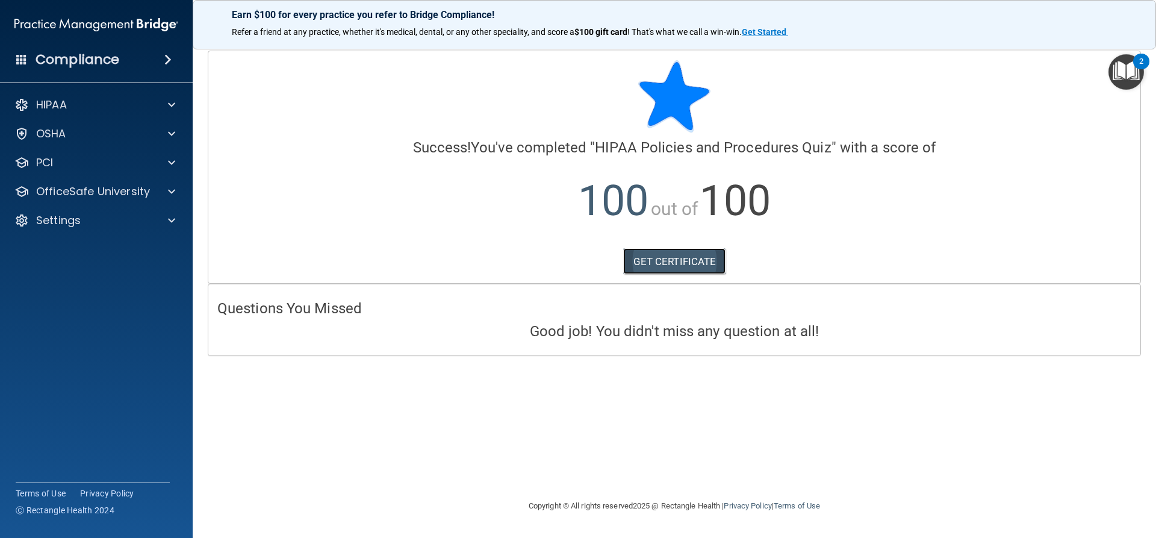
click at [657, 263] on link "GET CERTIFICATE" at bounding box center [674, 261] width 103 height 27
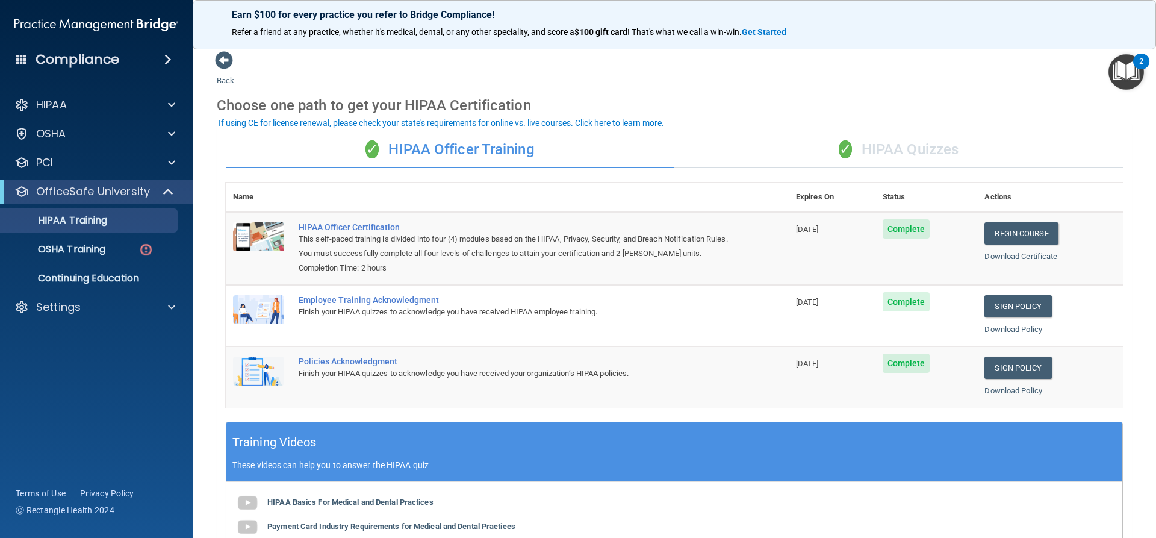
click at [875, 149] on div "✓ HIPAA Quizzes" at bounding box center [899, 150] width 449 height 36
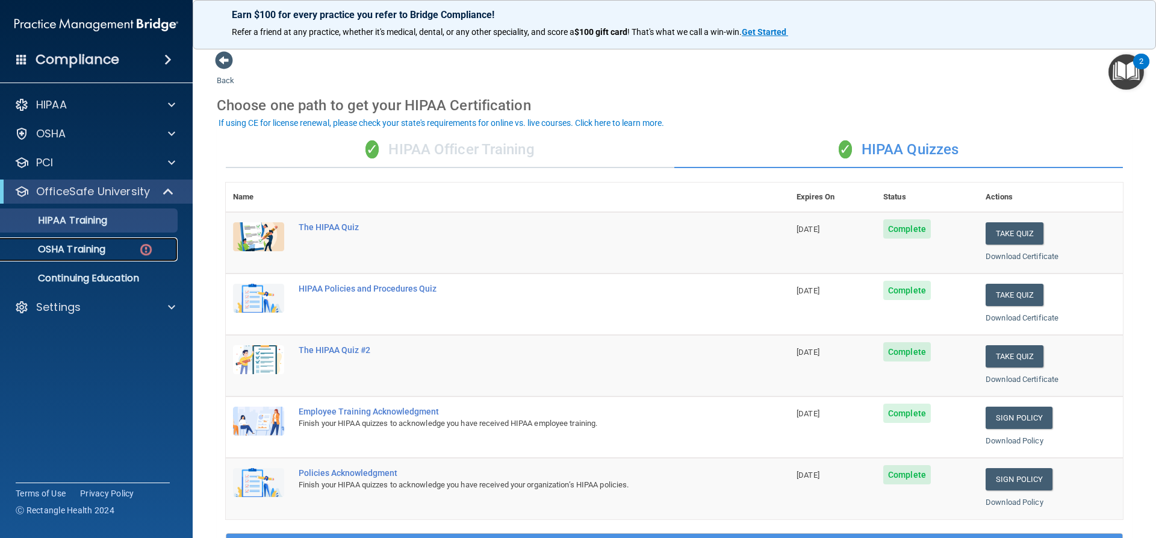
click at [102, 251] on p "OSHA Training" at bounding box center [57, 249] width 98 height 12
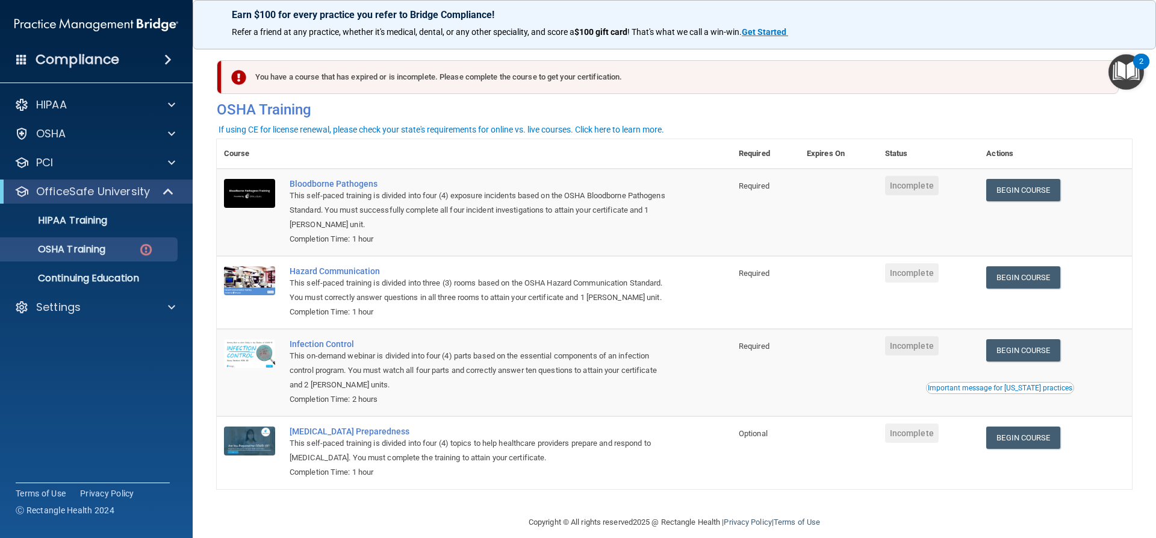
click at [835, 21] on div "Earn $100 for every practice you refer to Bridge Compliance! Refer a friend at …" at bounding box center [675, 24] width 964 height 49
click at [1012, 193] on link "Begin Course" at bounding box center [1023, 190] width 73 height 22
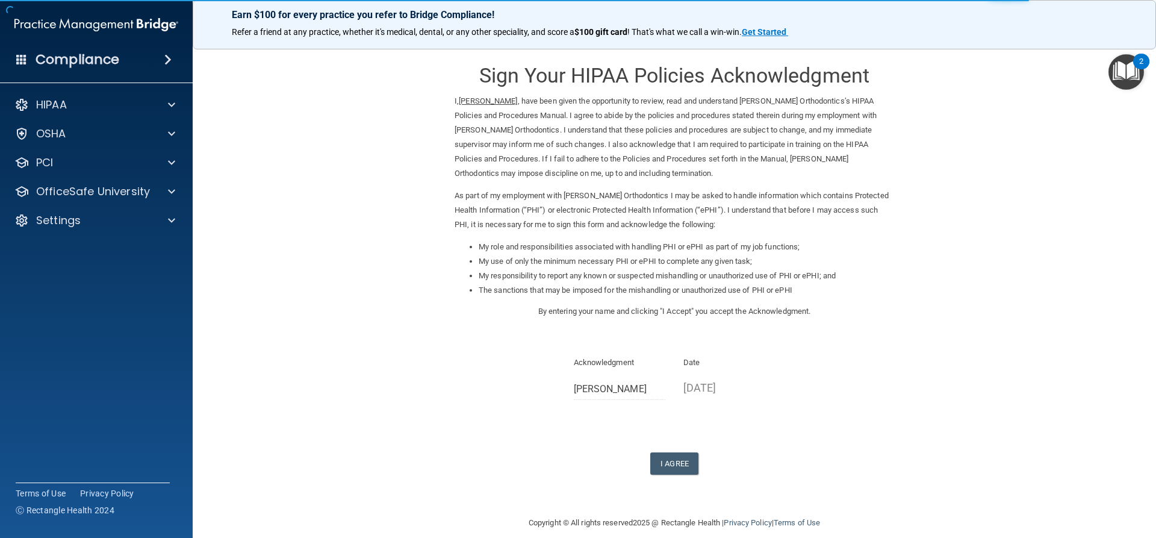
scroll to position [14, 0]
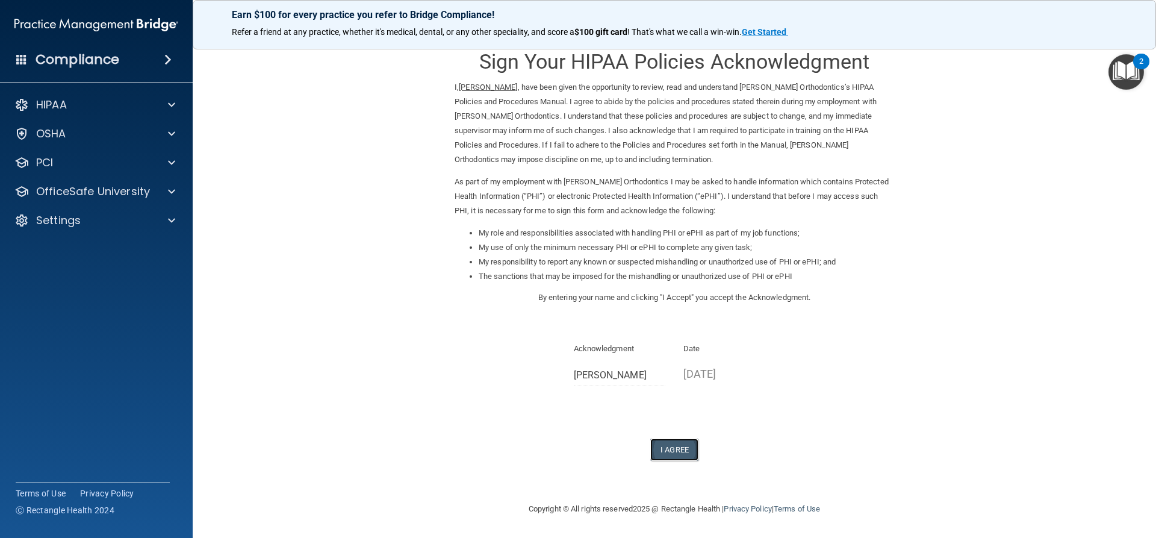
click at [670, 448] on button "I Agree" at bounding box center [674, 449] width 48 height 22
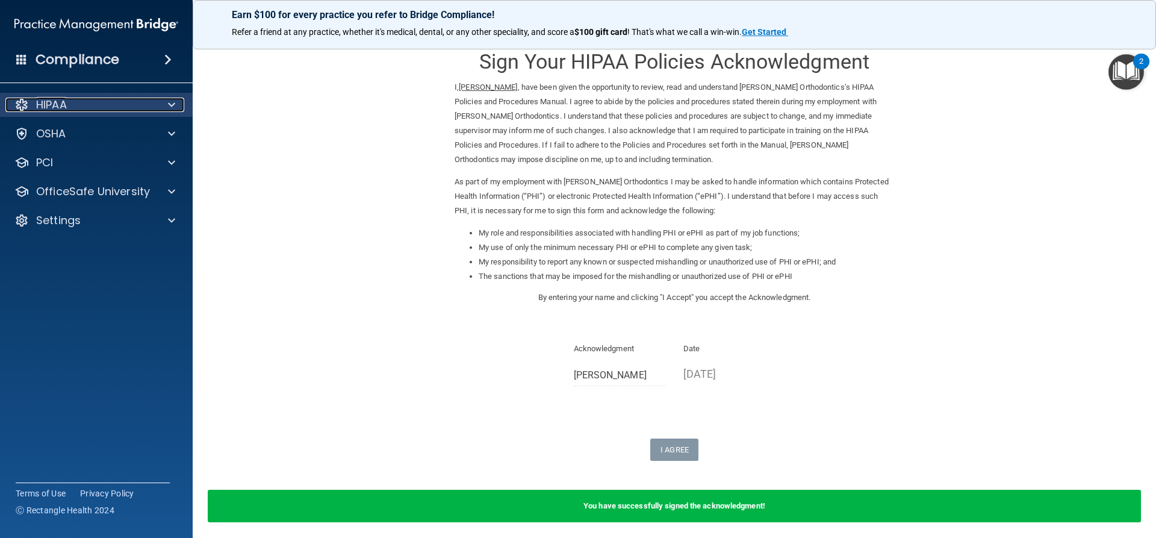
click at [172, 104] on span at bounding box center [171, 105] width 7 height 14
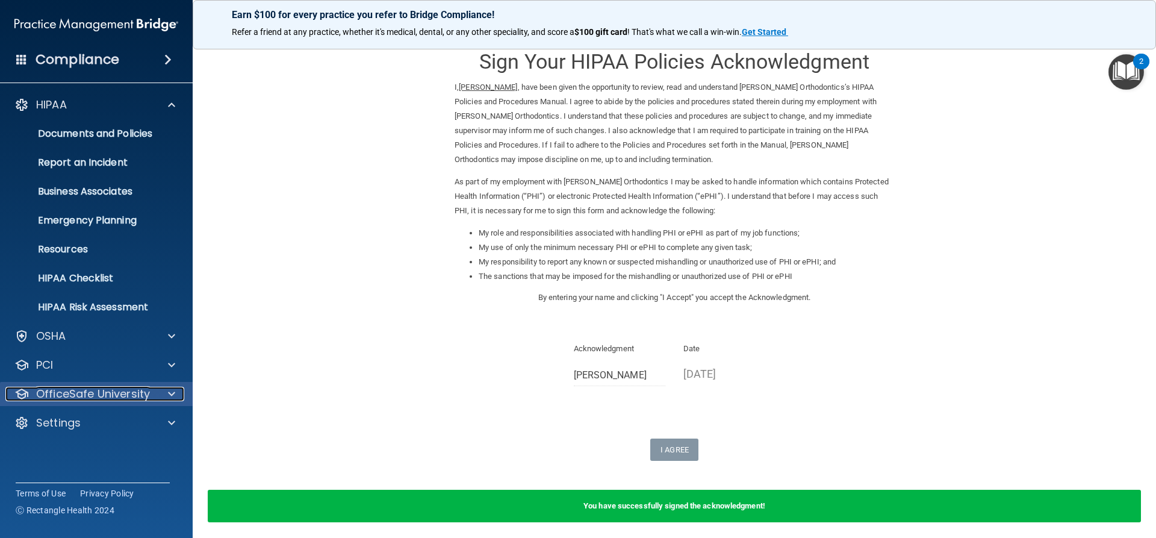
click at [176, 391] on div at bounding box center [170, 394] width 30 height 14
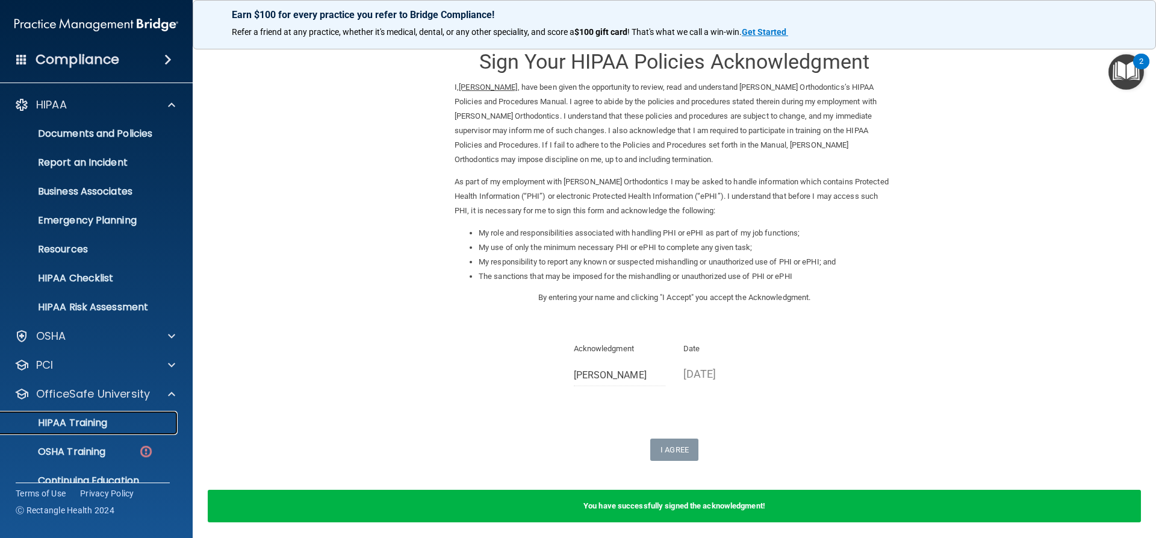
click at [92, 422] on p "HIPAA Training" at bounding box center [57, 423] width 99 height 12
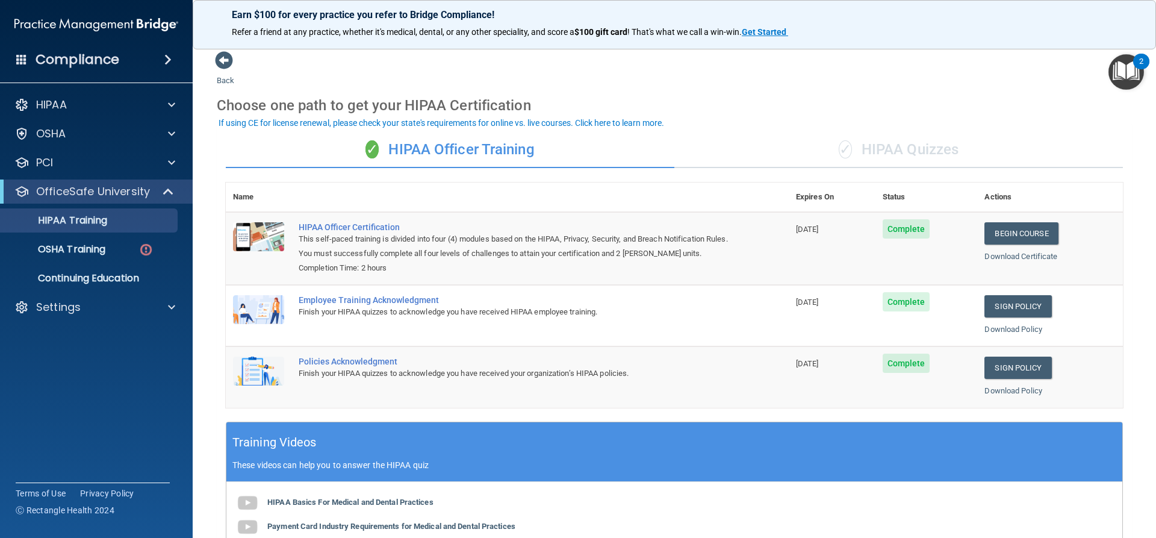
click at [874, 151] on div "✓ HIPAA Quizzes" at bounding box center [899, 150] width 449 height 36
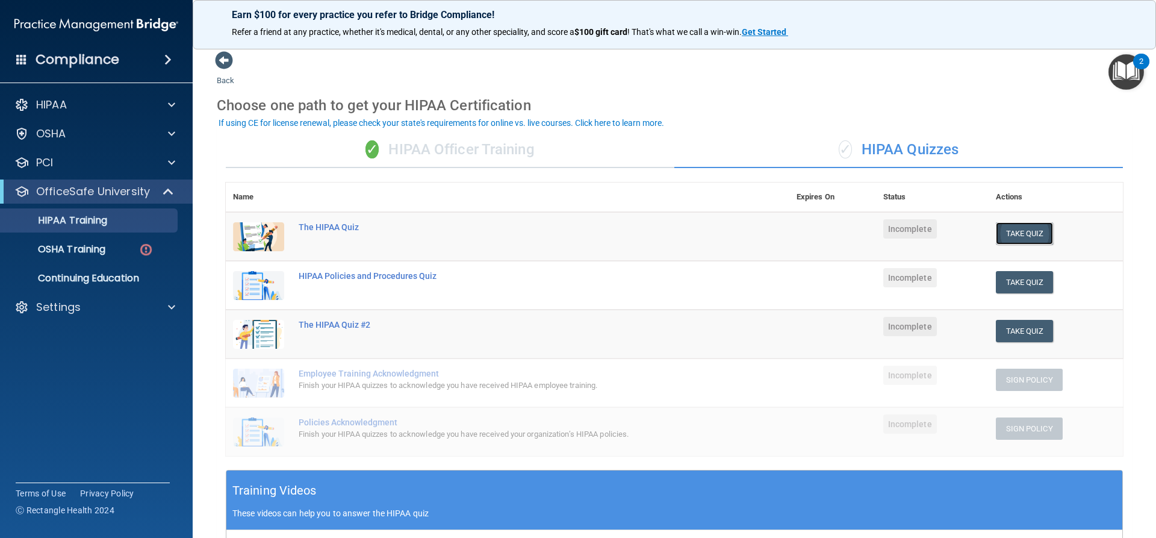
click at [1011, 236] on button "Take Quiz" at bounding box center [1025, 233] width 58 height 22
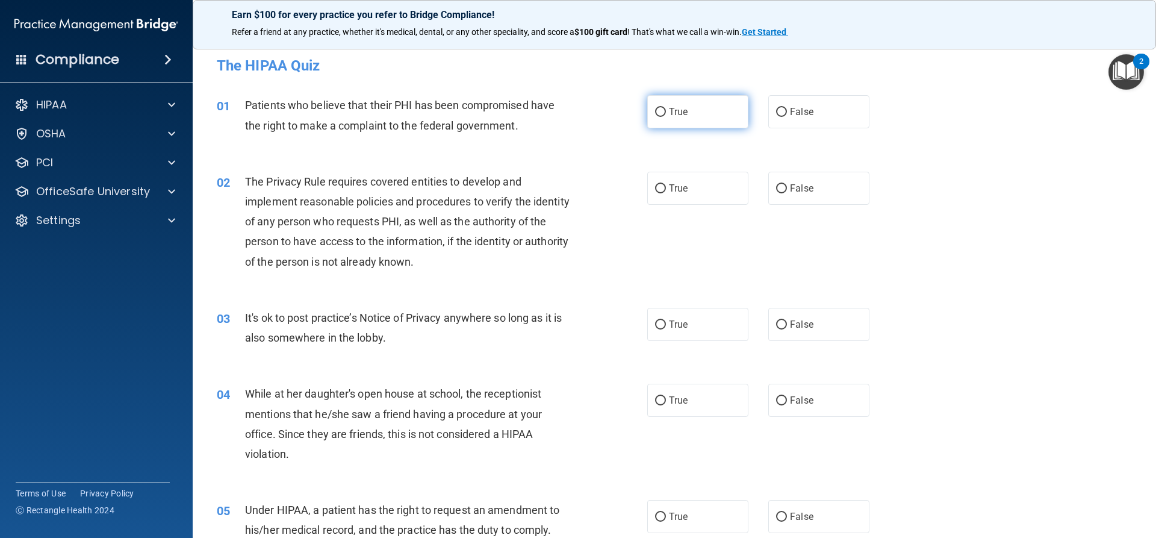
click at [655, 115] on input "True" at bounding box center [660, 112] width 11 height 9
radio input "true"
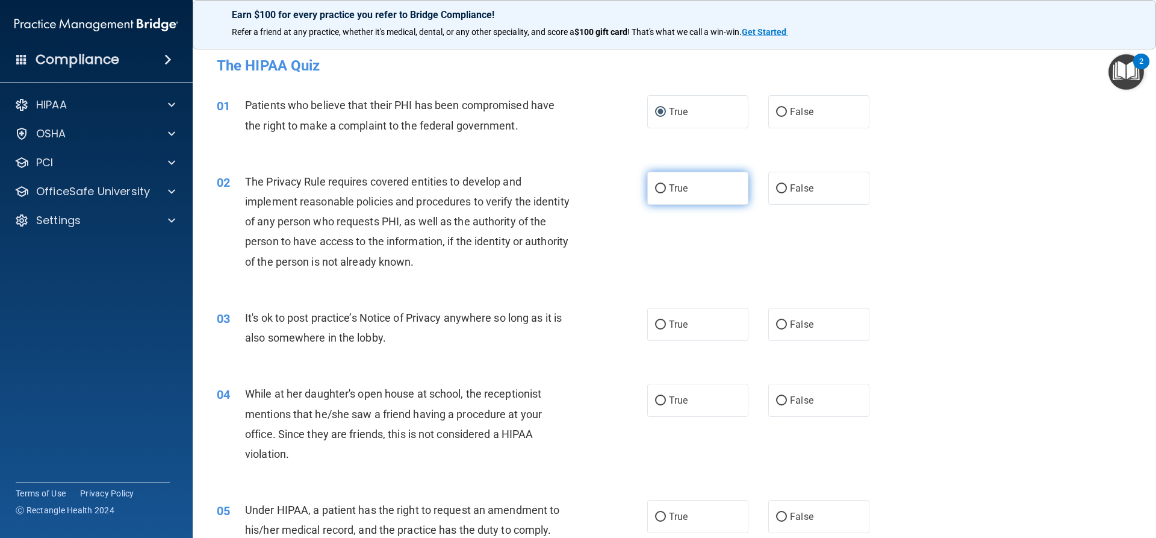
click at [655, 189] on input "True" at bounding box center [660, 188] width 11 height 9
radio input "true"
click at [777, 325] on input "False" at bounding box center [781, 324] width 11 height 9
radio input "true"
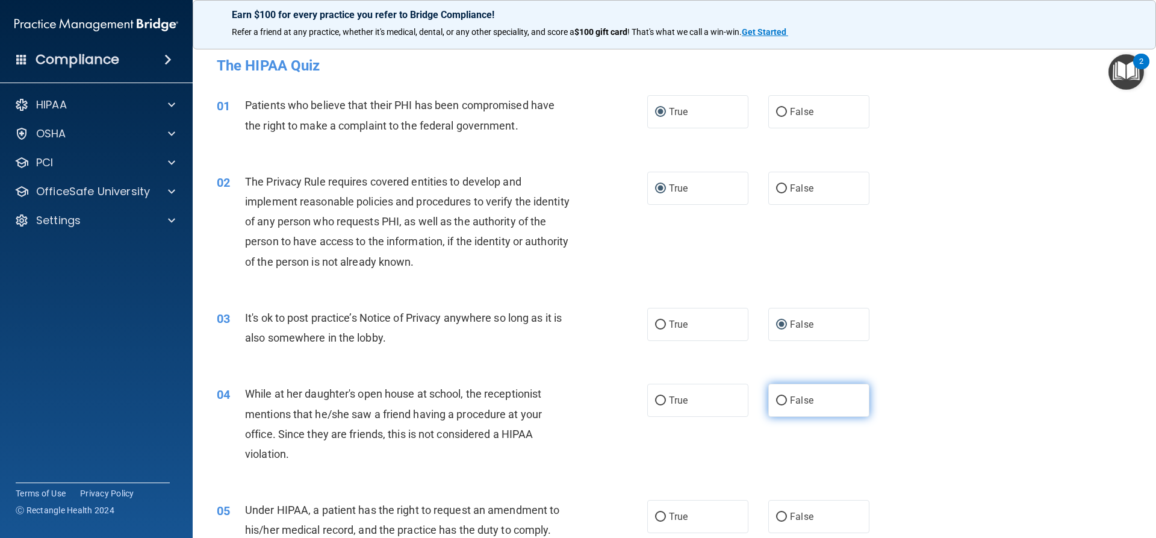
click at [776, 401] on input "False" at bounding box center [781, 400] width 11 height 9
radio input "true"
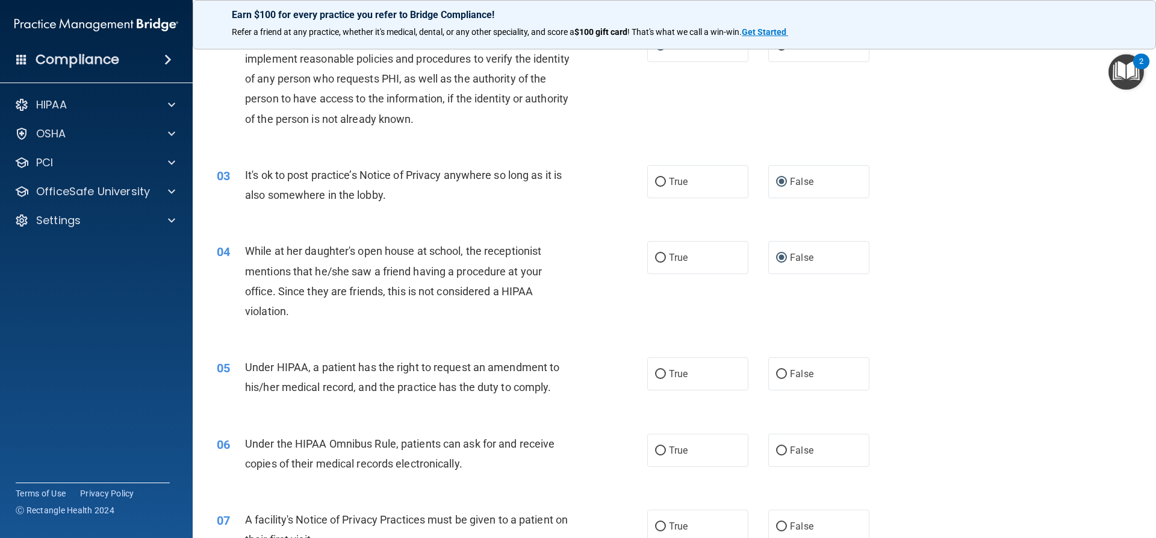
scroll to position [181, 0]
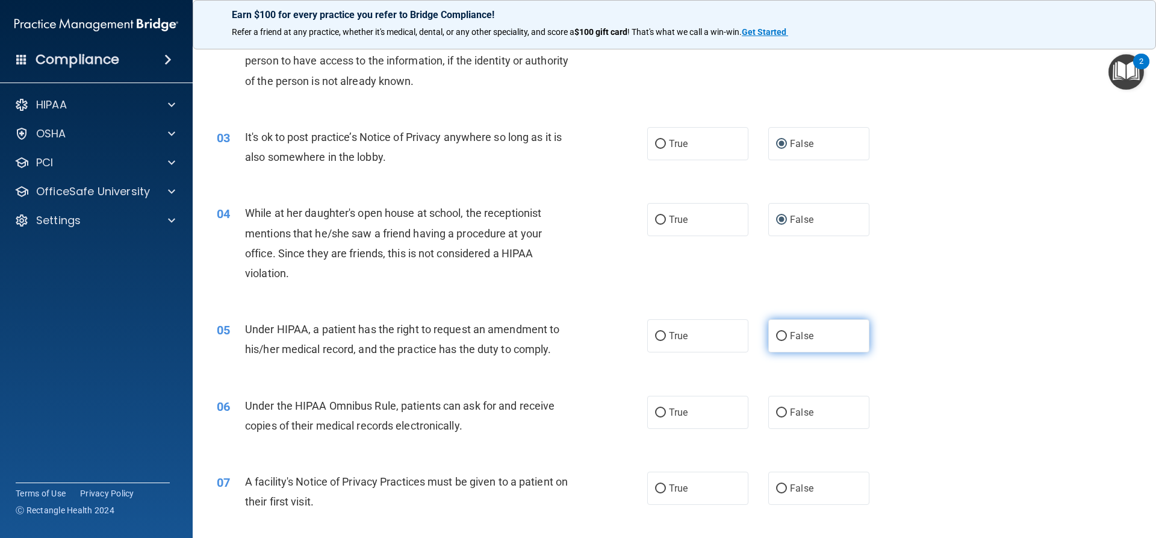
click at [777, 334] on input "False" at bounding box center [781, 336] width 11 height 9
radio input "true"
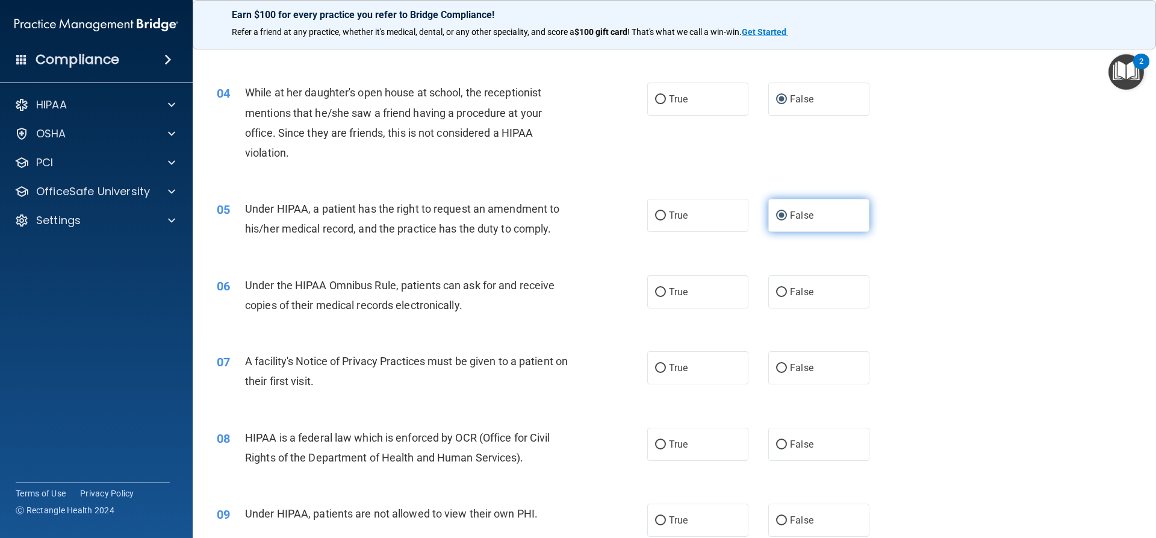
scroll to position [361, 0]
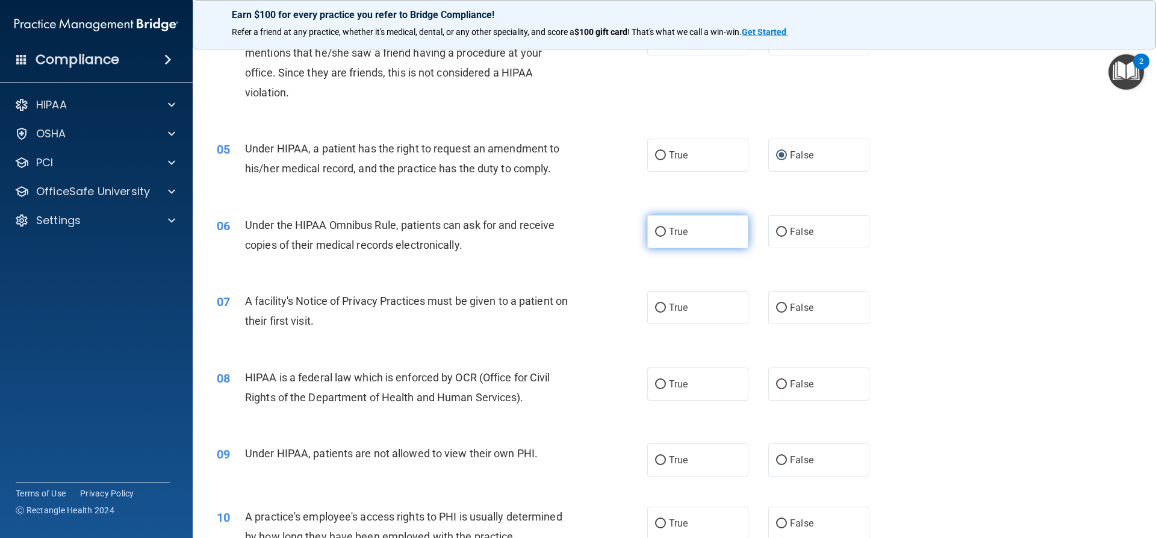
click at [656, 233] on input "True" at bounding box center [660, 232] width 11 height 9
radio input "true"
click at [655, 310] on input "True" at bounding box center [660, 308] width 11 height 9
radio input "true"
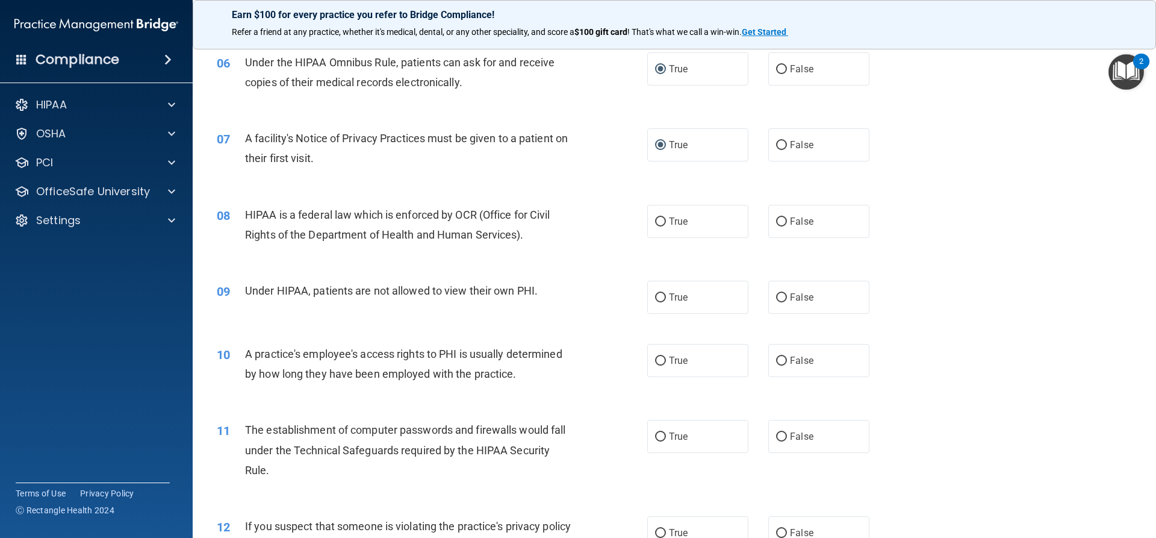
scroll to position [542, 0]
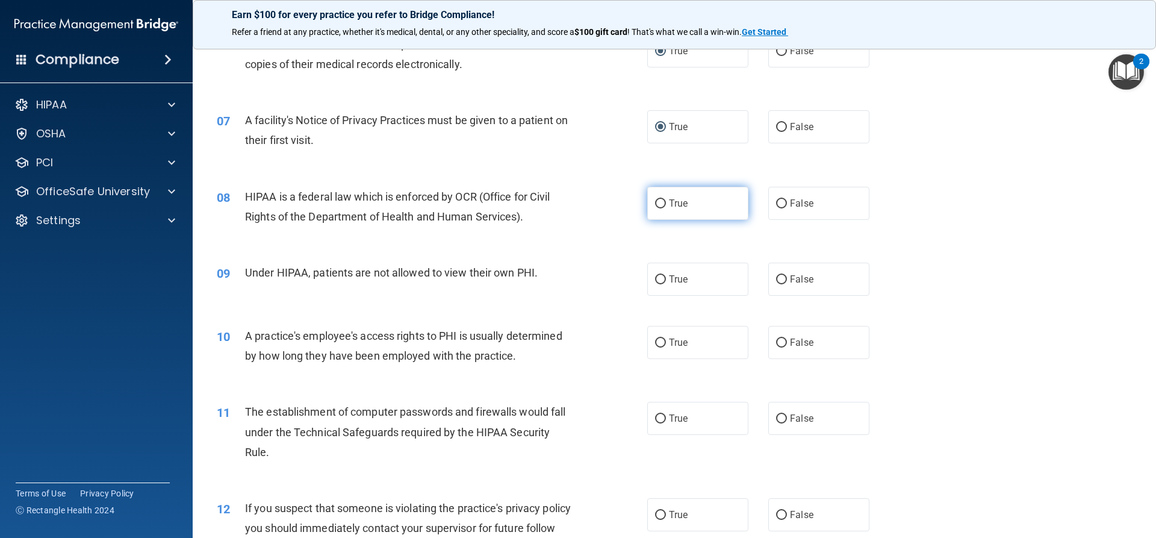
click at [660, 207] on input "True" at bounding box center [660, 203] width 11 height 9
radio input "true"
click at [776, 279] on input "False" at bounding box center [781, 279] width 11 height 9
radio input "true"
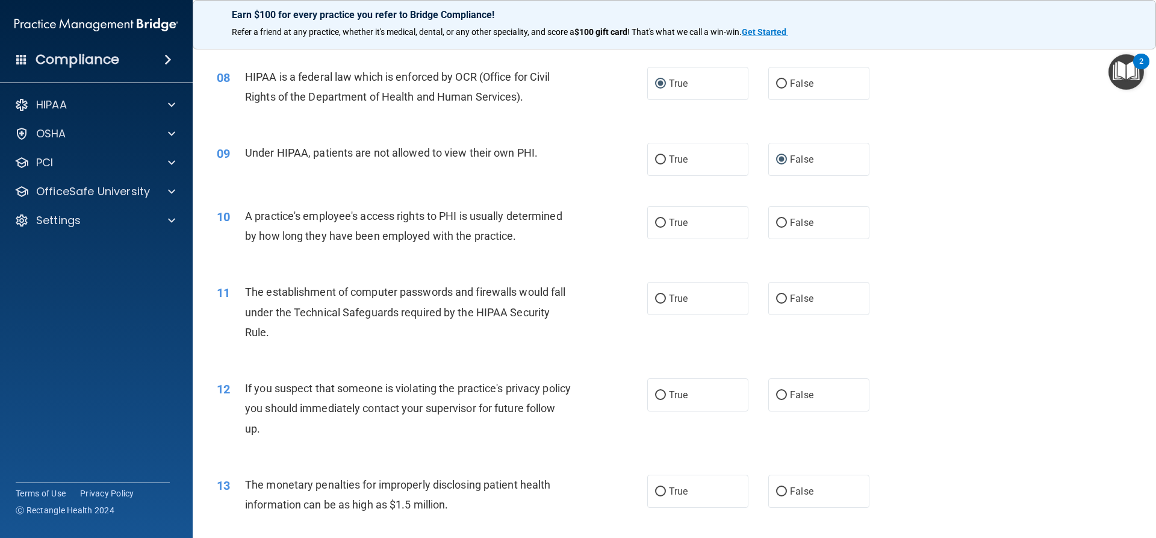
scroll to position [663, 0]
click at [776, 223] on input "False" at bounding box center [781, 222] width 11 height 9
radio input "true"
click at [658, 299] on input "True" at bounding box center [660, 298] width 11 height 9
radio input "true"
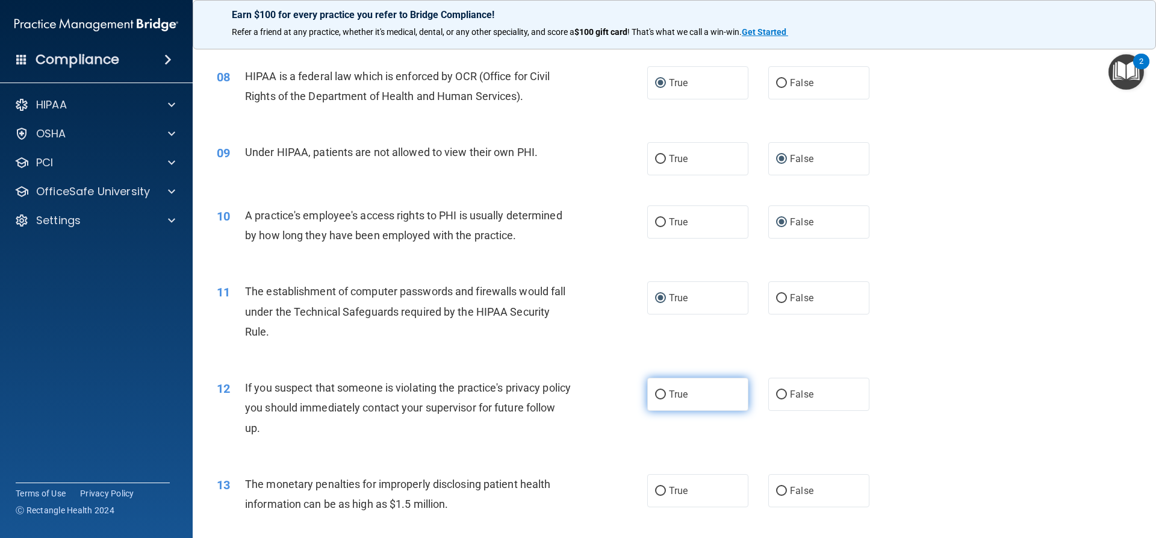
click at [656, 395] on input "True" at bounding box center [660, 394] width 11 height 9
radio input "true"
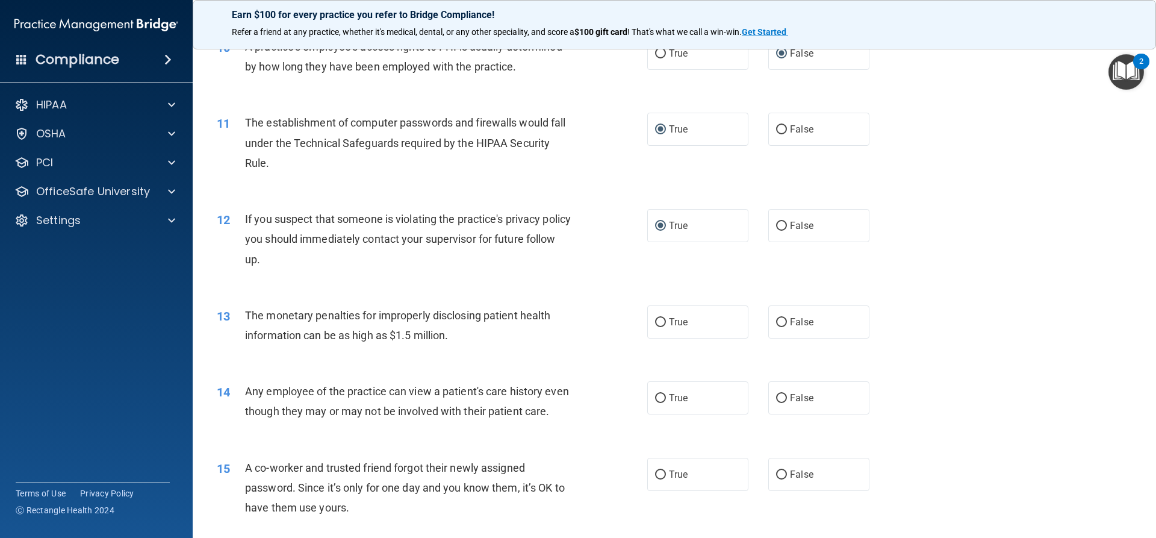
scroll to position [843, 0]
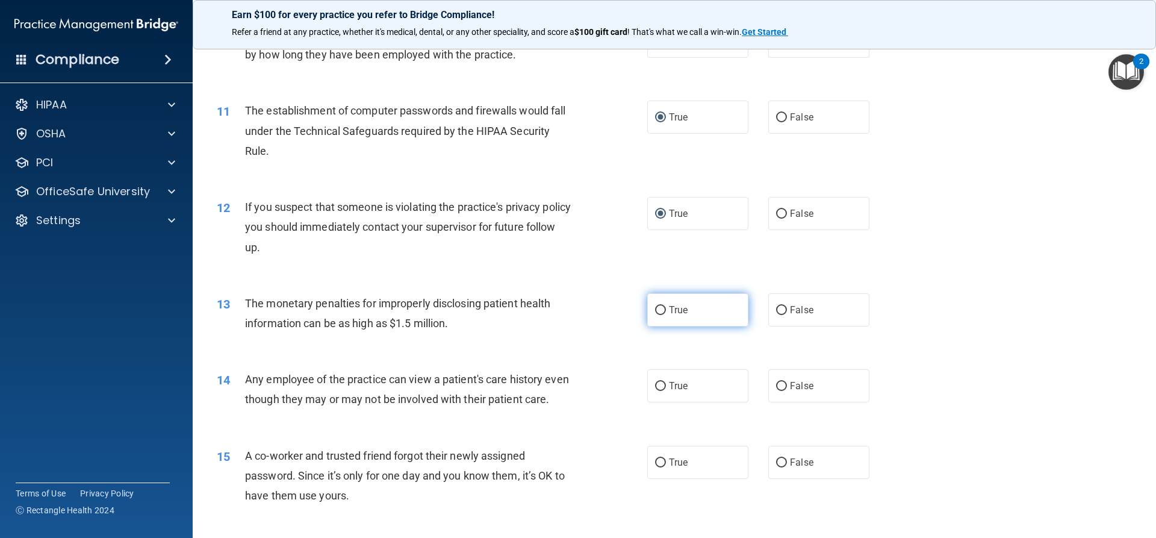
click at [657, 307] on input "True" at bounding box center [660, 310] width 11 height 9
radio input "true"
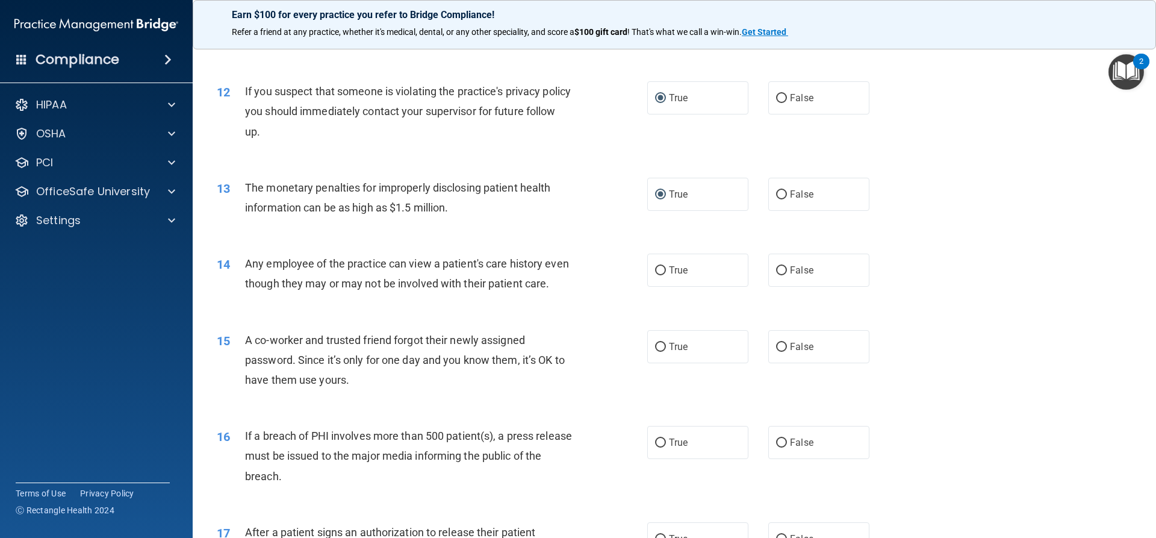
scroll to position [964, 0]
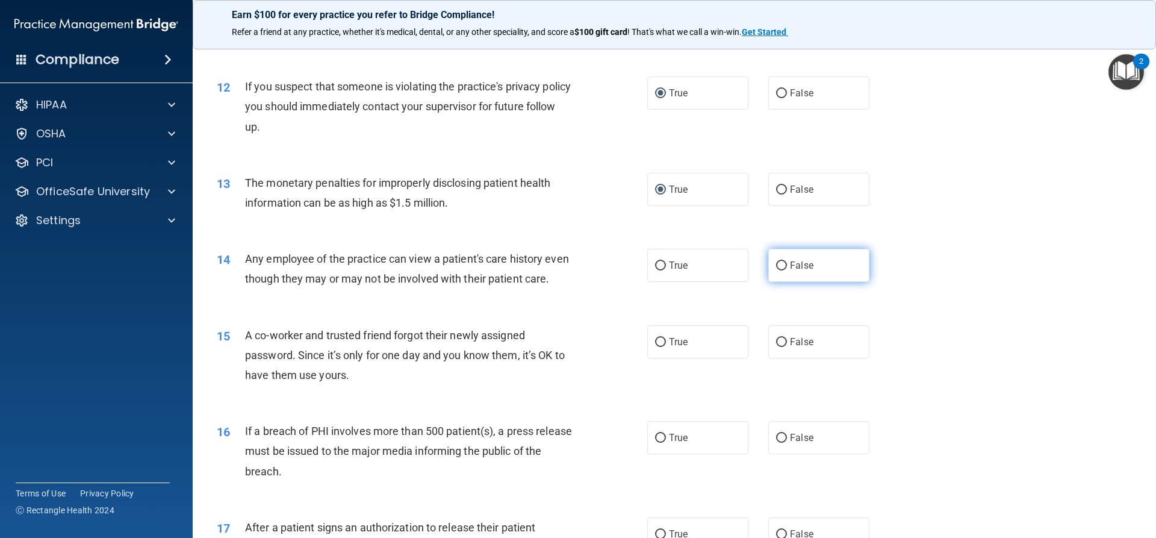
click at [776, 266] on input "False" at bounding box center [781, 265] width 11 height 9
radio input "true"
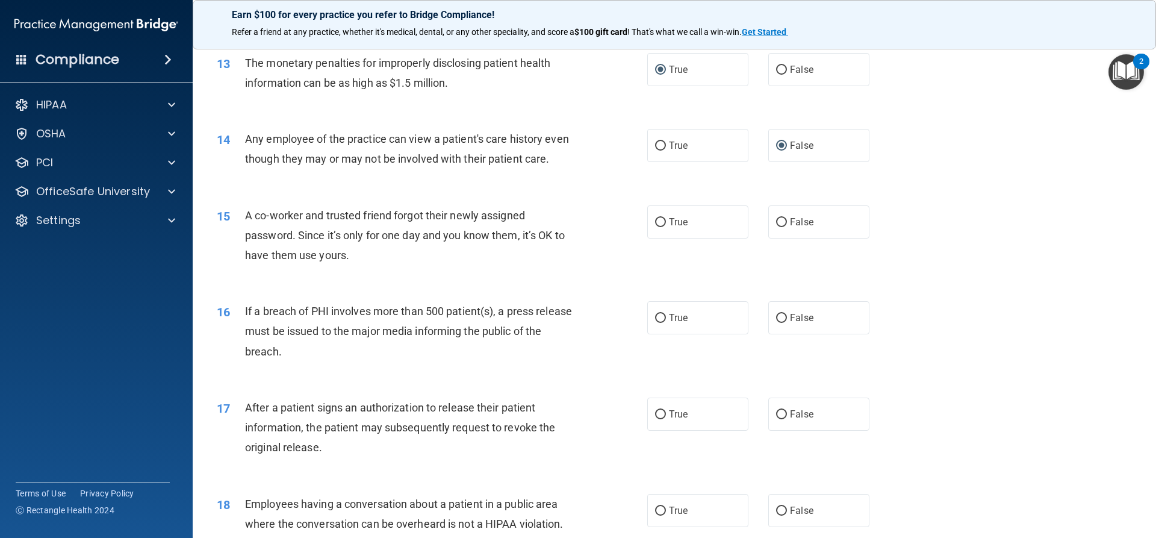
scroll to position [1084, 0]
click at [776, 226] on input "False" at bounding box center [781, 221] width 11 height 9
radio input "true"
click at [655, 322] on input "True" at bounding box center [660, 317] width 11 height 9
radio input "true"
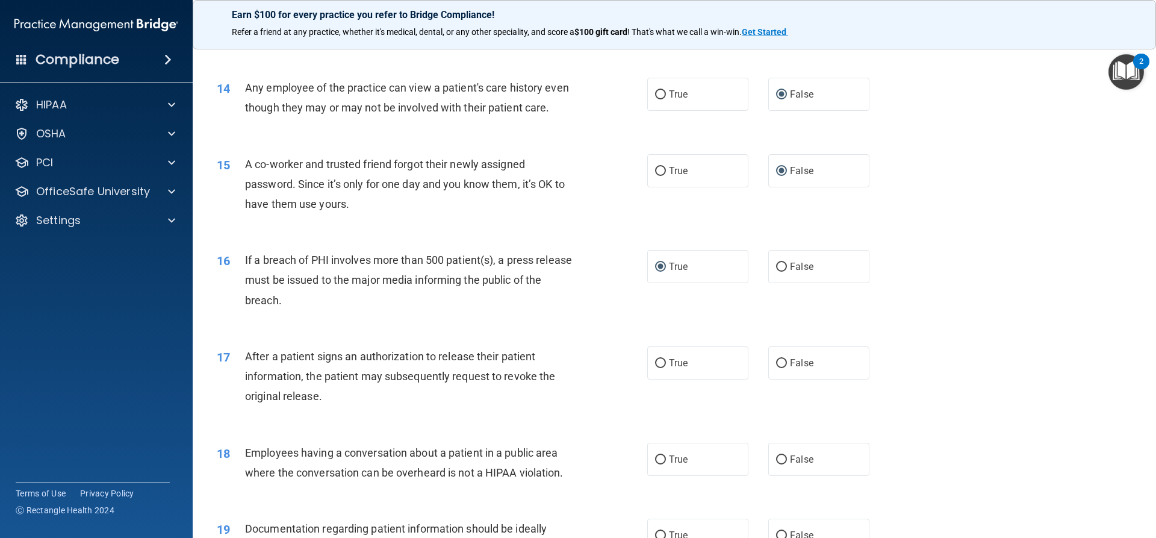
scroll to position [1205, 0]
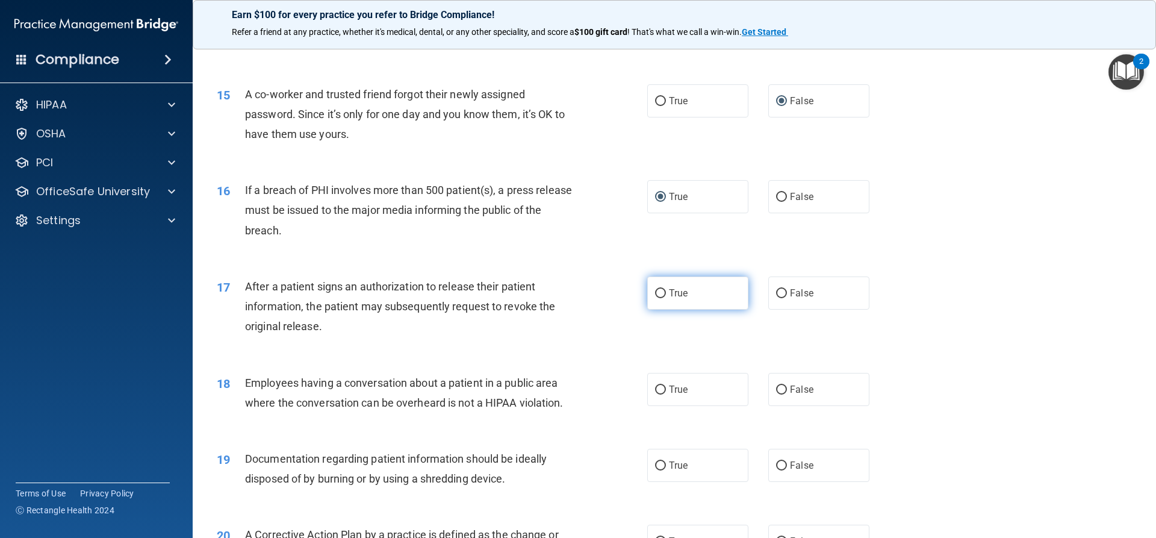
click at [656, 298] on input "True" at bounding box center [660, 293] width 11 height 9
radio input "true"
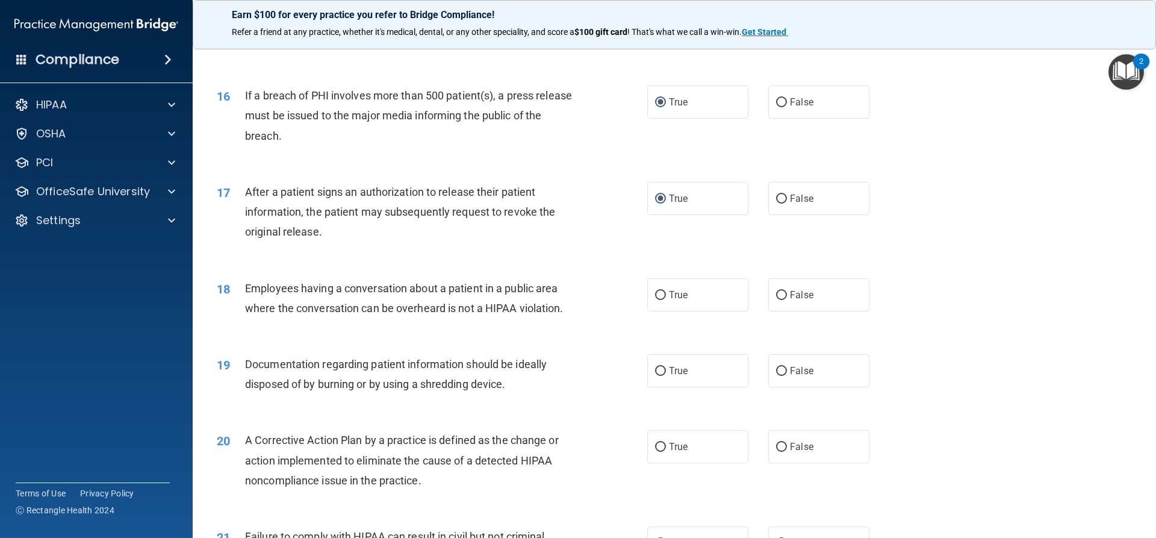
scroll to position [1325, 0]
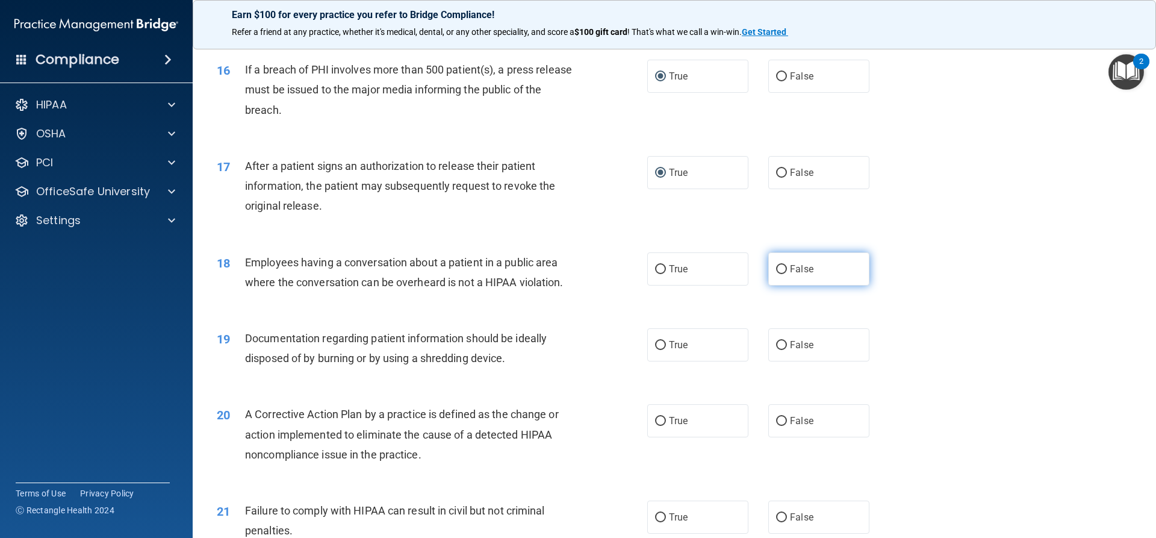
click at [777, 274] on input "False" at bounding box center [781, 269] width 11 height 9
radio input "true"
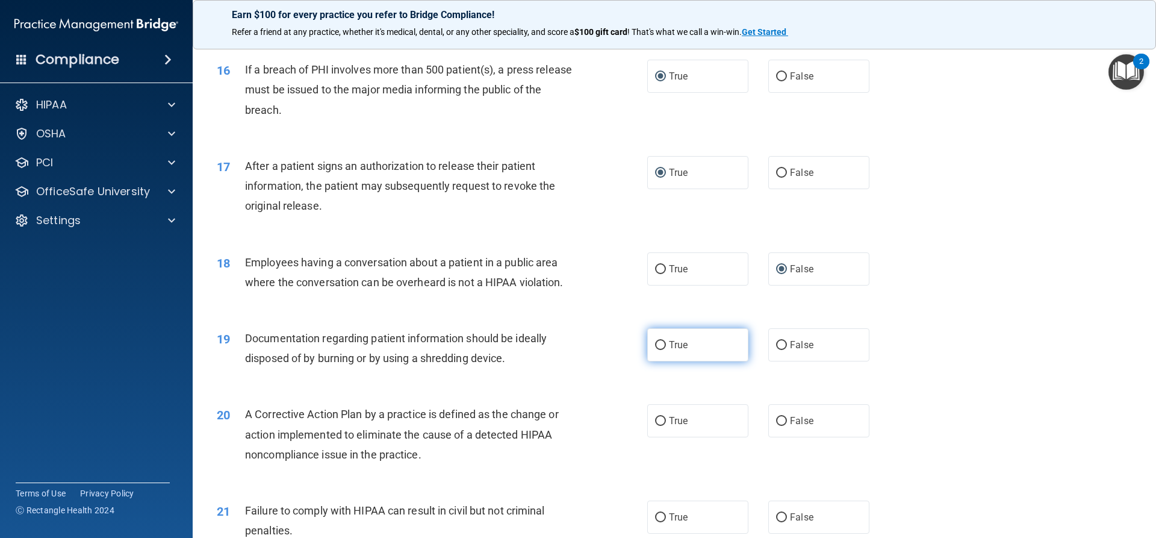
click at [655, 350] on input "True" at bounding box center [660, 345] width 11 height 9
radio input "true"
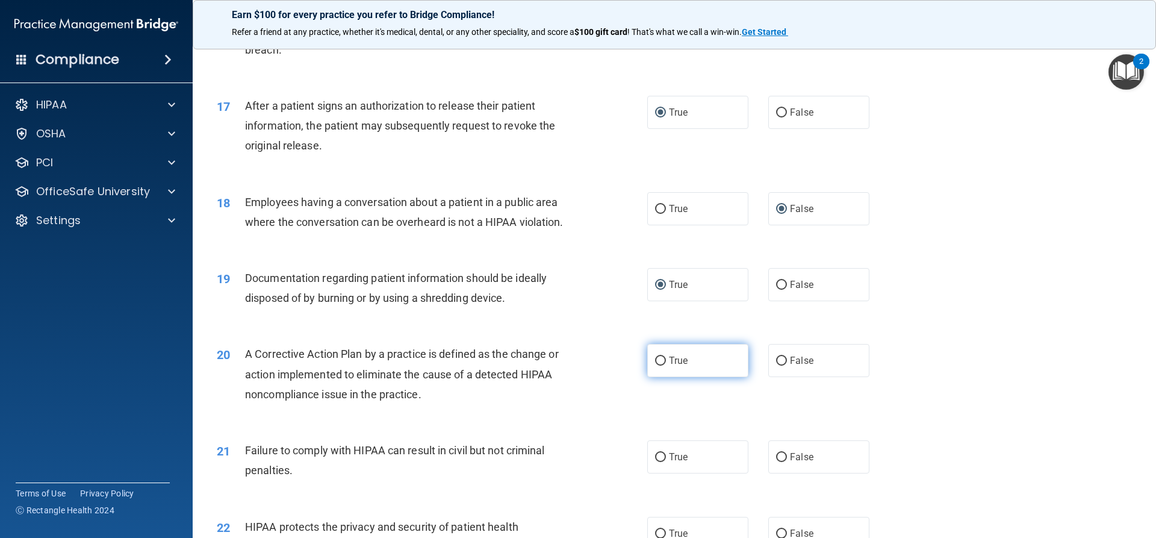
click at [656, 366] on input "True" at bounding box center [660, 361] width 11 height 9
radio input "true"
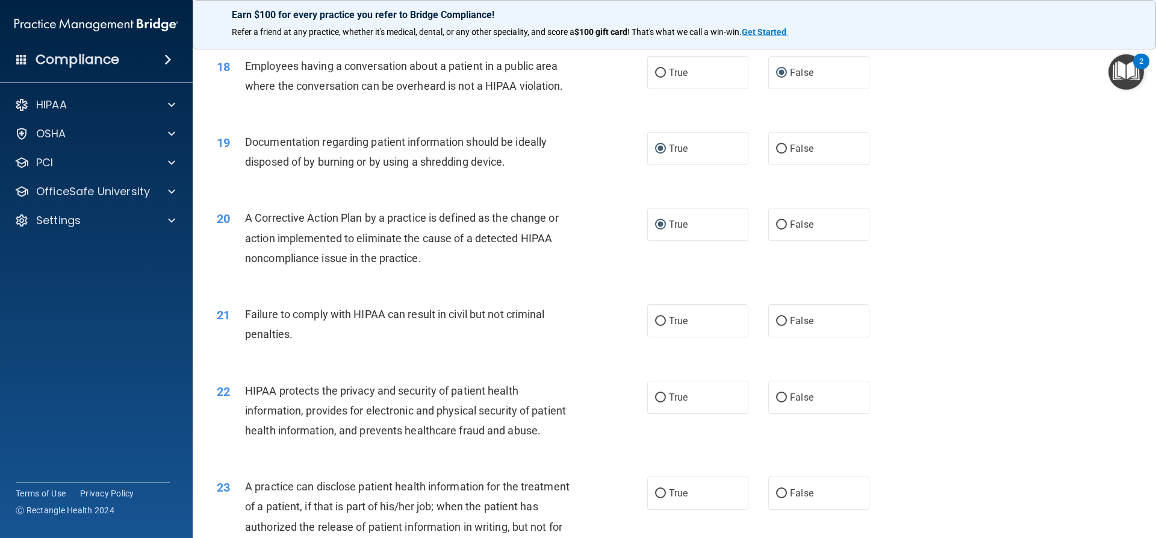
scroll to position [1566, 0]
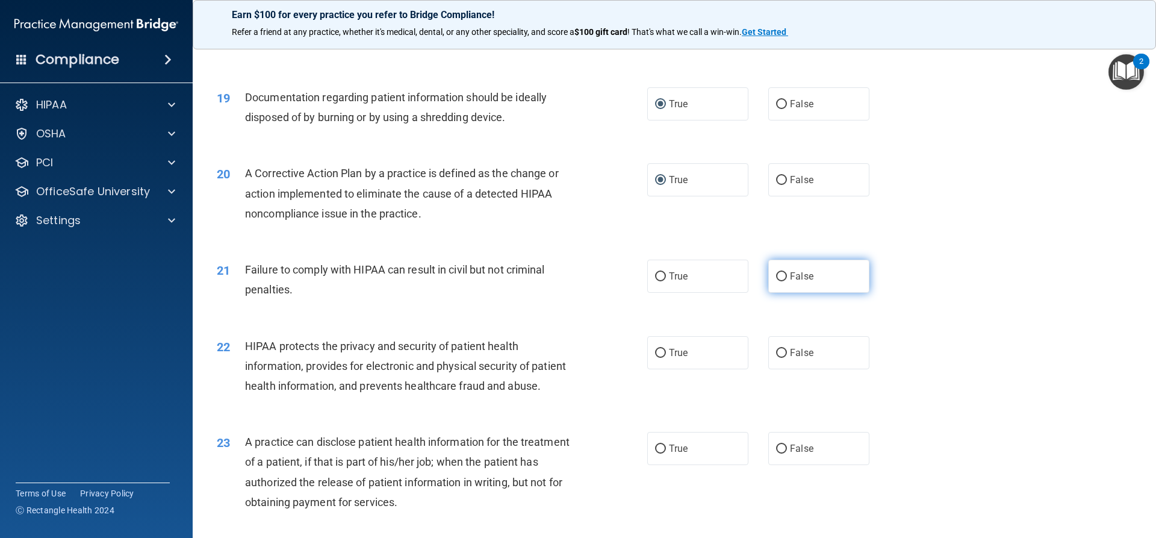
click at [776, 281] on input "False" at bounding box center [781, 276] width 11 height 9
radio input "true"
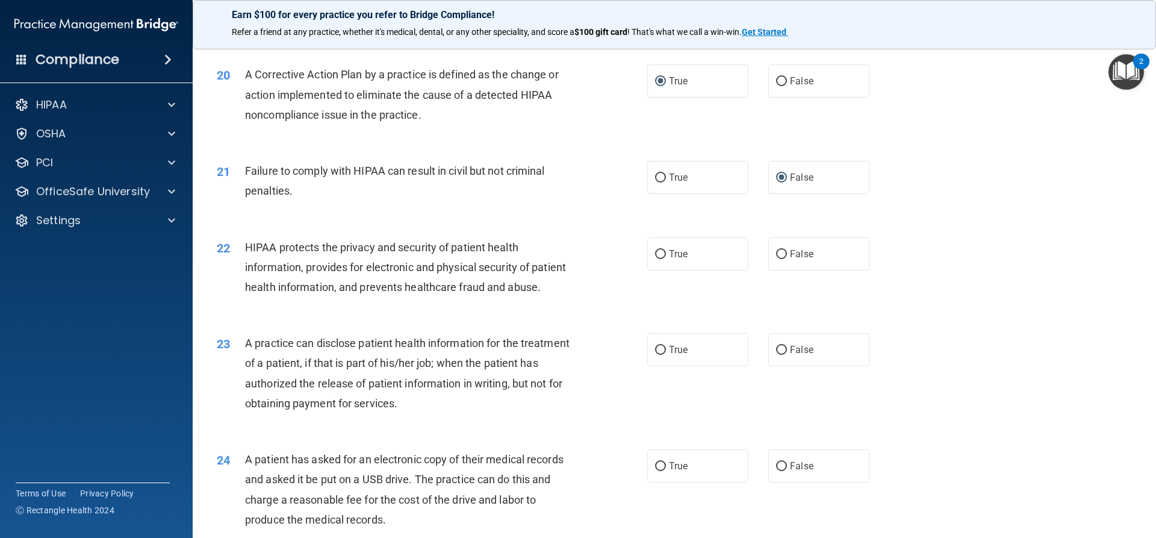
scroll to position [1686, 0]
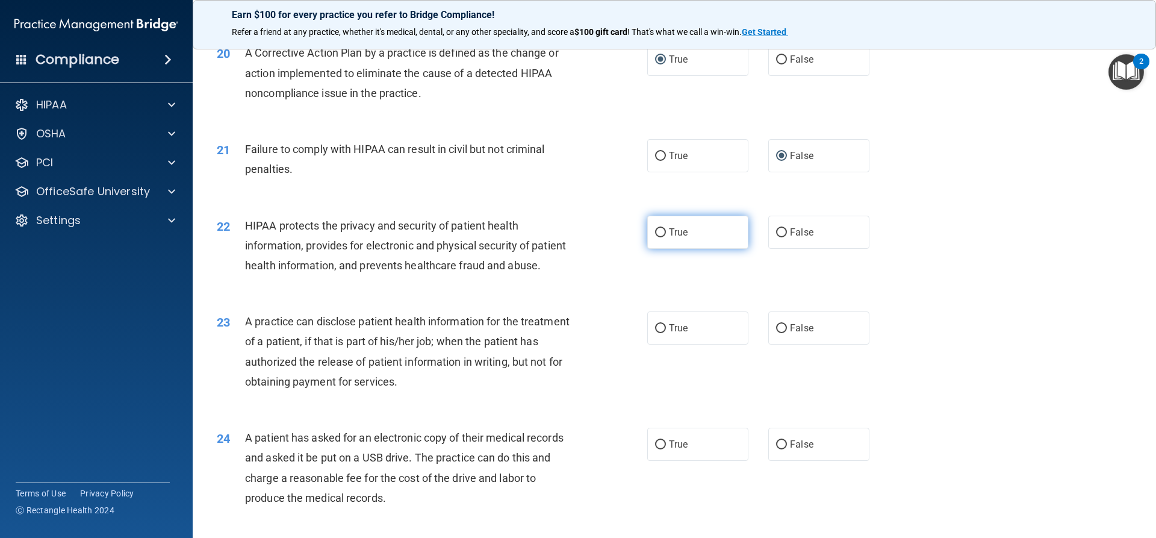
click at [657, 237] on input "True" at bounding box center [660, 232] width 11 height 9
radio input "true"
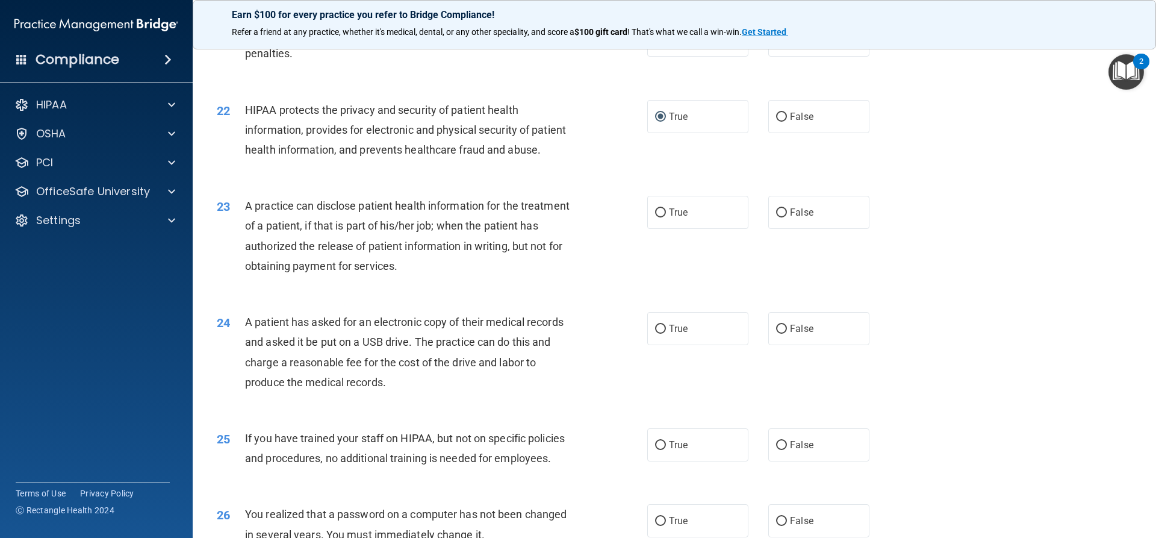
scroll to position [1807, 0]
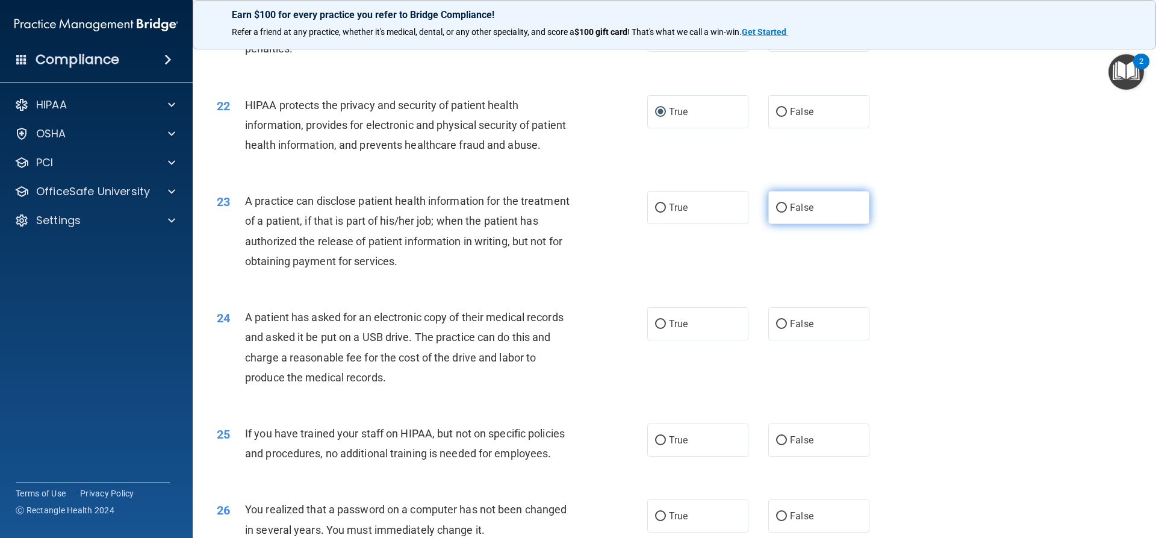
click at [778, 213] on input "False" at bounding box center [781, 208] width 11 height 9
radio input "true"
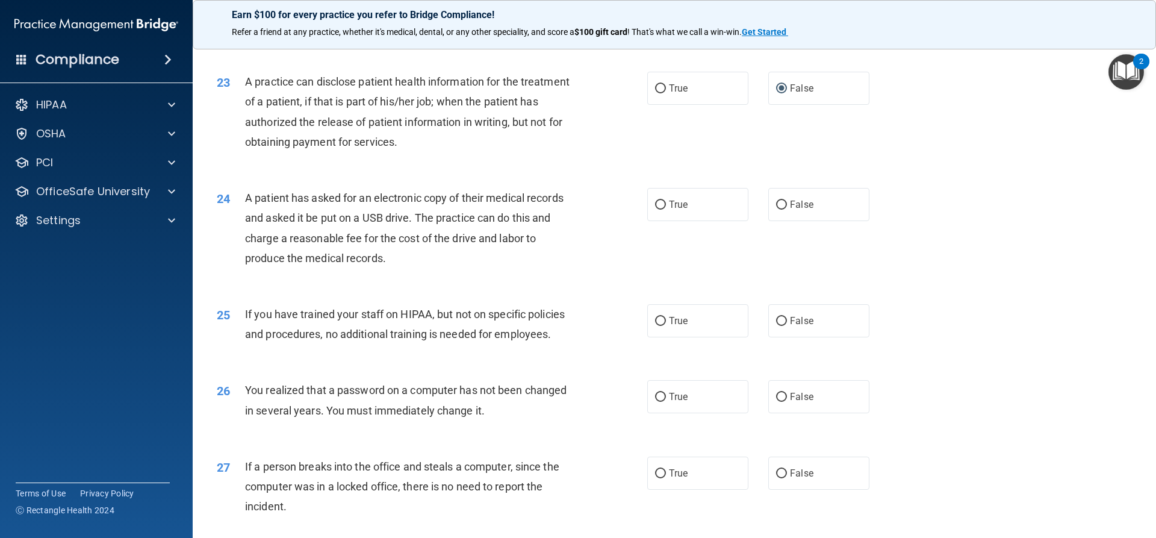
scroll to position [1927, 0]
click at [655, 208] on input "True" at bounding box center [660, 203] width 11 height 9
radio input "true"
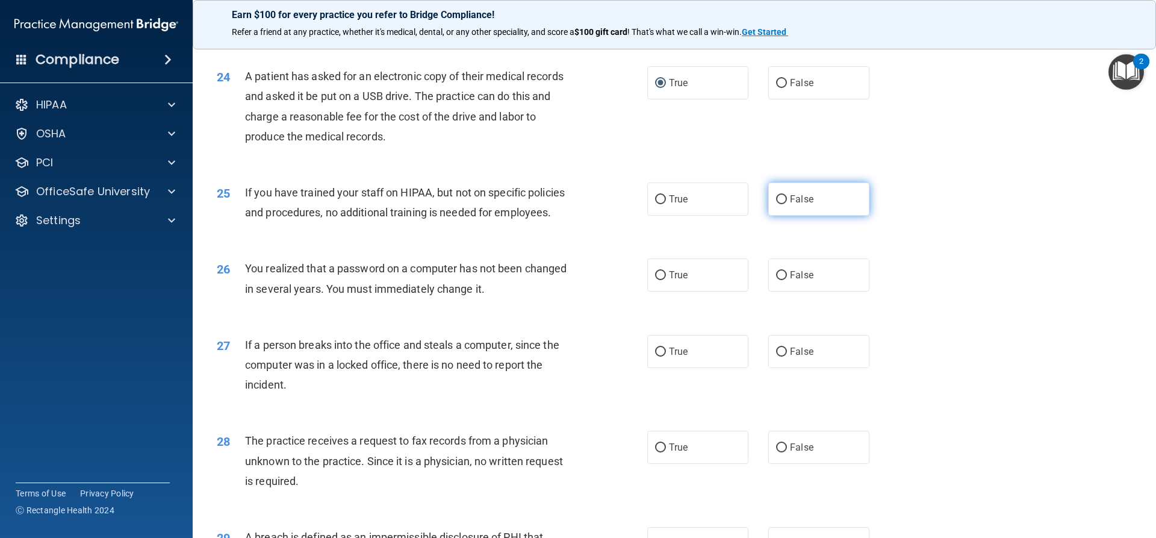
click at [778, 204] on input "False" at bounding box center [781, 199] width 11 height 9
radio input "true"
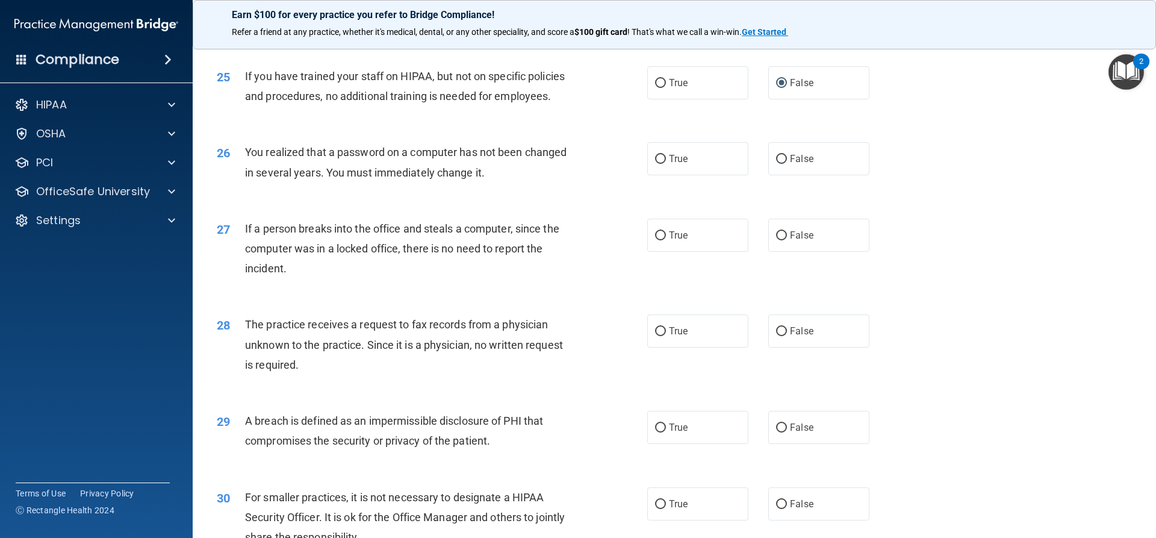
scroll to position [2168, 0]
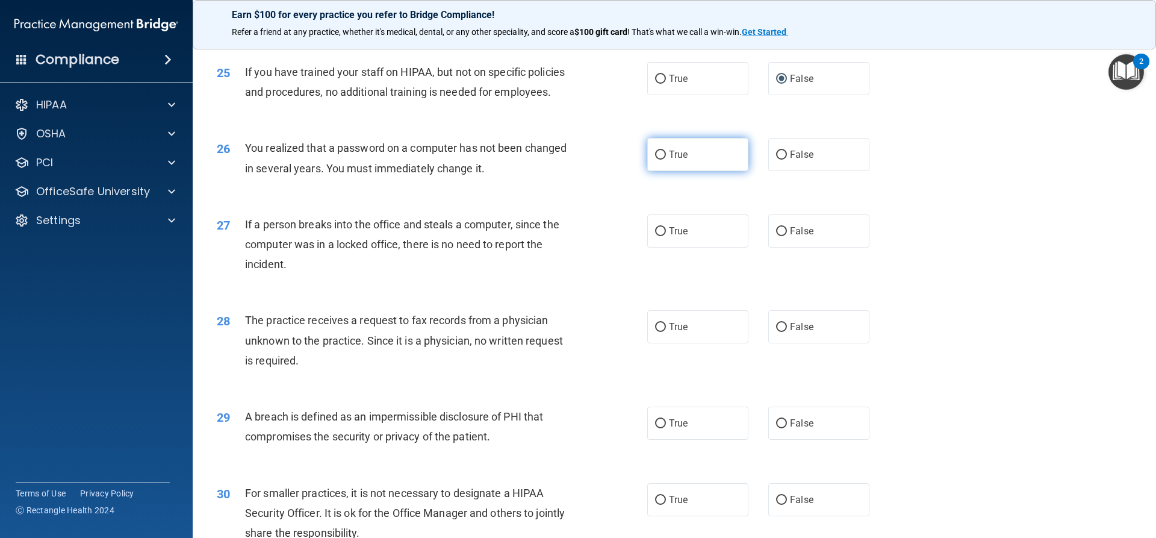
click at [655, 160] on input "True" at bounding box center [660, 155] width 11 height 9
radio input "true"
click at [776, 236] on input "False" at bounding box center [781, 231] width 11 height 9
radio input "true"
click at [776, 332] on input "False" at bounding box center [781, 327] width 11 height 9
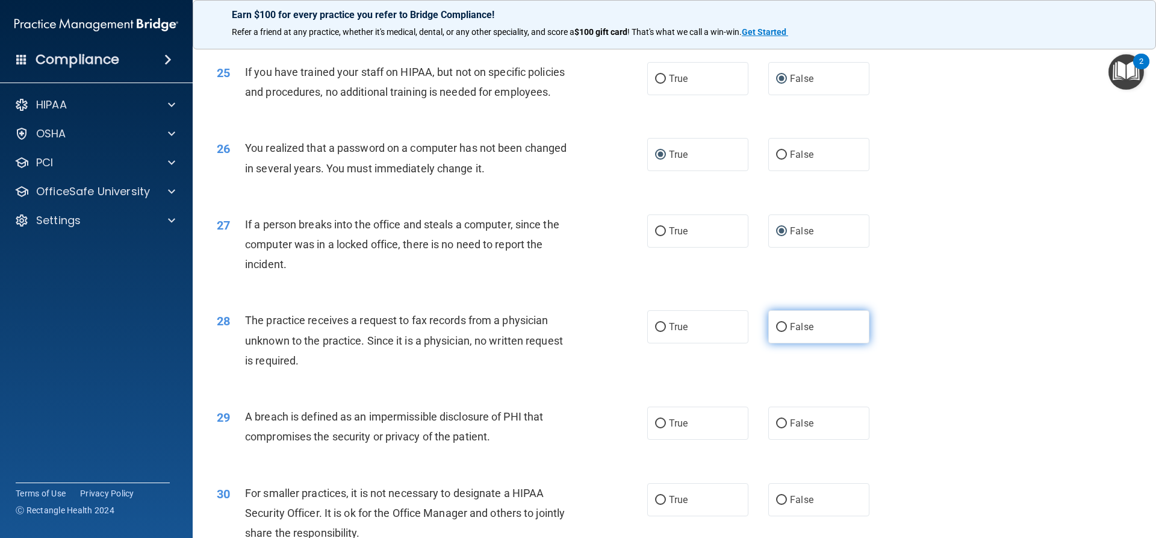
radio input "true"
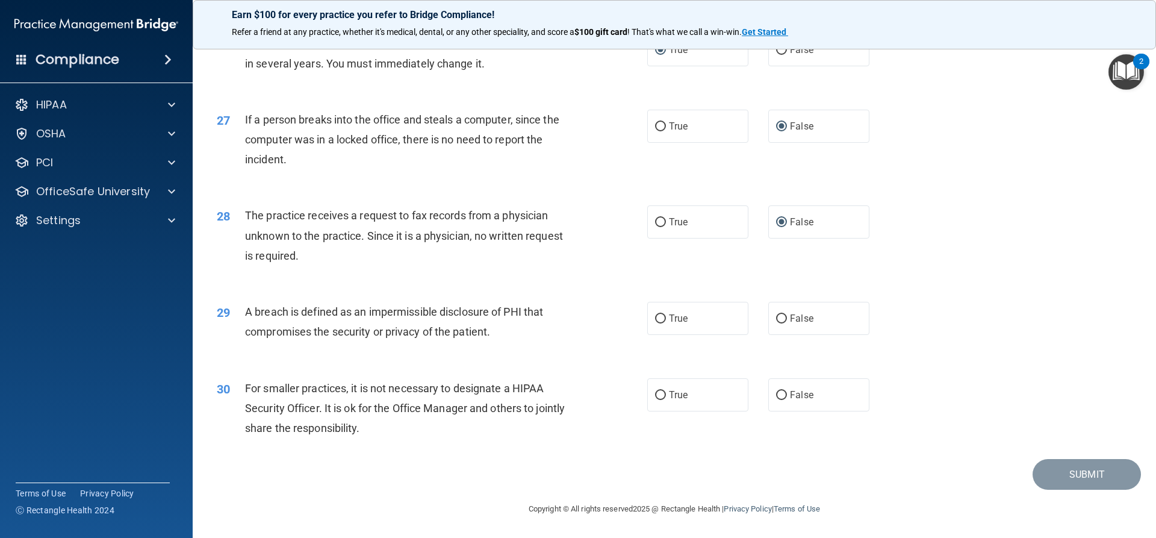
scroll to position [2289, 0]
click at [656, 323] on input "True" at bounding box center [660, 318] width 11 height 9
radio input "true"
click at [776, 396] on input "False" at bounding box center [781, 395] width 11 height 9
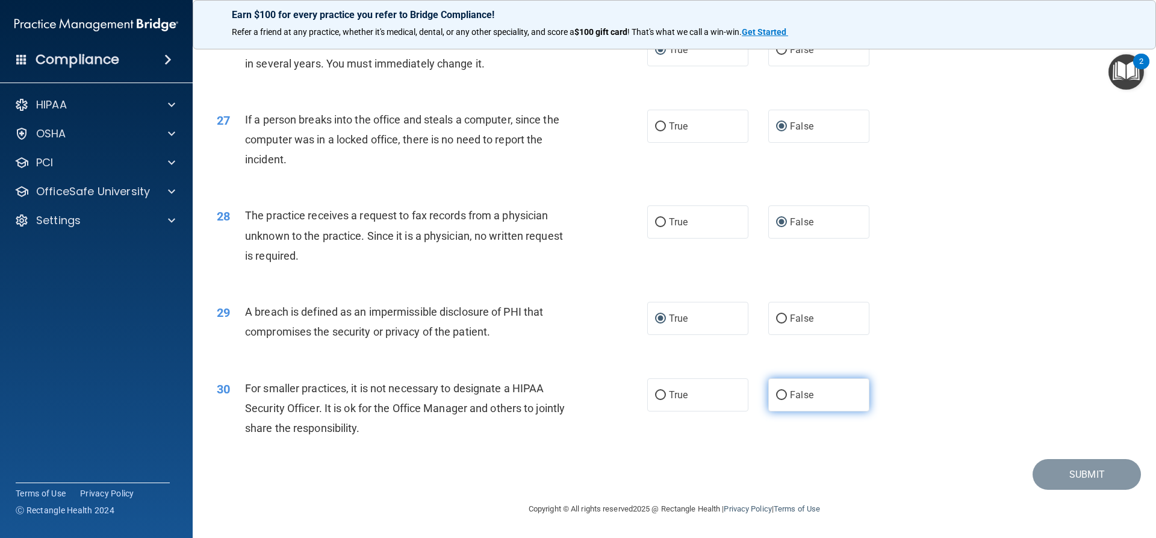
radio input "true"
click at [1047, 477] on button "Submit" at bounding box center [1087, 474] width 108 height 31
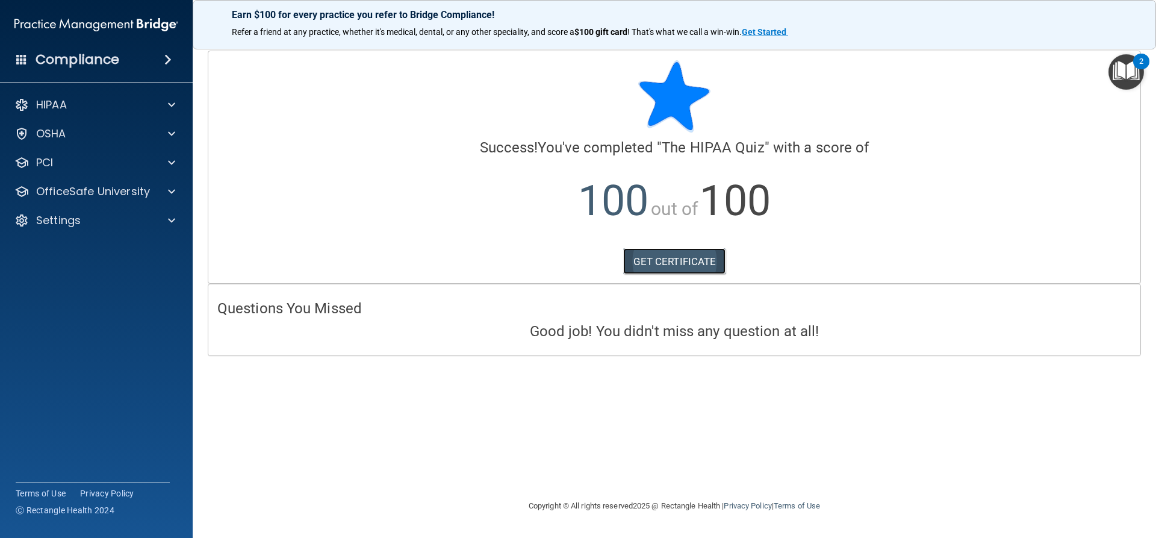
click at [657, 263] on link "GET CERTIFICATE" at bounding box center [674, 261] width 103 height 27
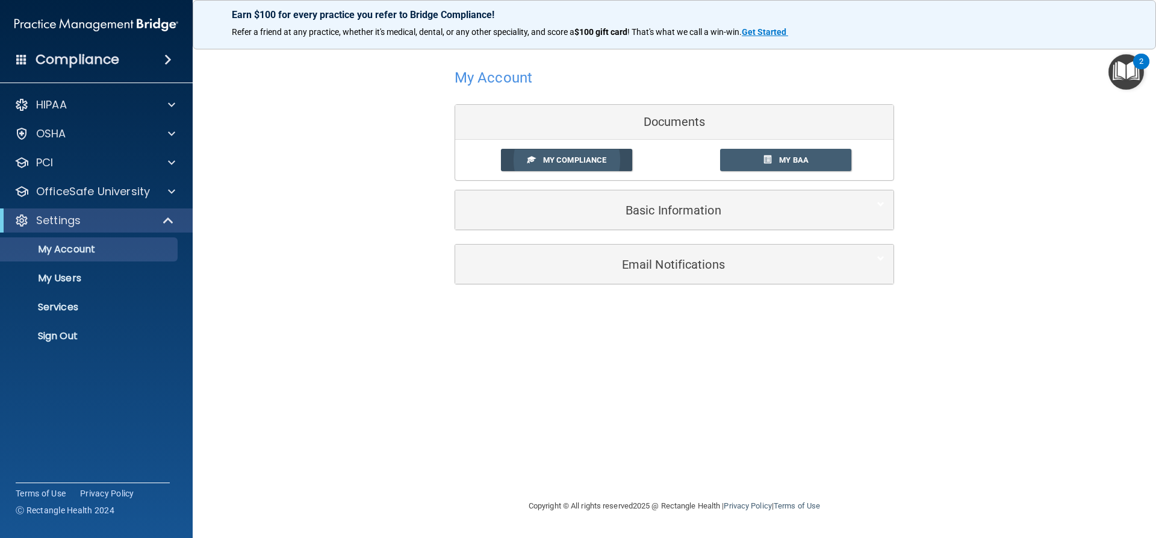
click at [552, 163] on span "My Compliance" at bounding box center [574, 159] width 63 height 9
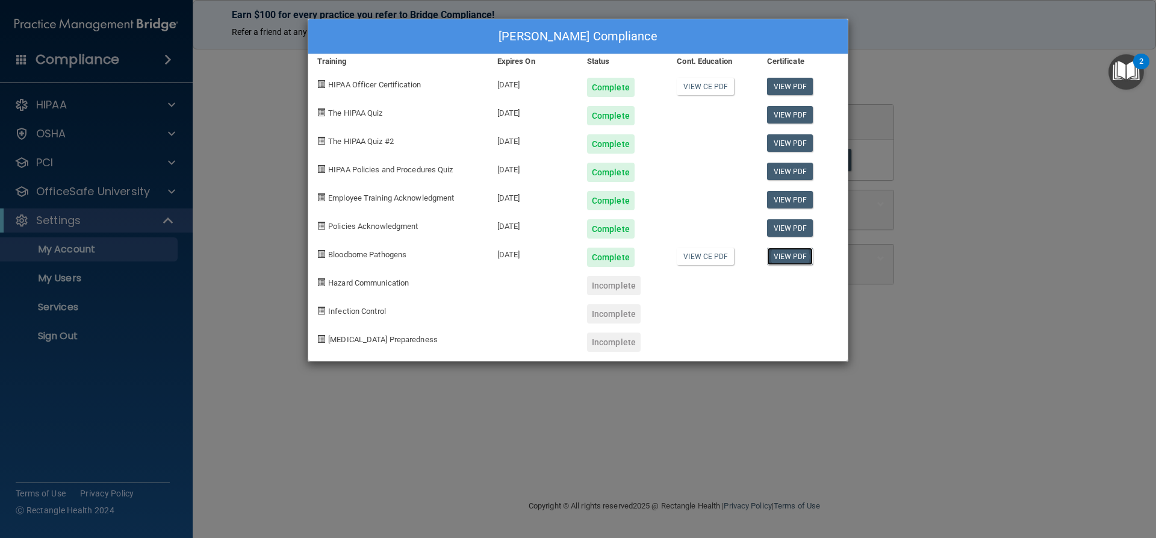
click at [787, 257] on link "View PDF" at bounding box center [790, 256] width 46 height 17
click at [950, 396] on div "[PERSON_NAME] Compliance Training Expires On Status Cont. Education Certificate…" at bounding box center [578, 269] width 1156 height 538
